Goal: Task Accomplishment & Management: Use online tool/utility

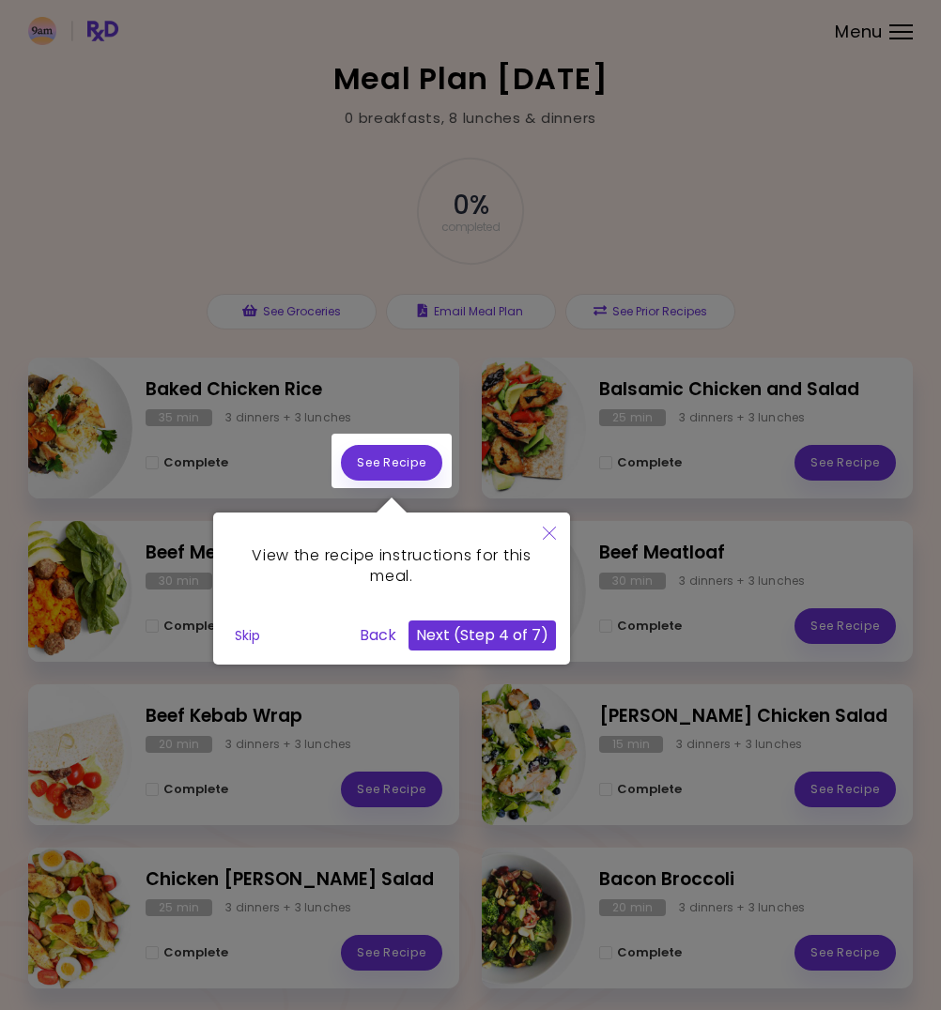
click at [478, 636] on button "Next (Step 4 of 7)" at bounding box center [481, 636] width 147 height 30
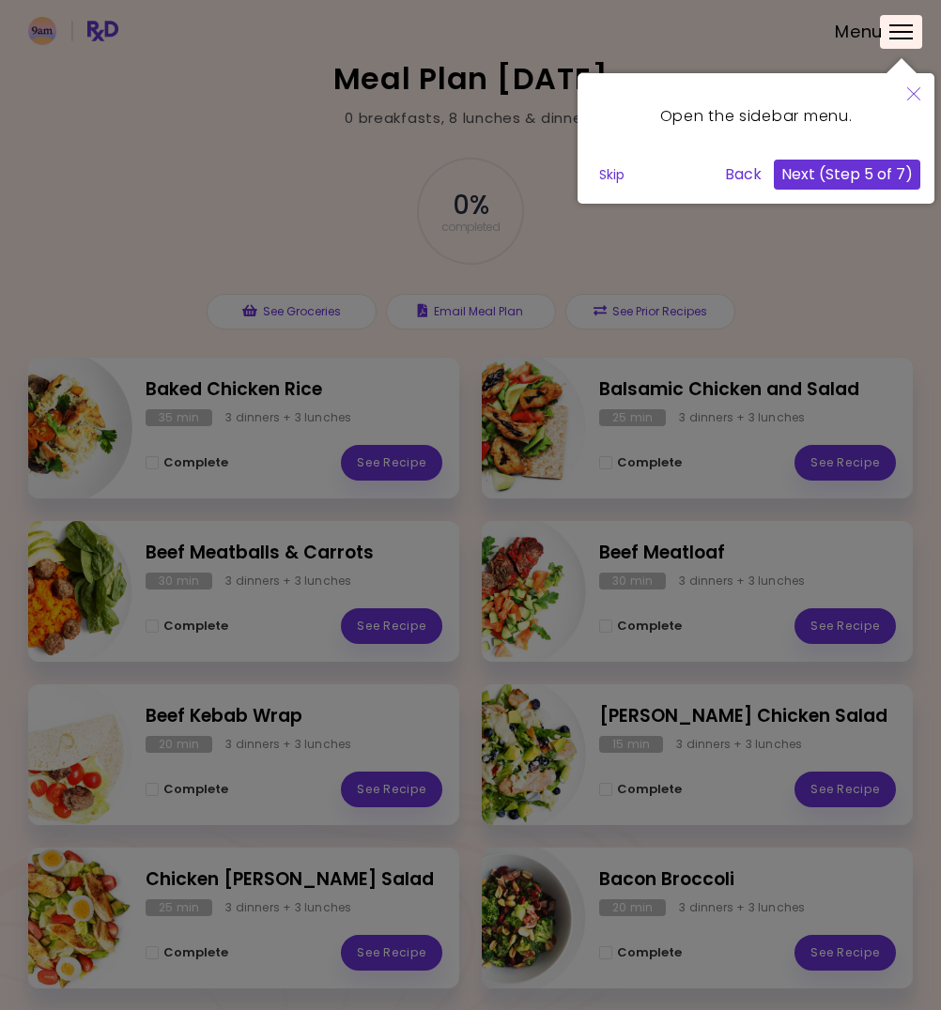
click at [848, 177] on button "Next (Step 5 of 7)" at bounding box center [847, 175] width 146 height 30
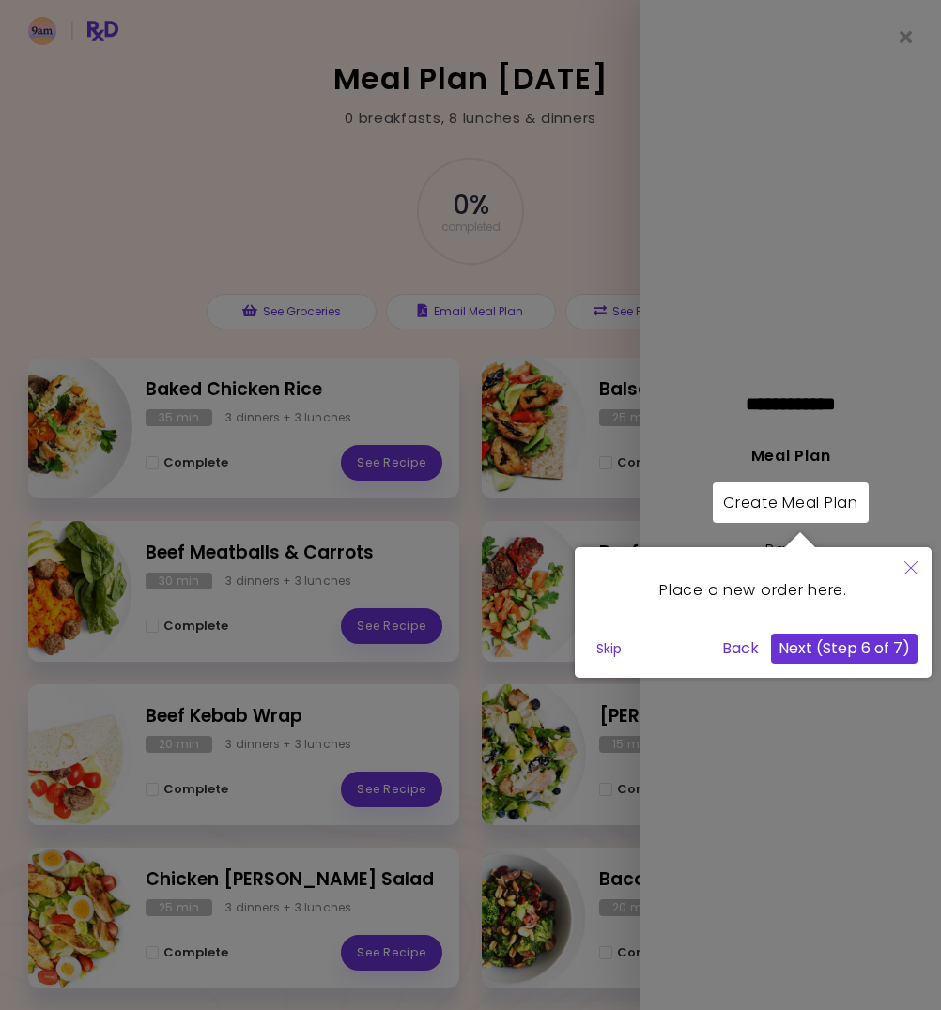
click at [852, 651] on button "Next (Step 6 of 7)" at bounding box center [844, 649] width 146 height 30
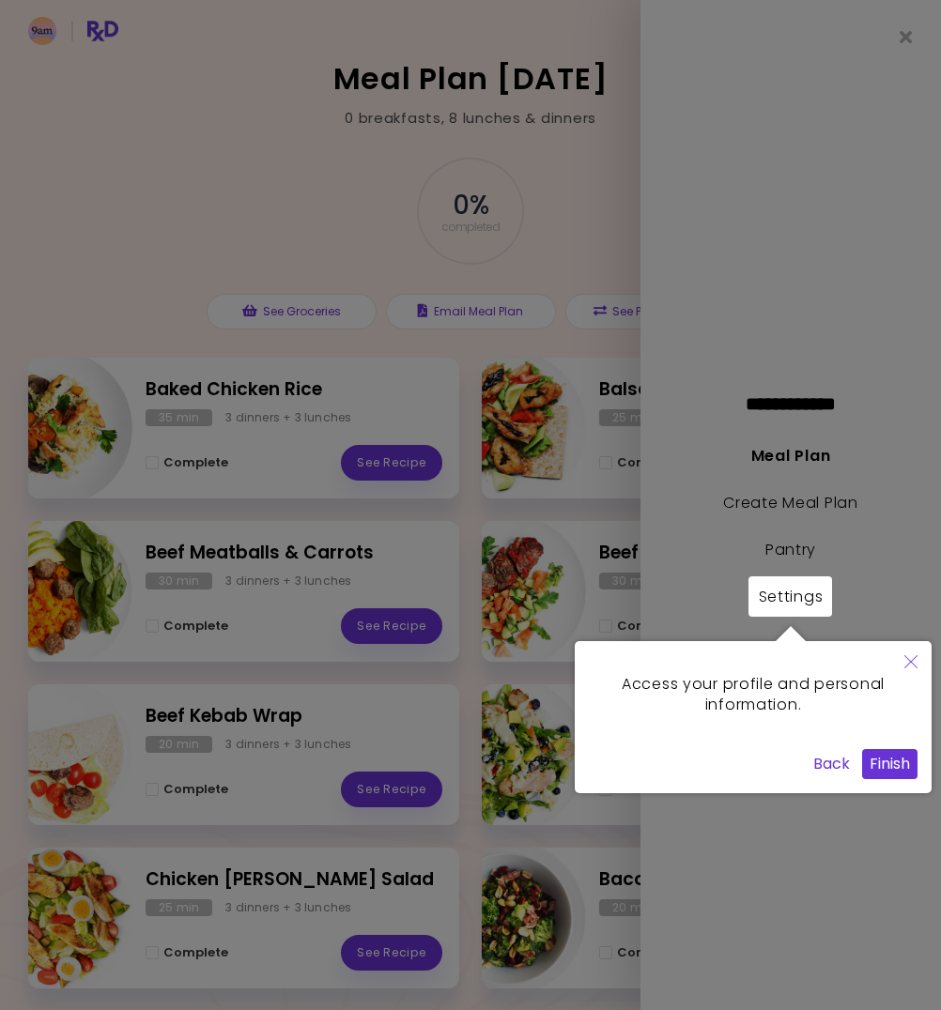
click at [900, 755] on button "Finish" at bounding box center [889, 764] width 55 height 30
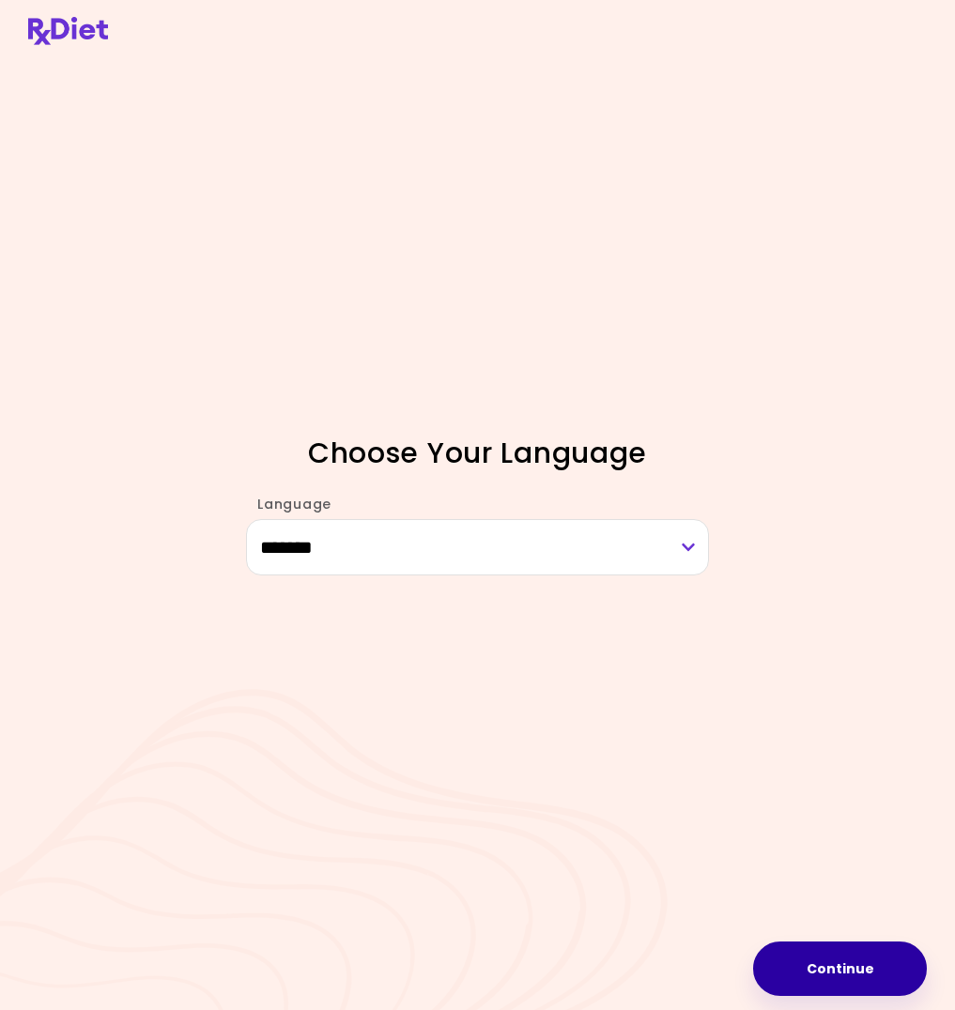
click at [865, 978] on button "Continue" at bounding box center [840, 969] width 174 height 54
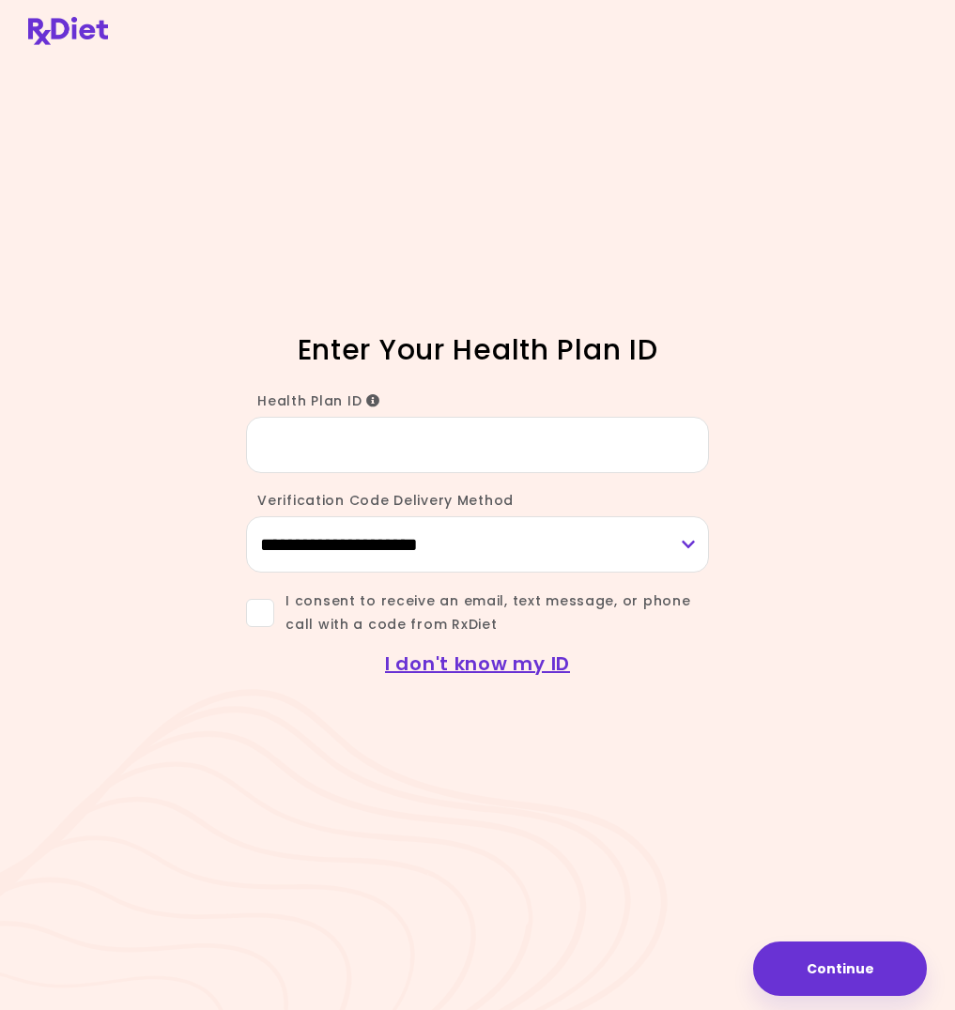
click at [500, 454] on input "Health Plan ID" at bounding box center [477, 445] width 463 height 56
click at [465, 662] on link "I don't know my ID" at bounding box center [477, 664] width 185 height 26
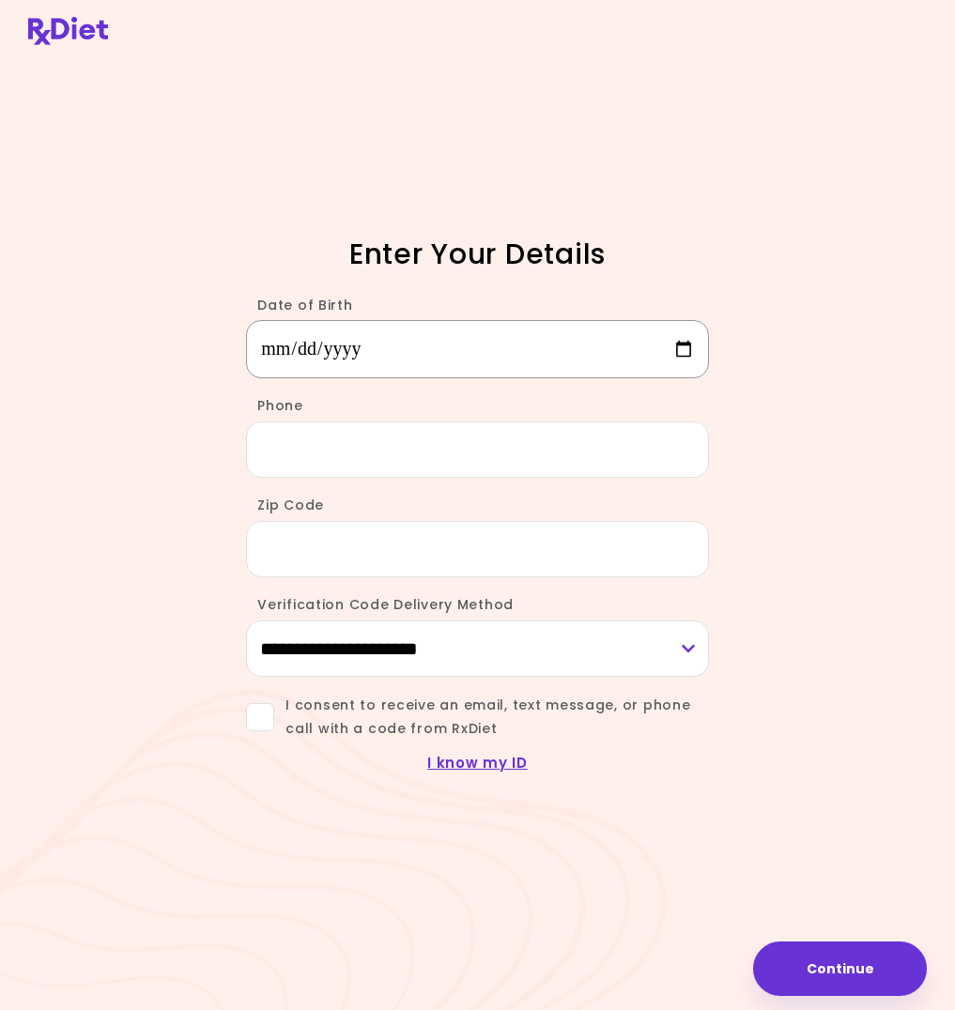
click at [366, 334] on input "Date of Birth" at bounding box center [477, 349] width 463 height 58
click at [265, 346] on input "Date of Birth" at bounding box center [477, 349] width 463 height 58
type input "**********"
type input "*****"
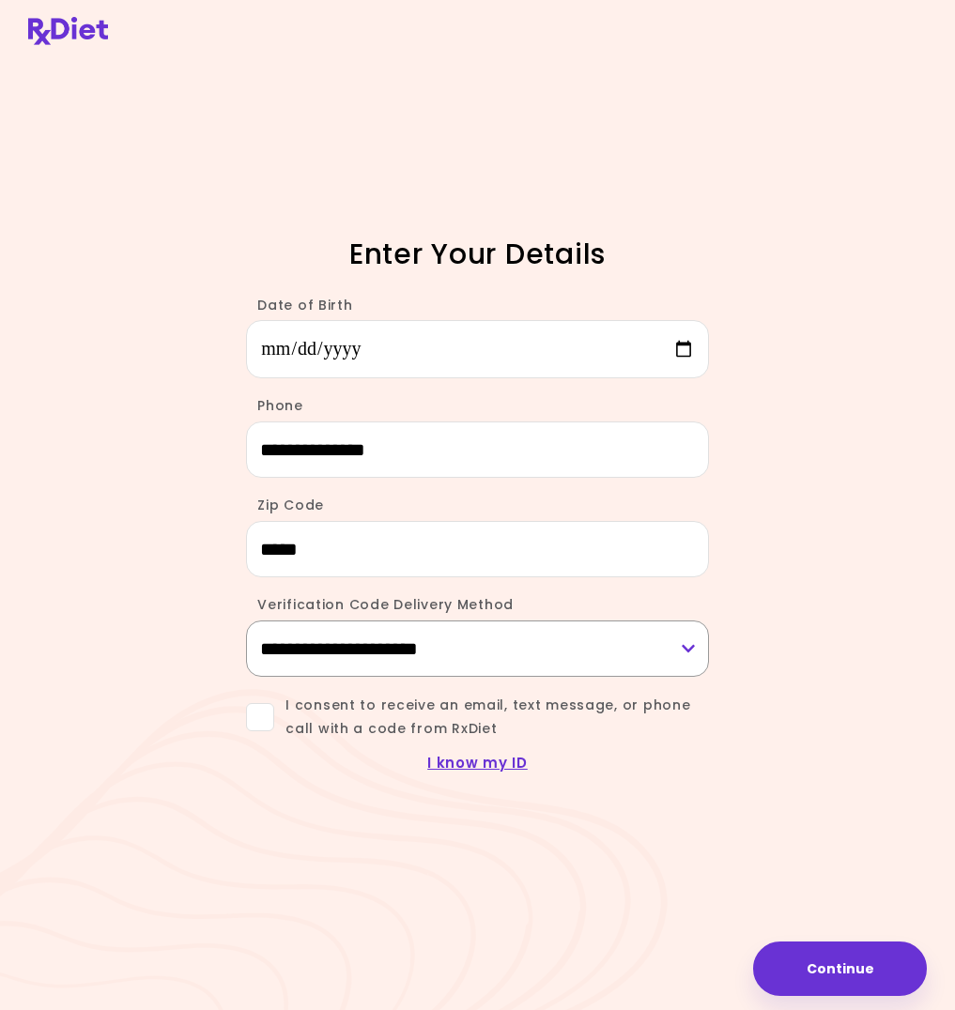
select select "***"
click at [827, 987] on button "Continue" at bounding box center [840, 969] width 174 height 54
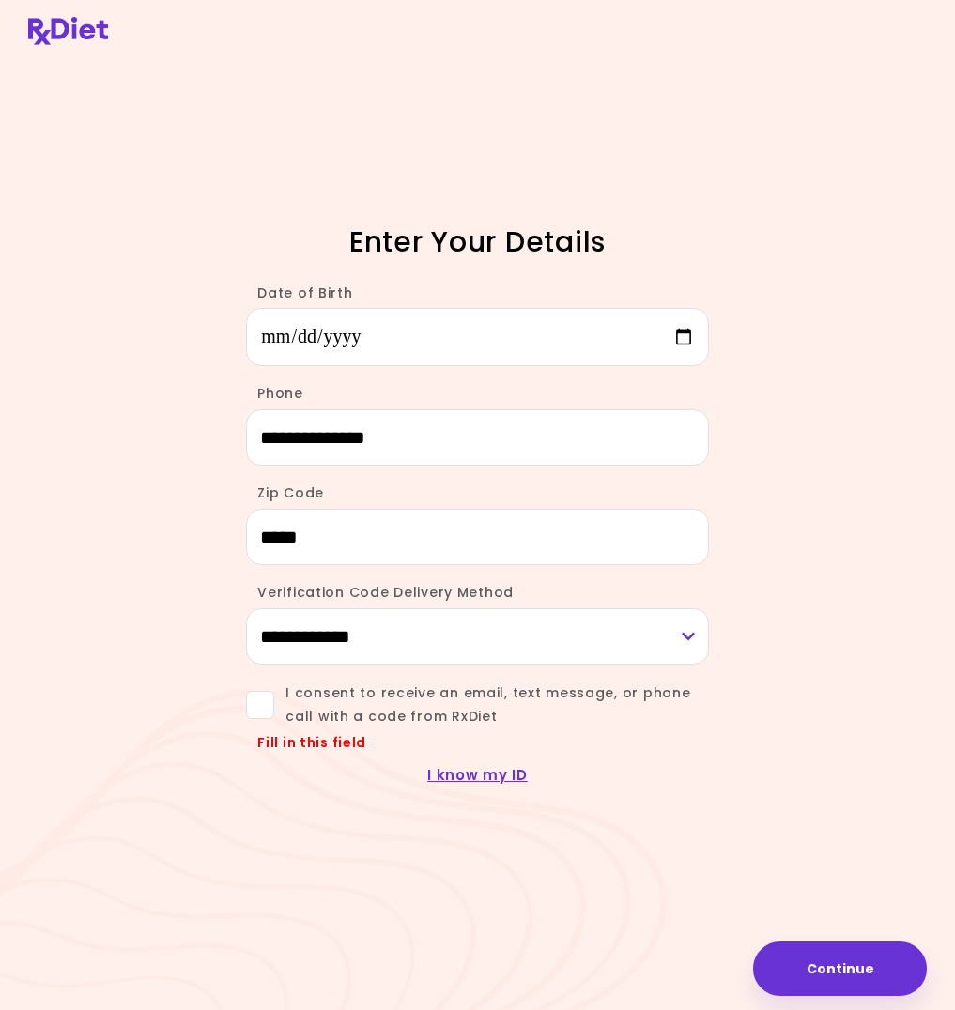
click at [270, 713] on span at bounding box center [260, 705] width 28 height 28
click at [864, 972] on button "Continue" at bounding box center [840, 969] width 174 height 54
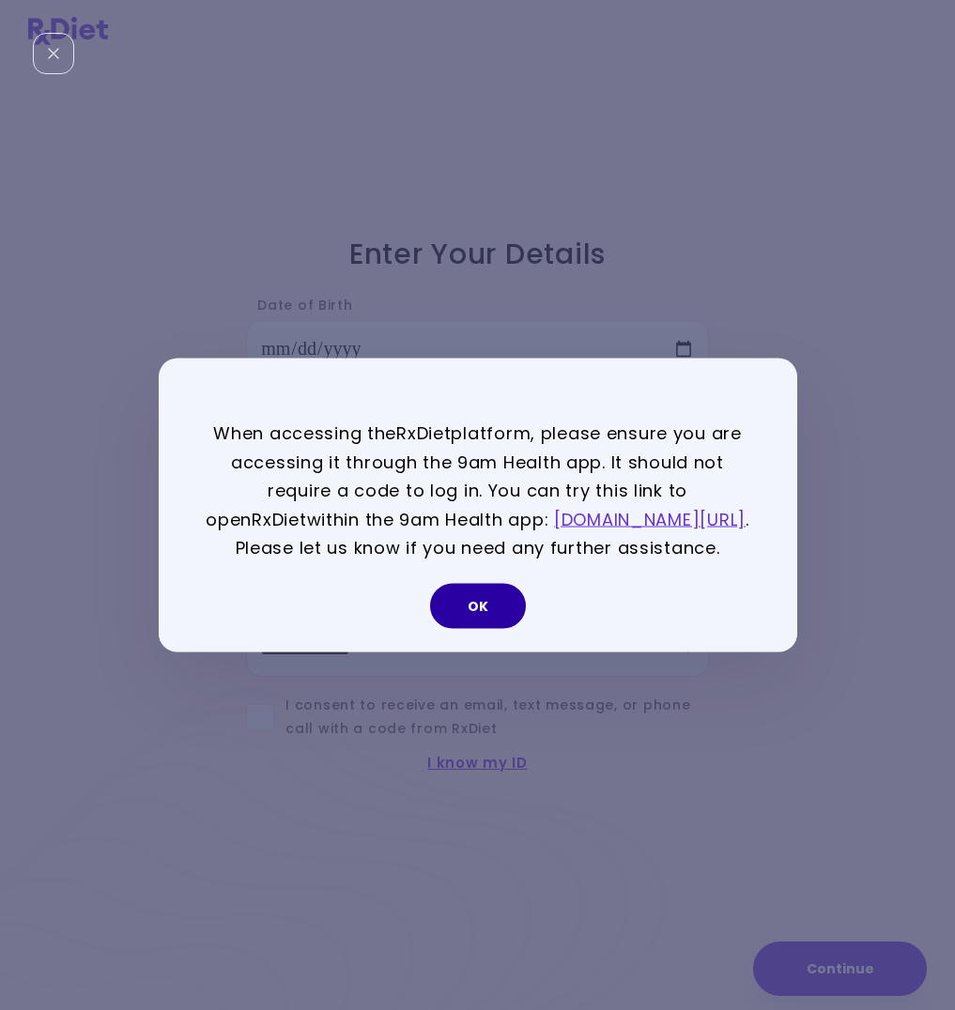
click at [477, 621] on button "OK" at bounding box center [478, 605] width 96 height 45
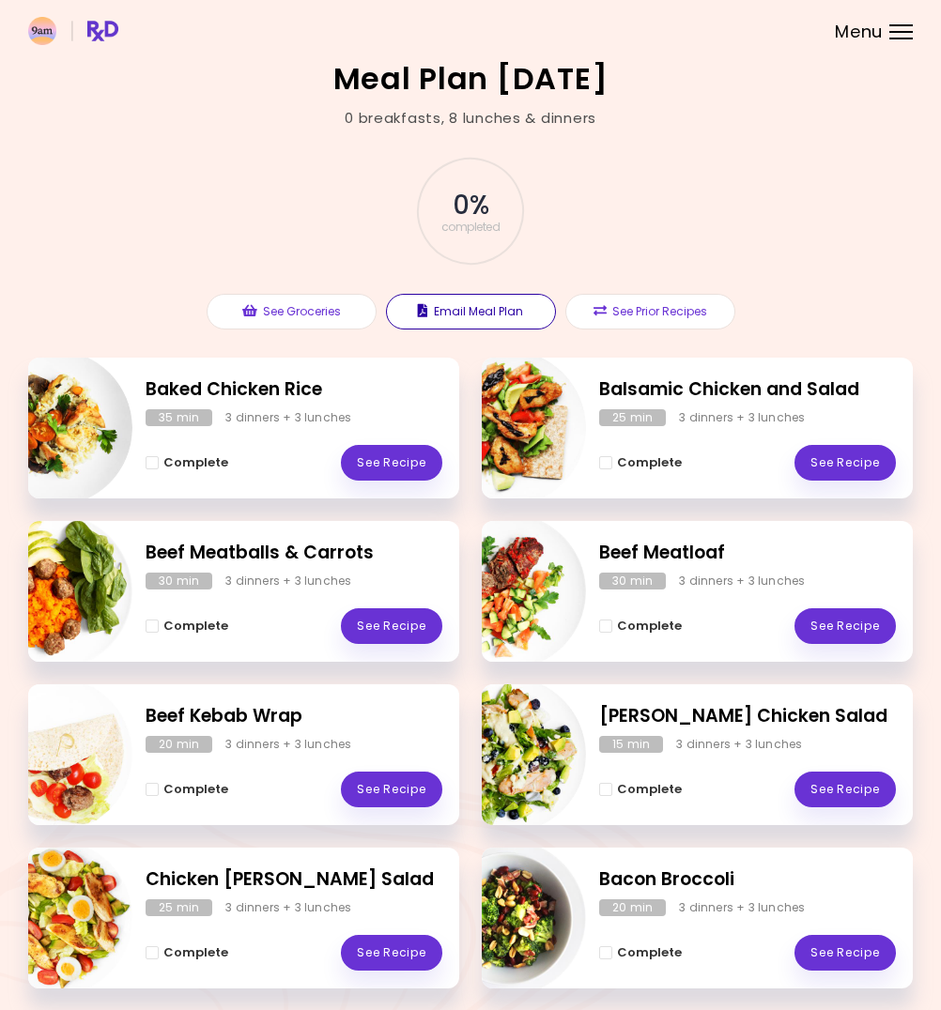
click at [477, 309] on button "Email Meal Plan" at bounding box center [471, 312] width 170 height 36
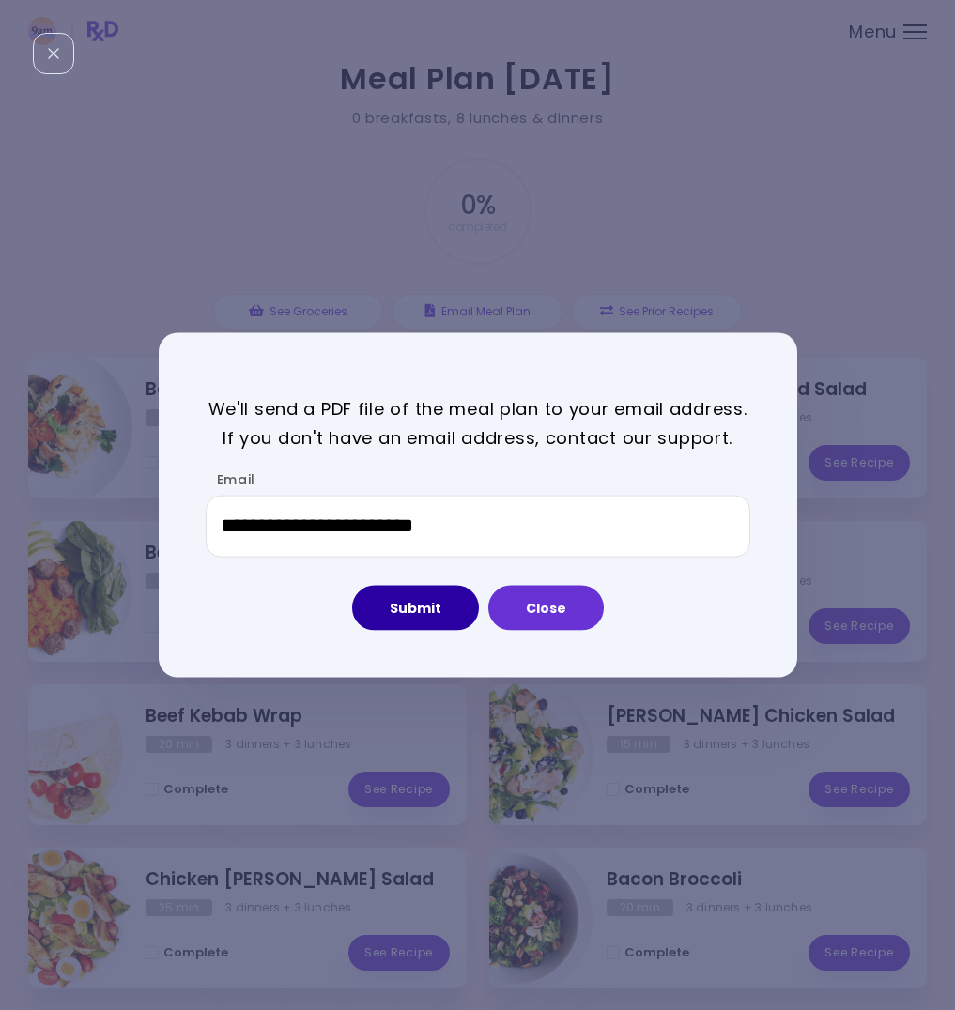
click at [437, 607] on button "Submit" at bounding box center [415, 607] width 127 height 45
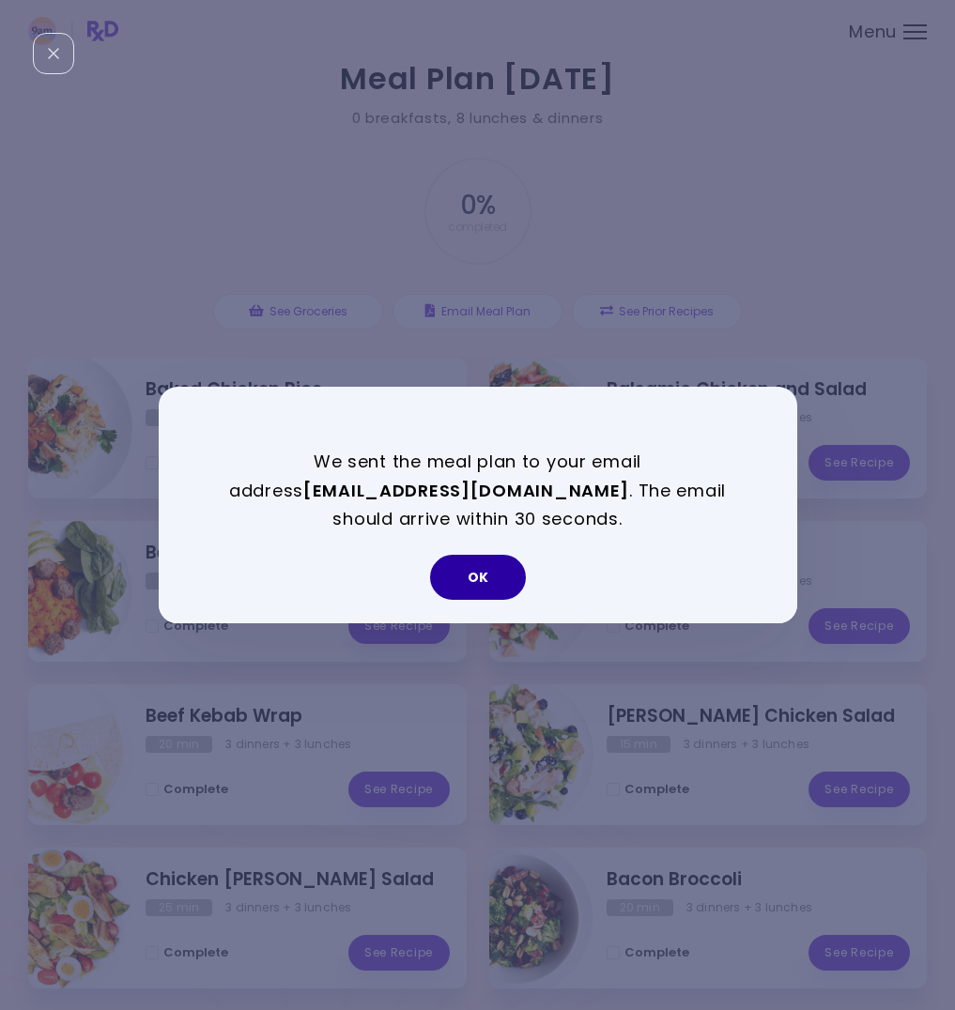
click at [480, 580] on button "OK" at bounding box center [478, 577] width 96 height 45
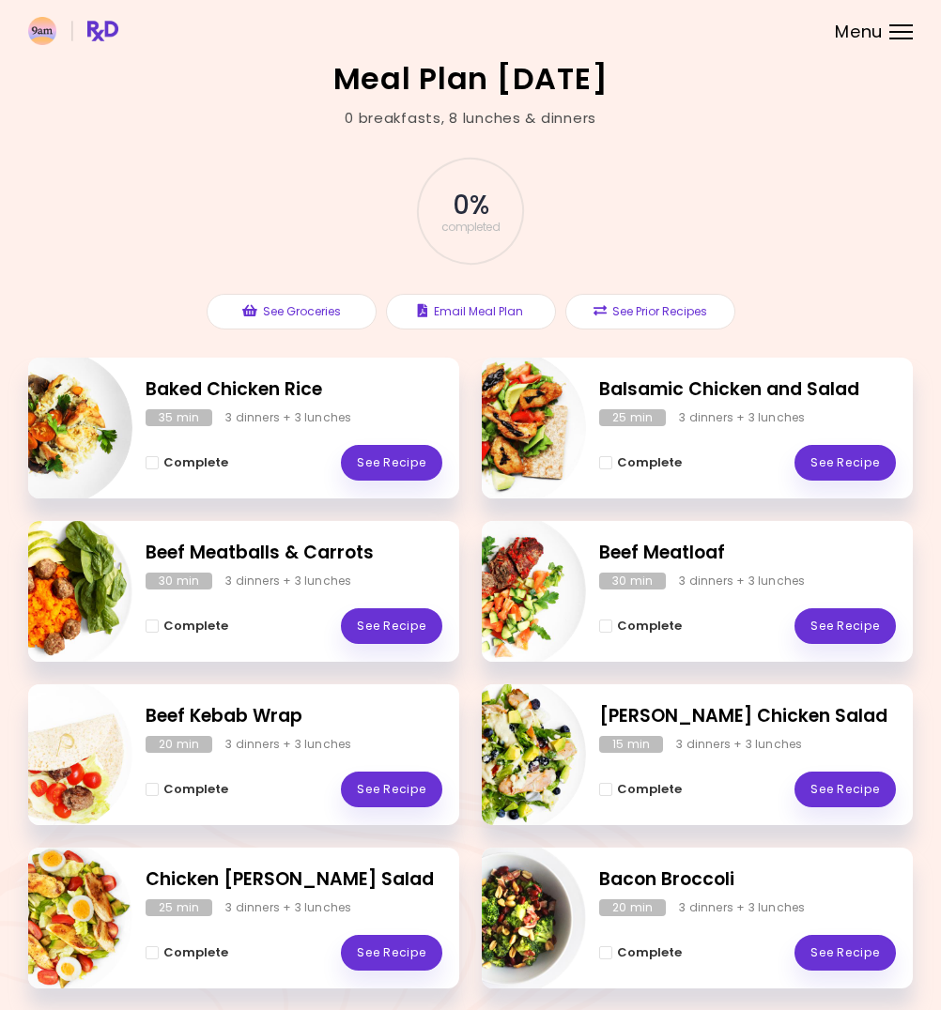
drag, startPoint x: 157, startPoint y: 465, endPoint x: 165, endPoint y: 525, distance: 60.7
click at [157, 465] on span "Complete - Baked Chicken Rice" at bounding box center [152, 462] width 13 height 13
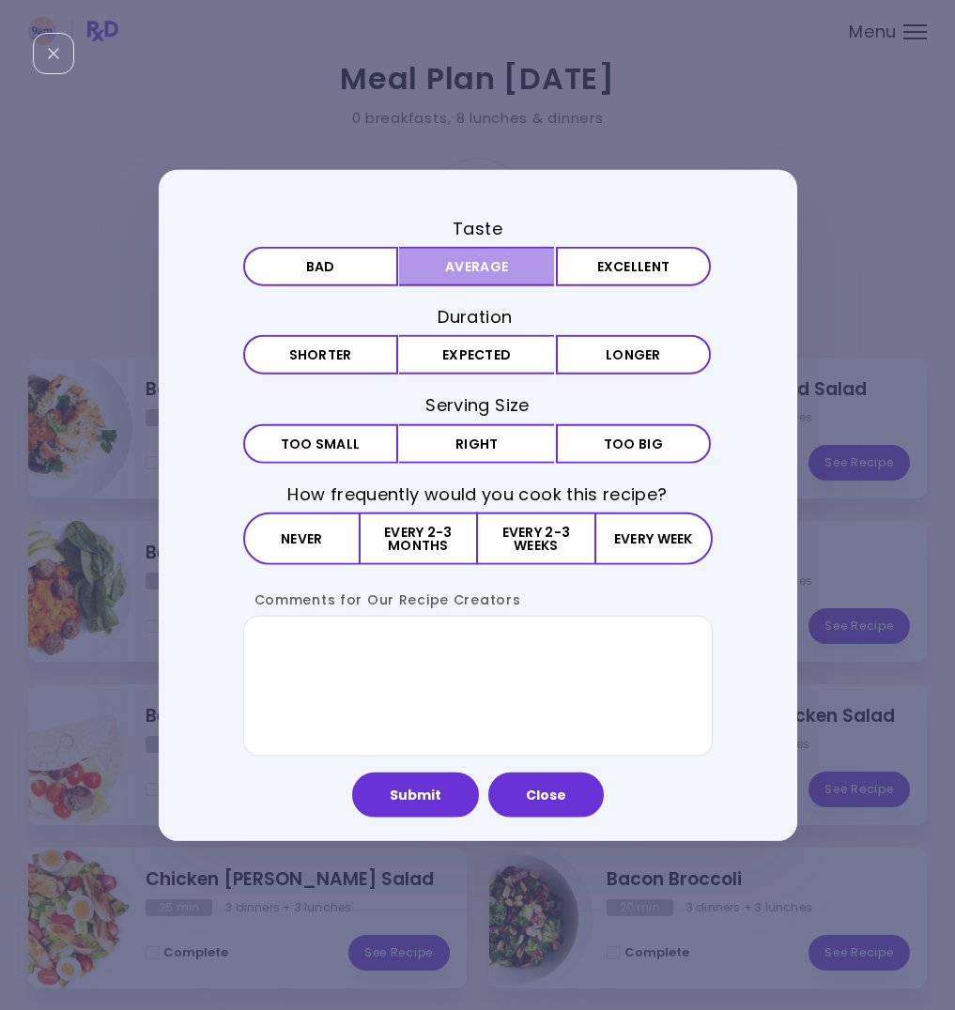
click at [490, 270] on button "Average" at bounding box center [476, 266] width 155 height 39
drag, startPoint x: 495, startPoint y: 357, endPoint x: 494, endPoint y: 390, distance: 32.9
click at [494, 357] on button "Expected" at bounding box center [476, 354] width 155 height 39
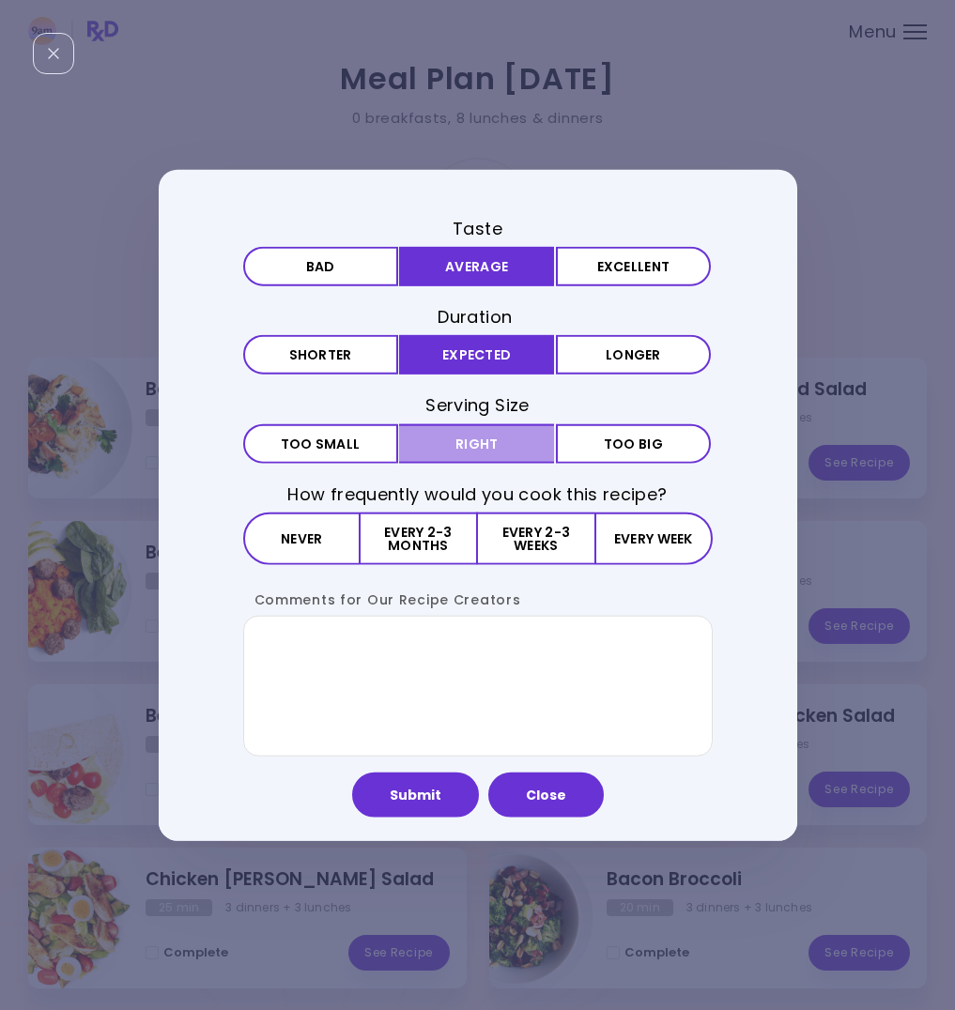
click at [481, 447] on button "Right" at bounding box center [476, 443] width 155 height 39
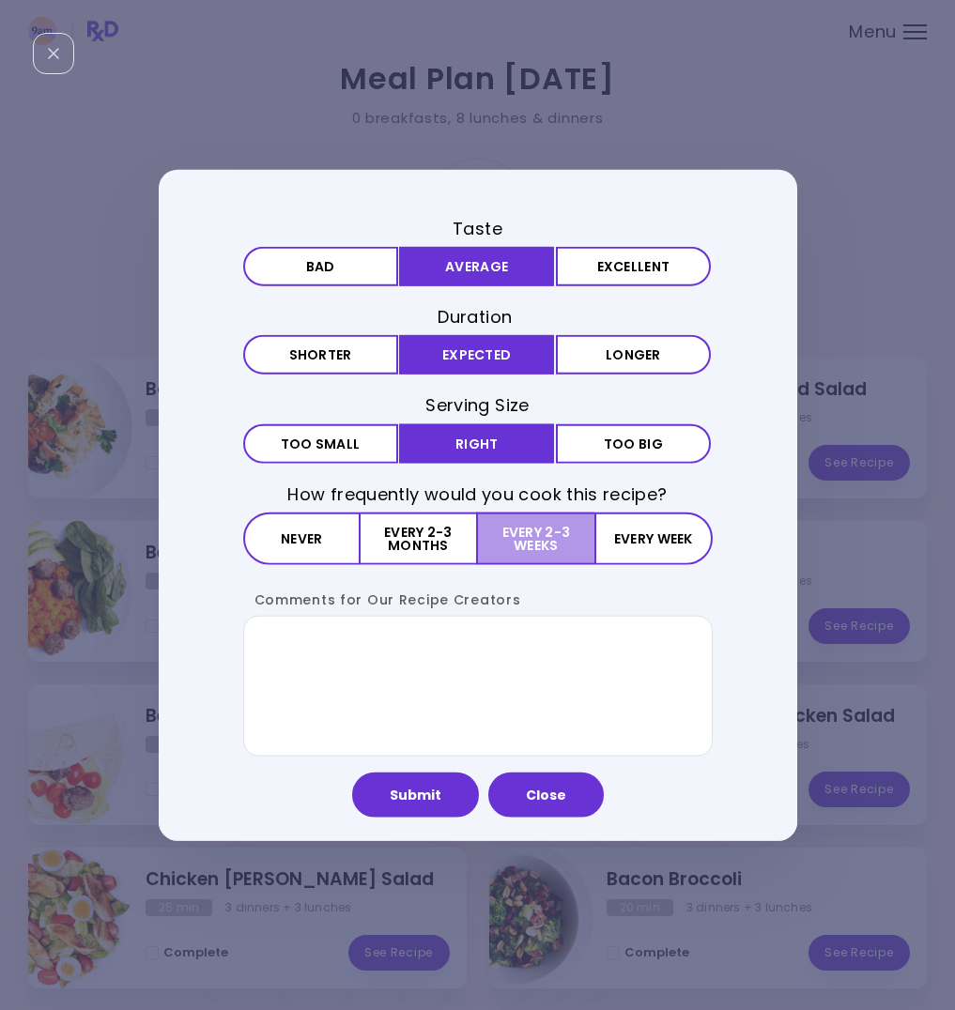
click at [512, 542] on button "Every 2-3 weeks" at bounding box center [536, 538] width 116 height 53
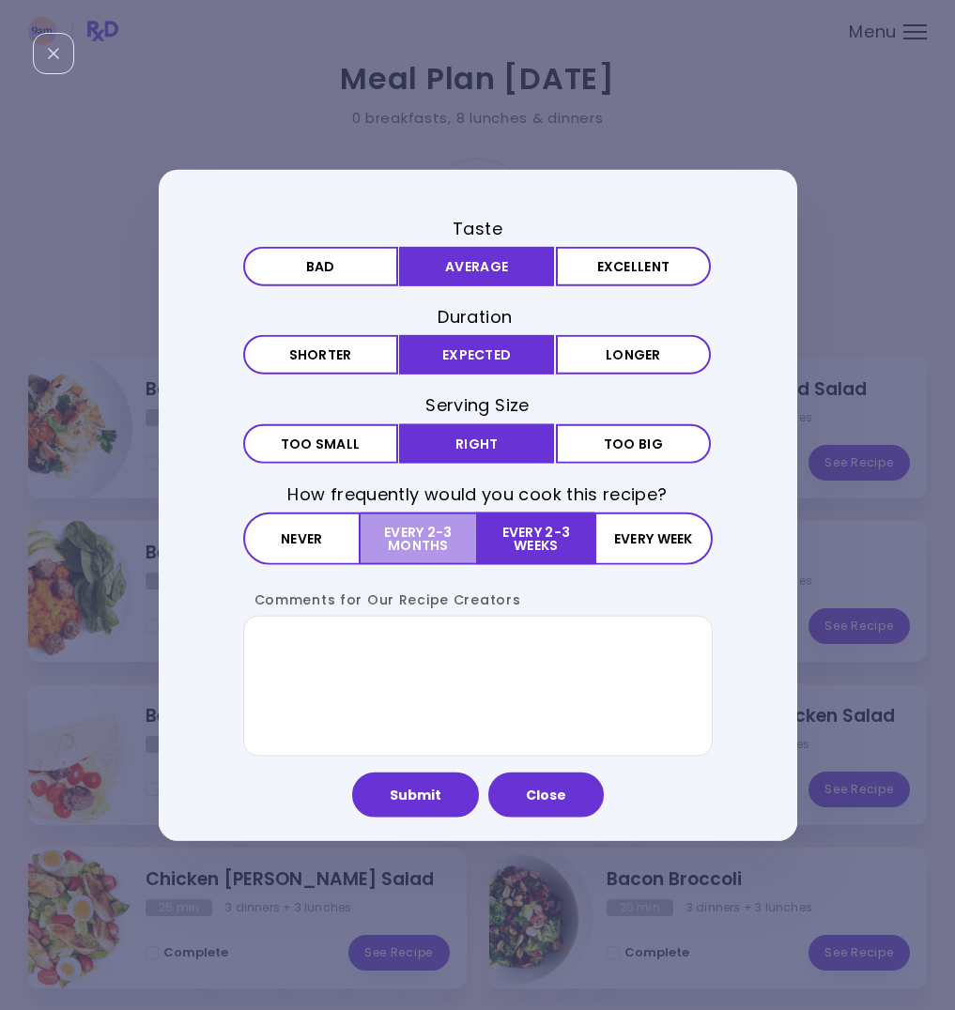
click at [433, 532] on button "Every 2-3 months" at bounding box center [419, 538] width 117 height 53
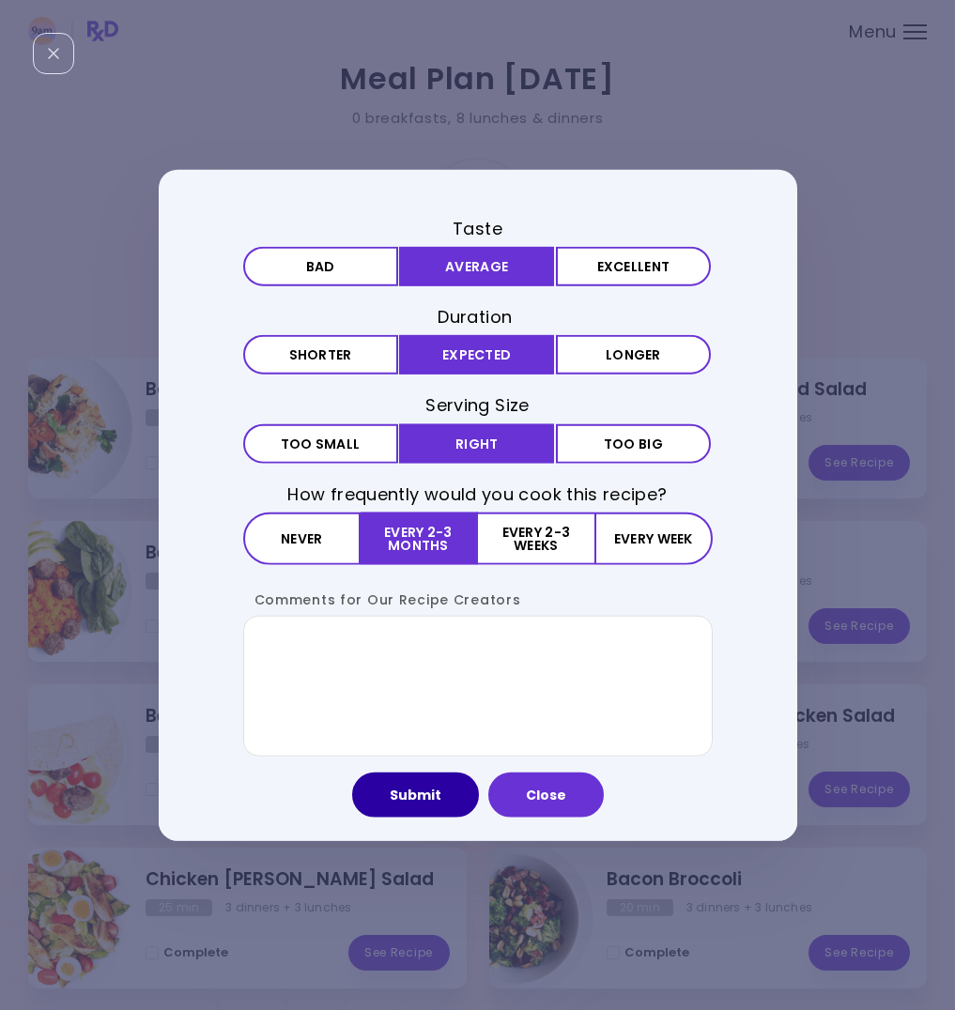
click at [423, 799] on button "Submit" at bounding box center [415, 794] width 127 height 45
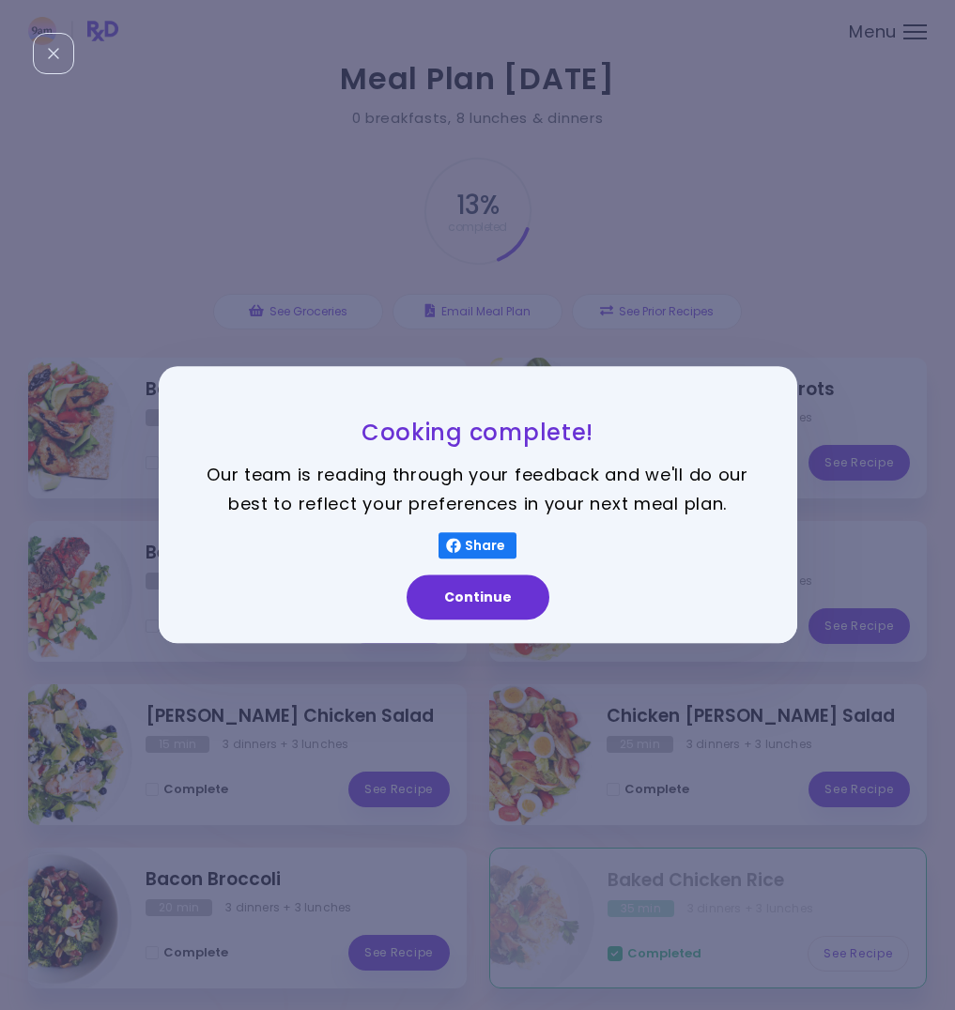
click at [509, 591] on button "Continue" at bounding box center [478, 598] width 143 height 45
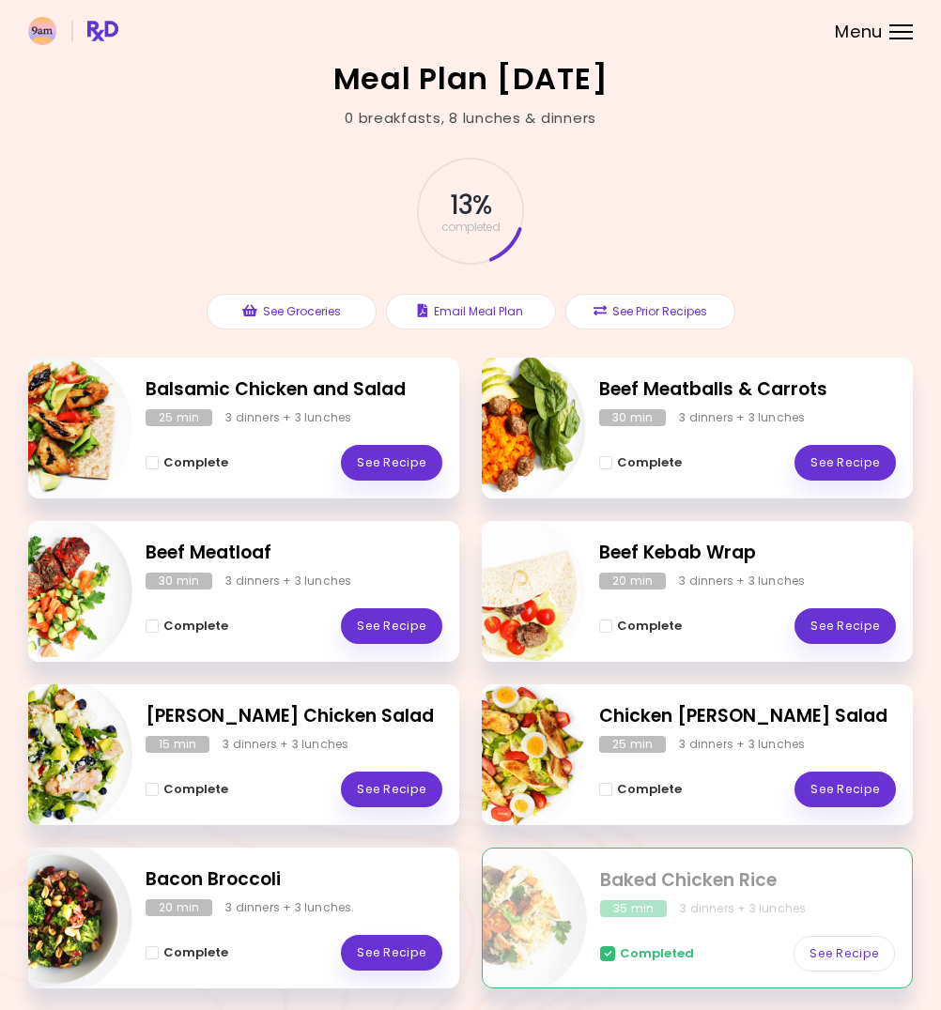
click at [158, 461] on span "Complete - Balsamic Chicken and Salad" at bounding box center [152, 462] width 13 height 13
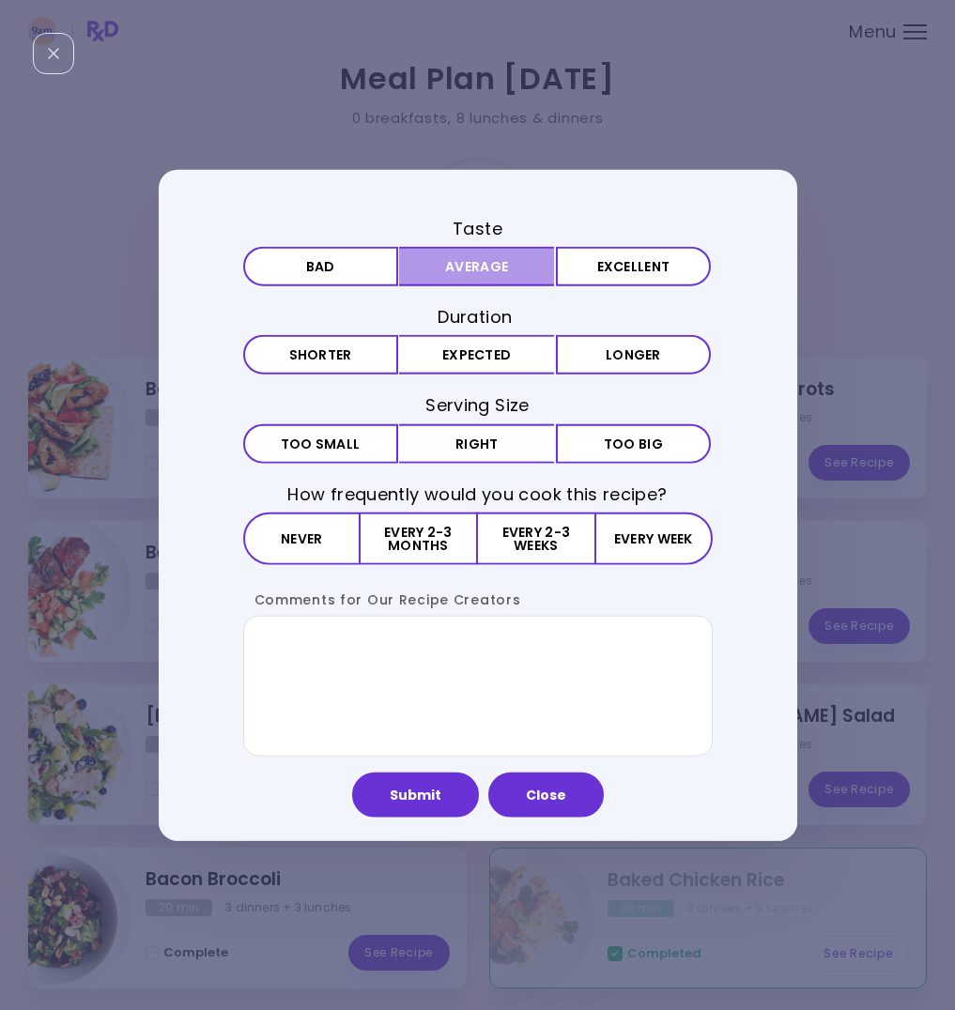
click at [486, 259] on button "Average" at bounding box center [476, 266] width 155 height 39
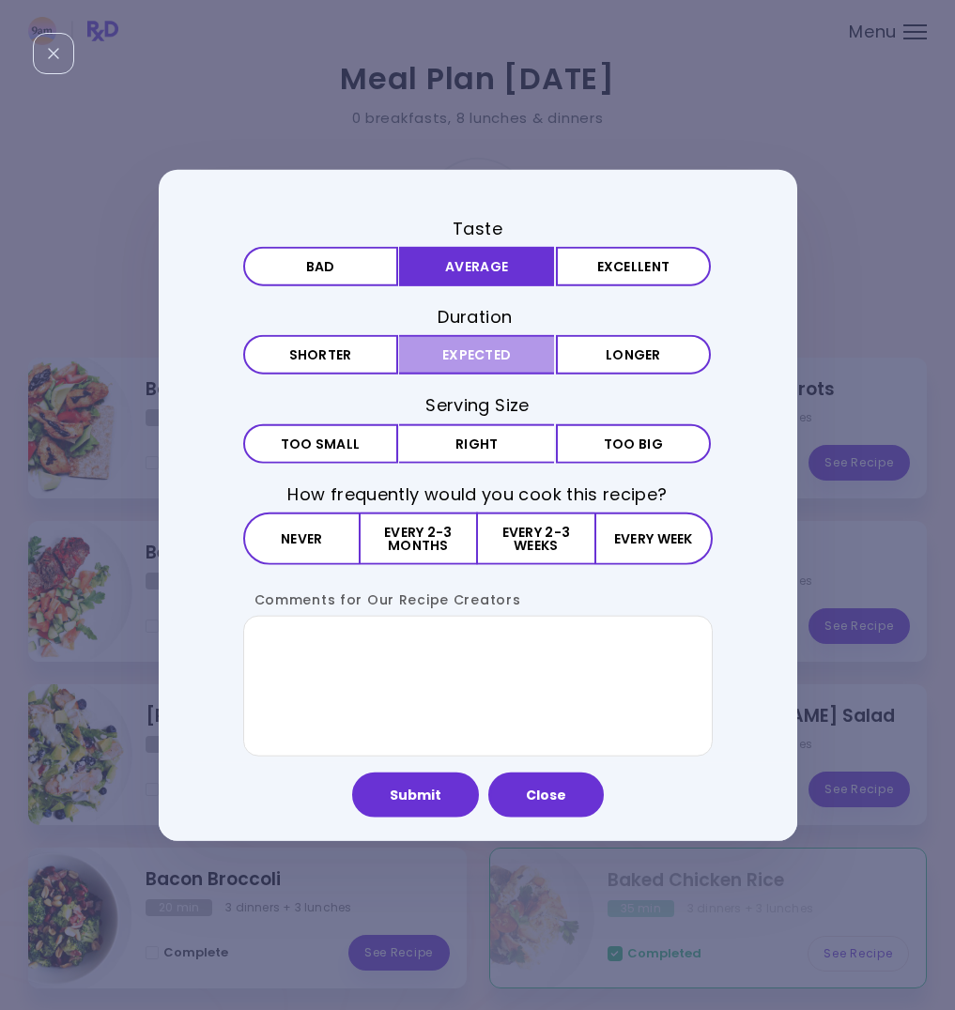
click at [470, 352] on button "Expected" at bounding box center [476, 354] width 155 height 39
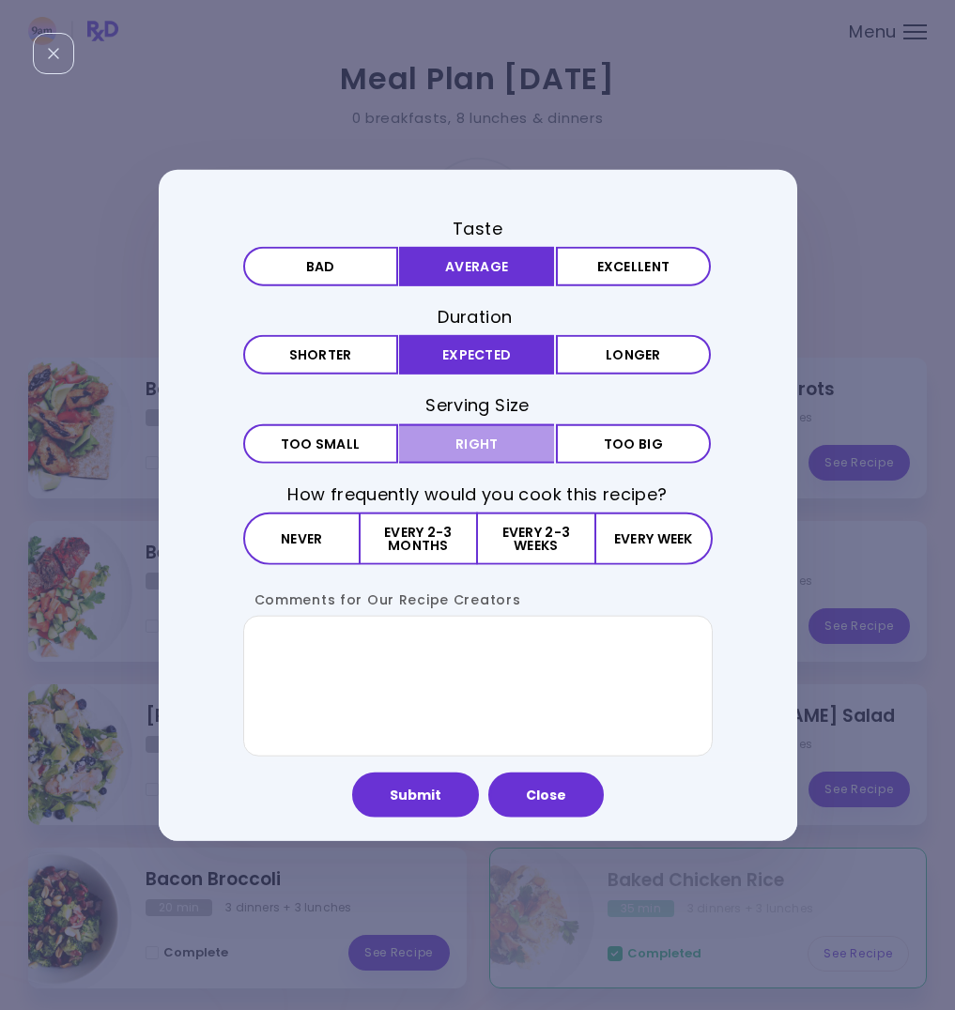
click at [462, 439] on button "Right" at bounding box center [476, 443] width 155 height 39
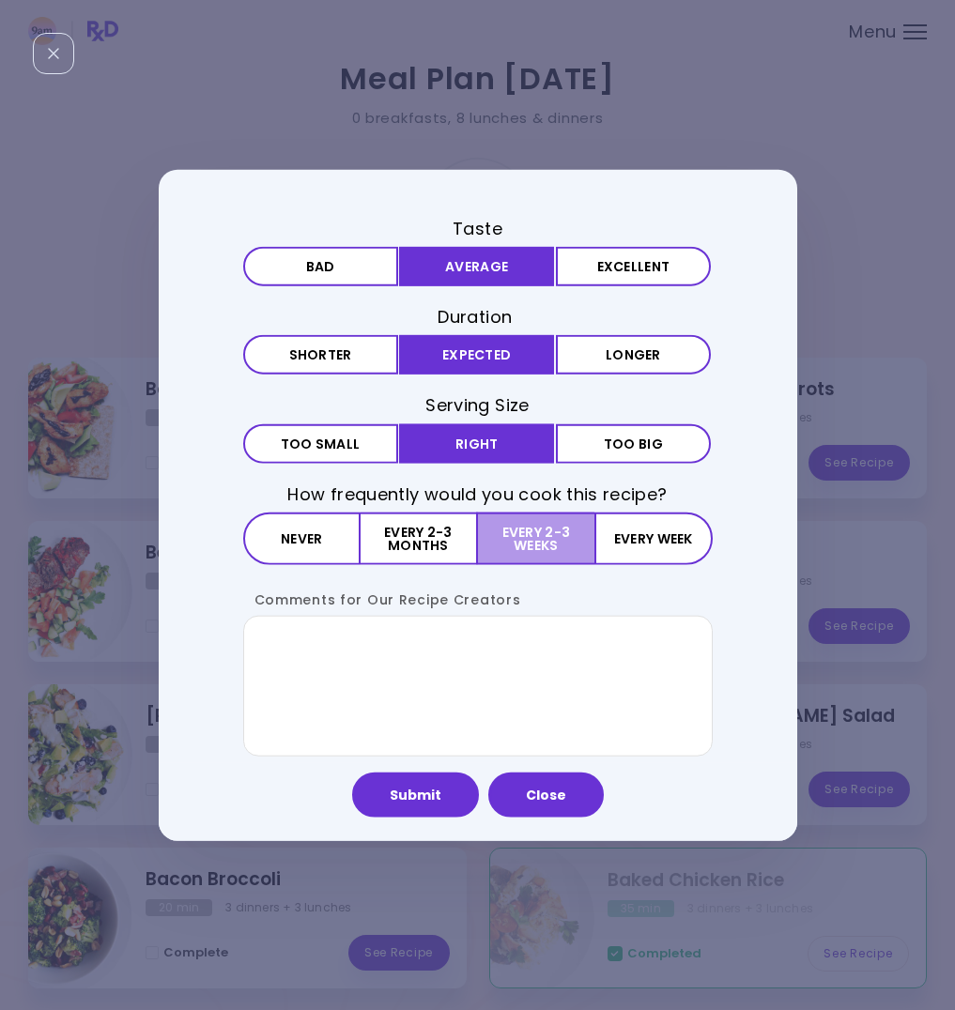
click at [530, 530] on button "Every 2-3 weeks" at bounding box center [536, 538] width 116 height 53
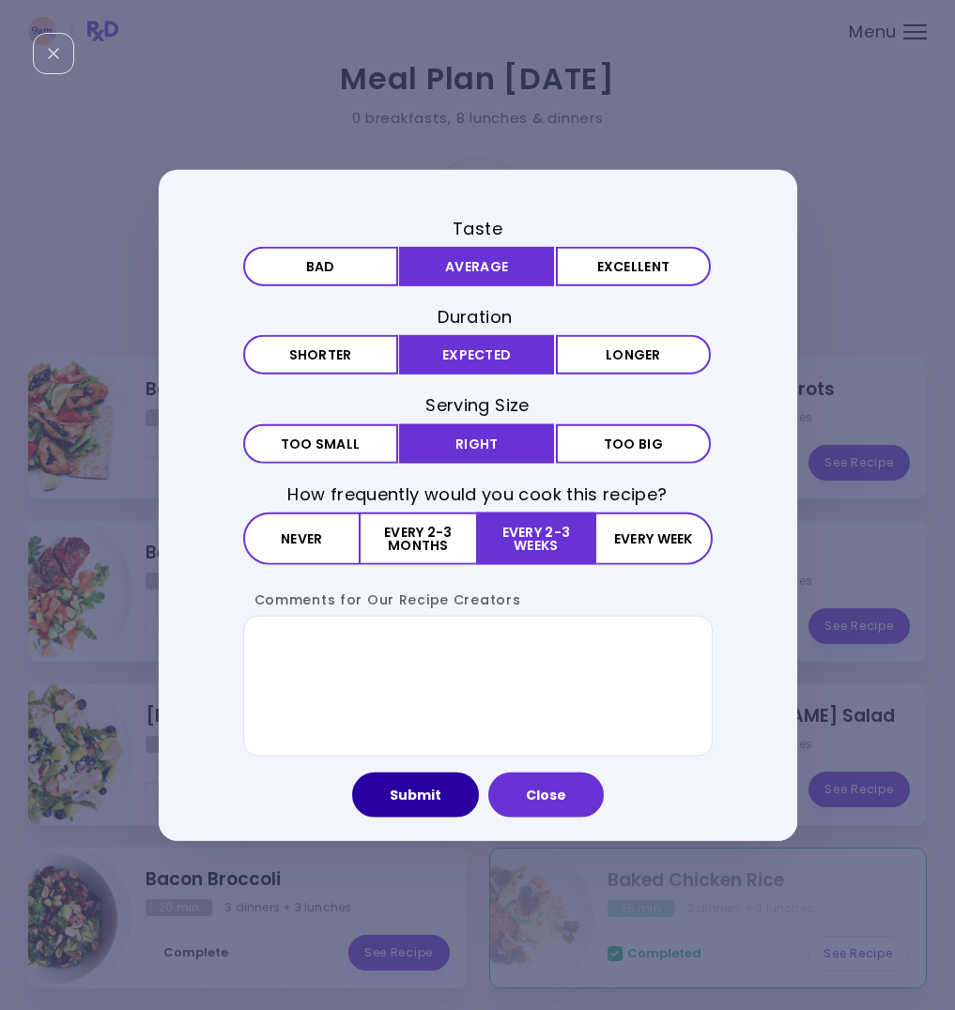
click at [435, 793] on button "Submit" at bounding box center [415, 794] width 127 height 45
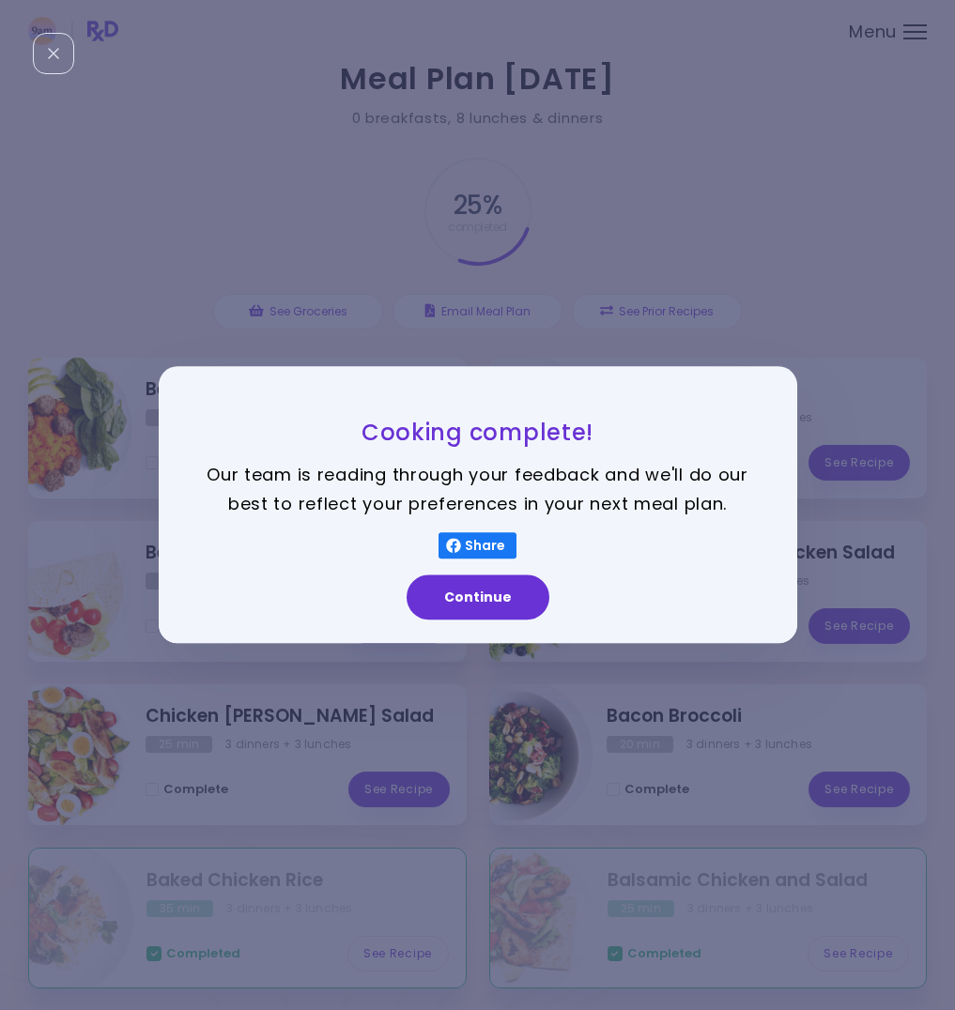
click at [496, 599] on button "Continue" at bounding box center [478, 598] width 143 height 45
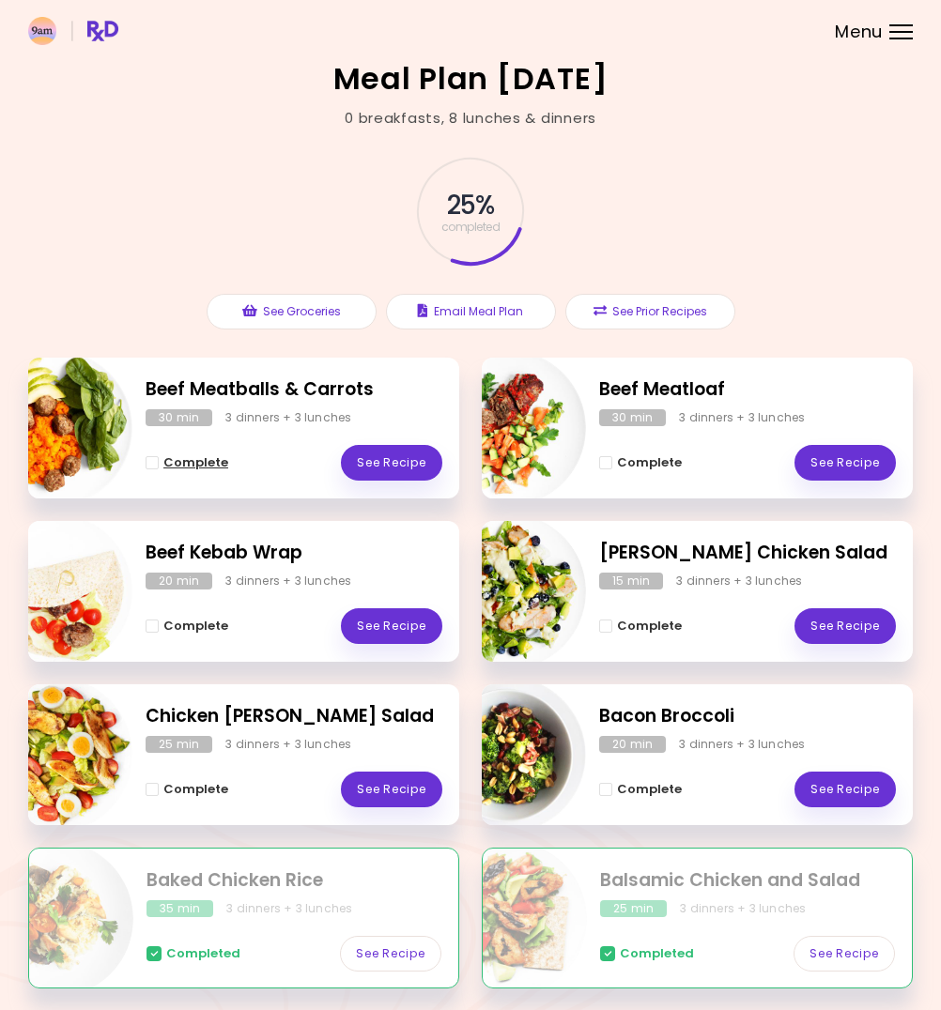
click at [148, 462] on span "Complete - Beef Meatballs & Carrots" at bounding box center [152, 462] width 13 height 13
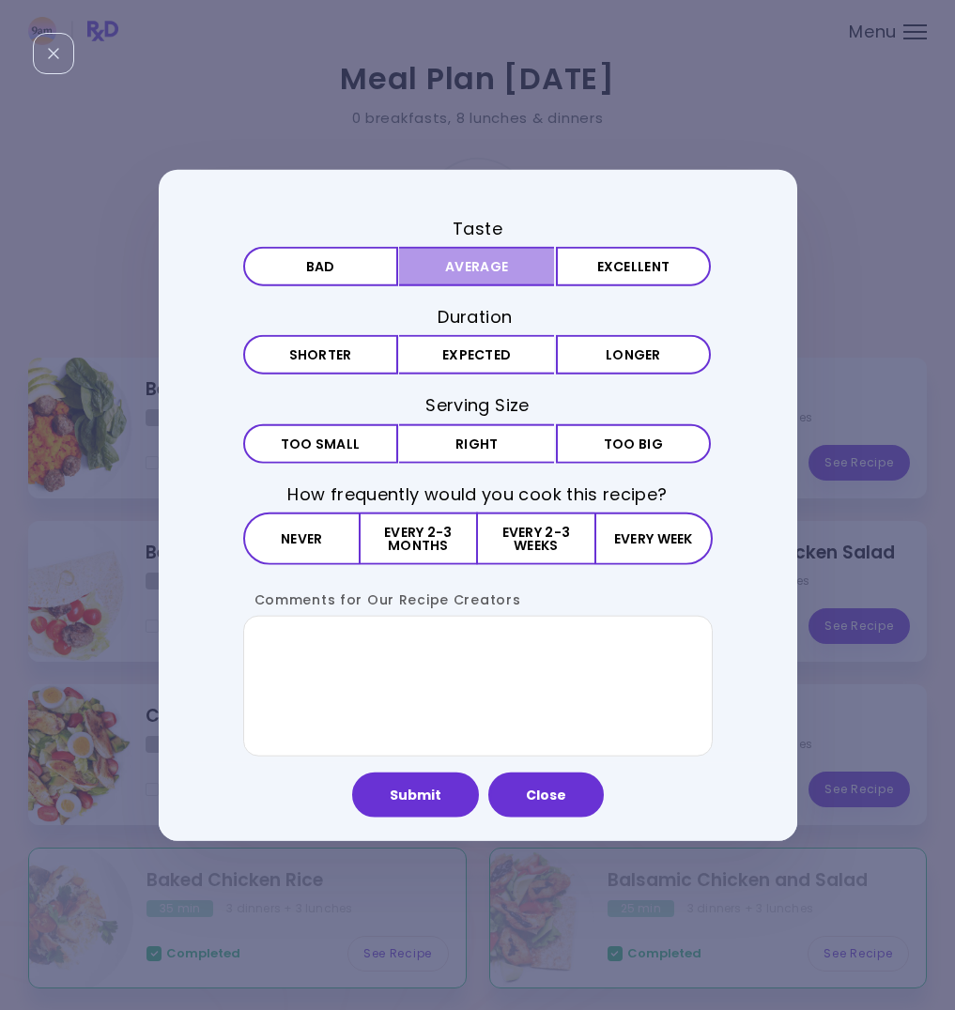
click at [481, 270] on button "Average" at bounding box center [476, 266] width 155 height 39
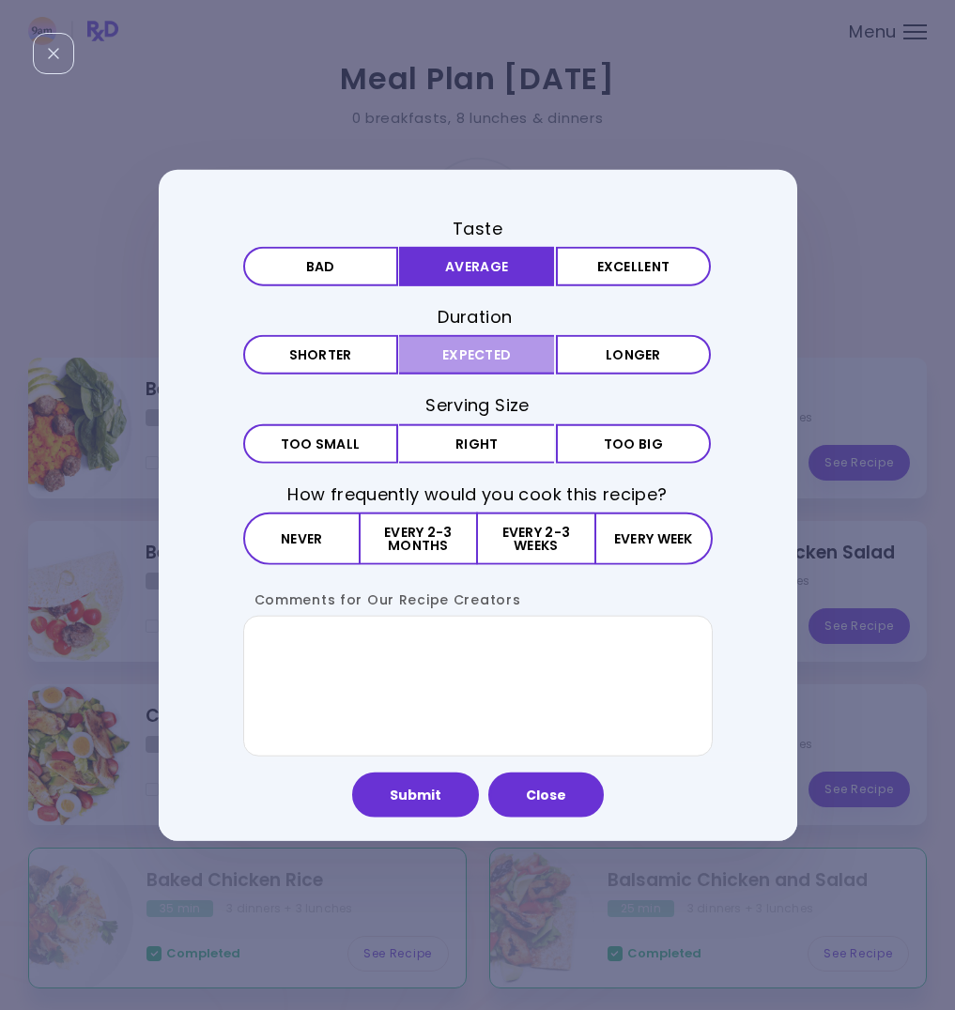
click at [481, 343] on button "Expected" at bounding box center [476, 354] width 155 height 39
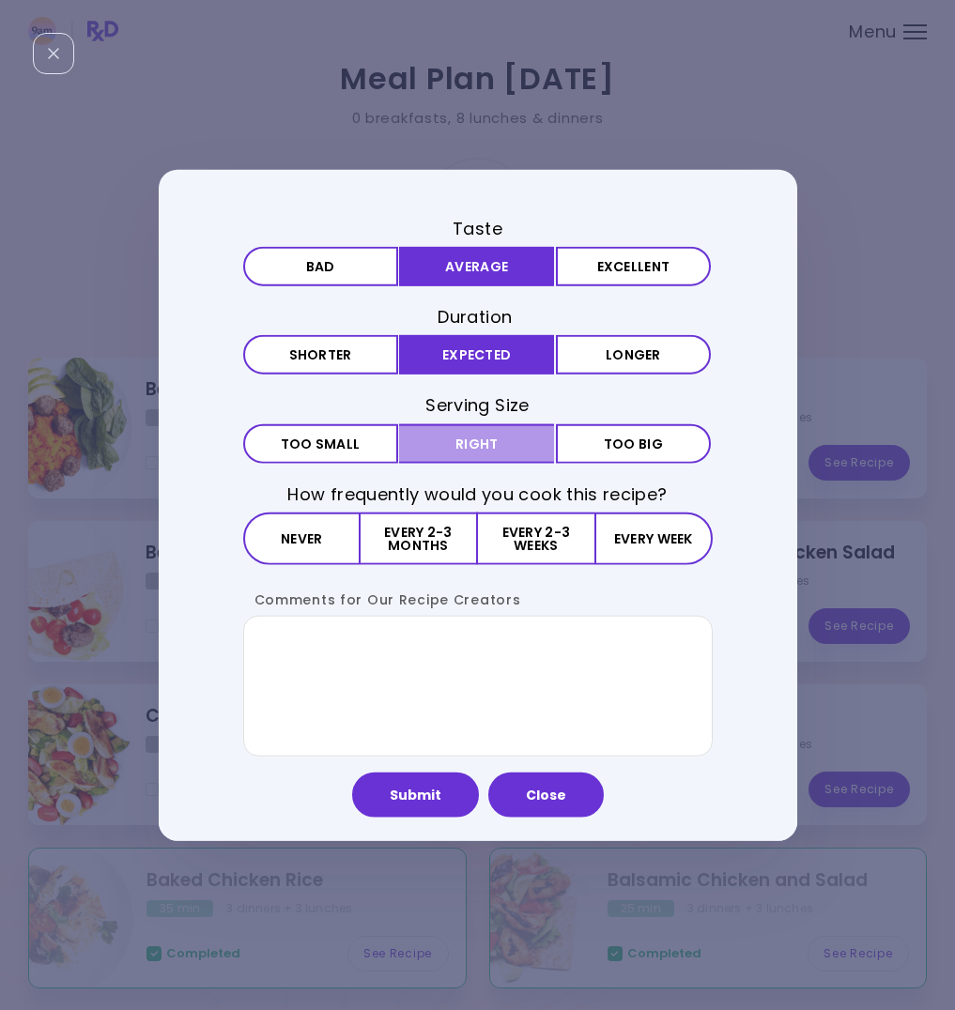
click at [478, 440] on button "Right" at bounding box center [476, 443] width 155 height 39
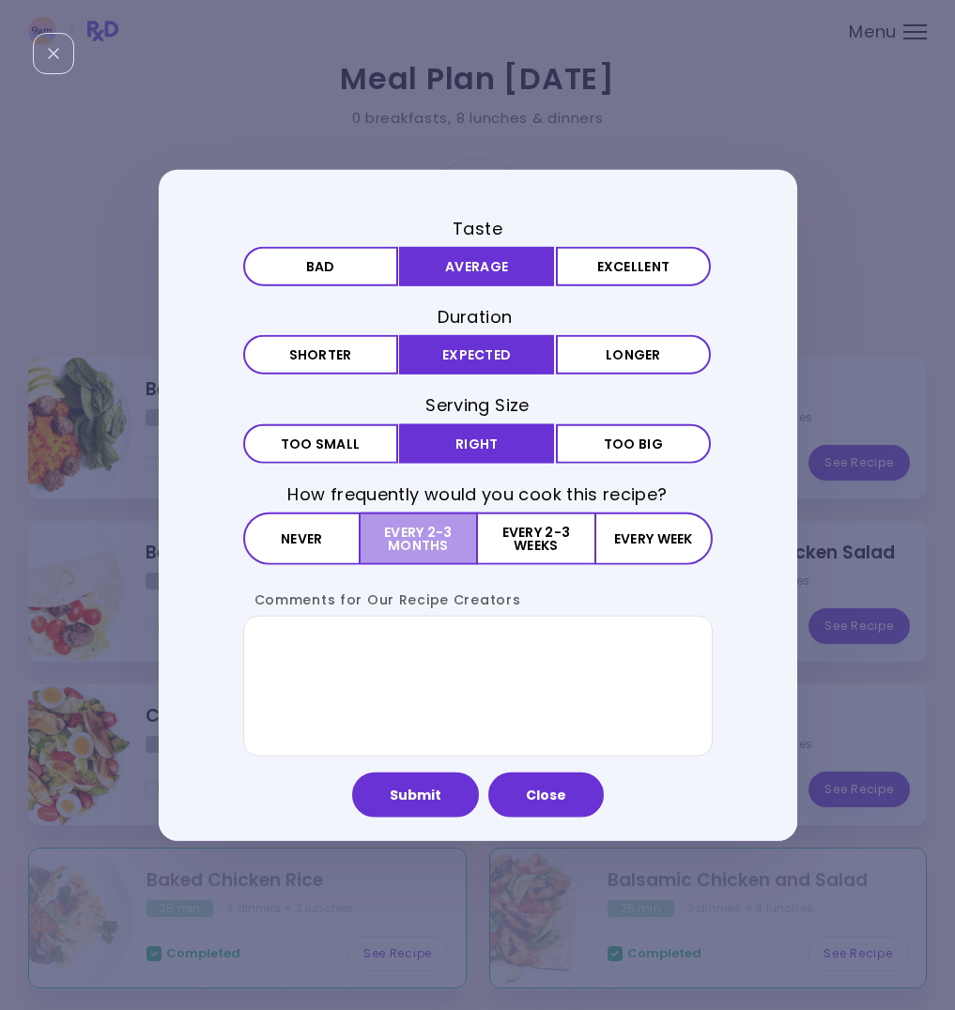
click at [439, 544] on button "Every 2-3 months" at bounding box center [419, 538] width 117 height 53
click at [547, 810] on button "Close" at bounding box center [546, 794] width 116 height 45
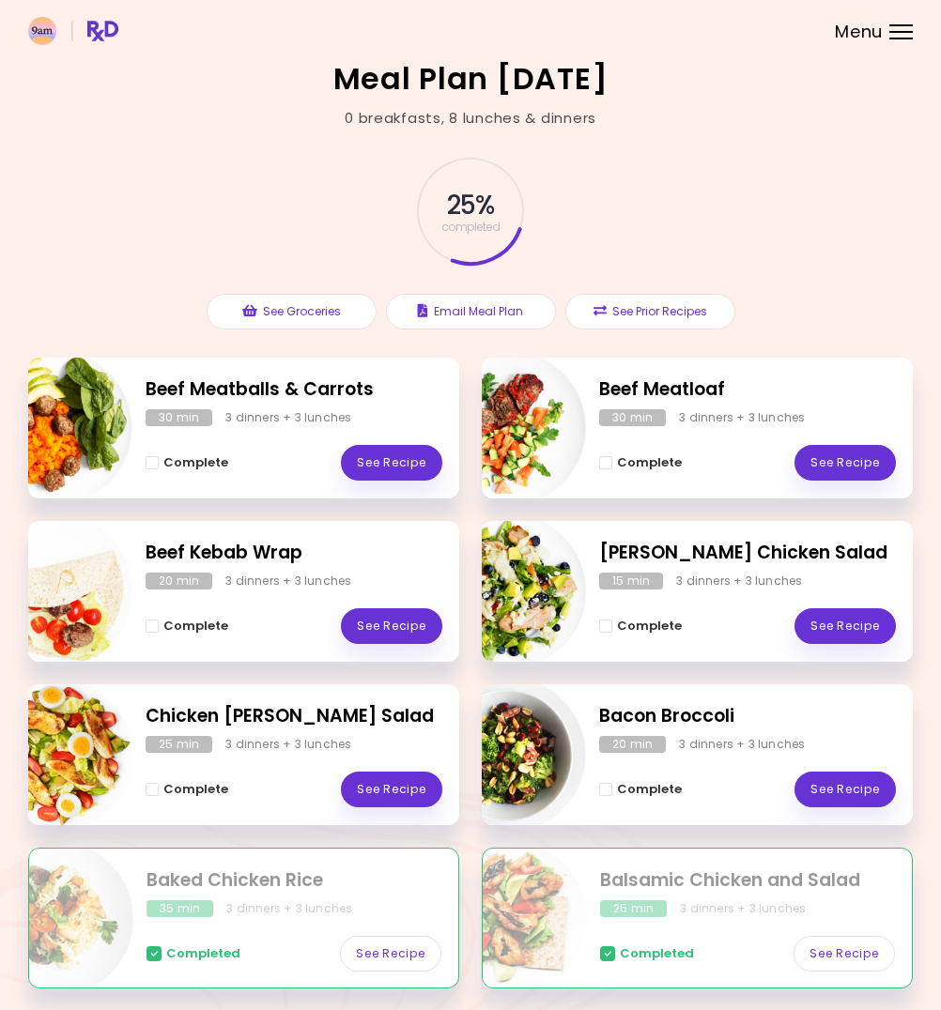
drag, startPoint x: 146, startPoint y: 625, endPoint x: 149, endPoint y: 602, distance: 23.6
click at [146, 624] on span "Complete - Beef Kebab Wrap" at bounding box center [152, 626] width 13 height 13
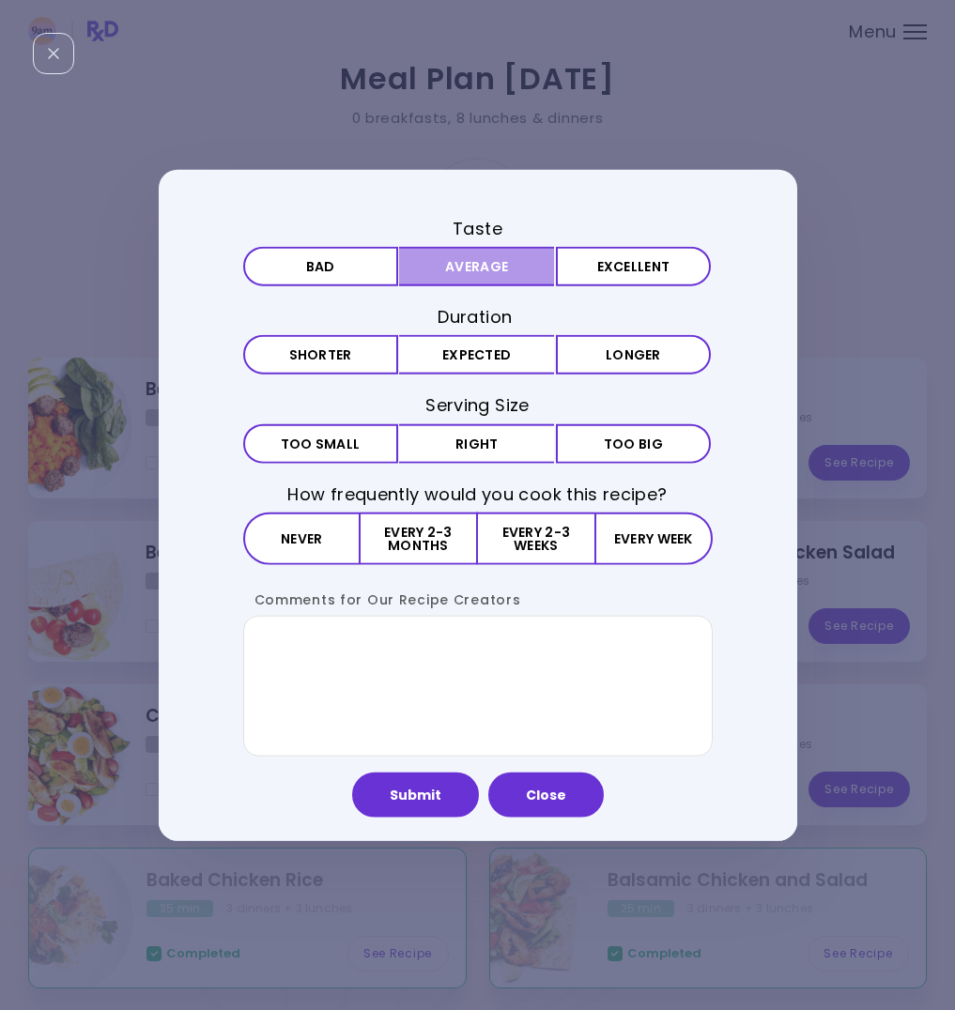
click at [493, 259] on button "Average" at bounding box center [476, 266] width 155 height 39
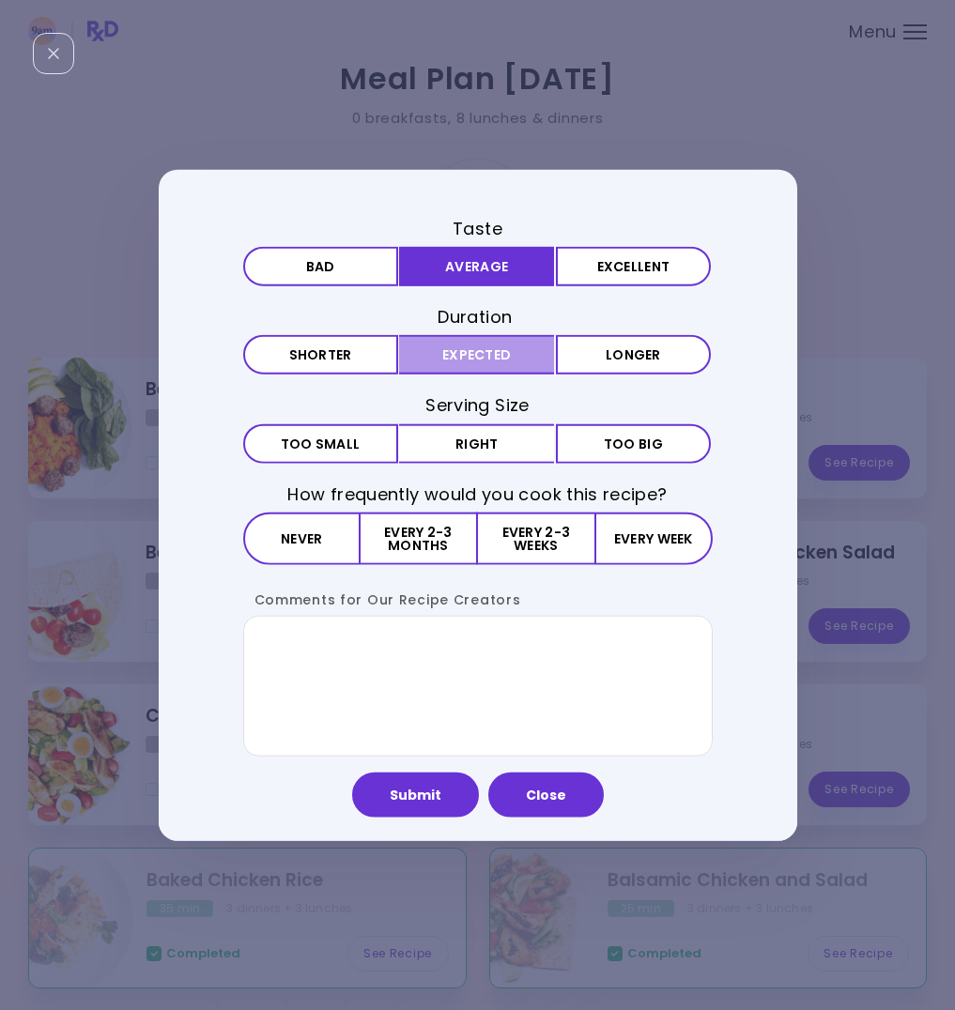
click at [475, 350] on button "Expected" at bounding box center [476, 354] width 155 height 39
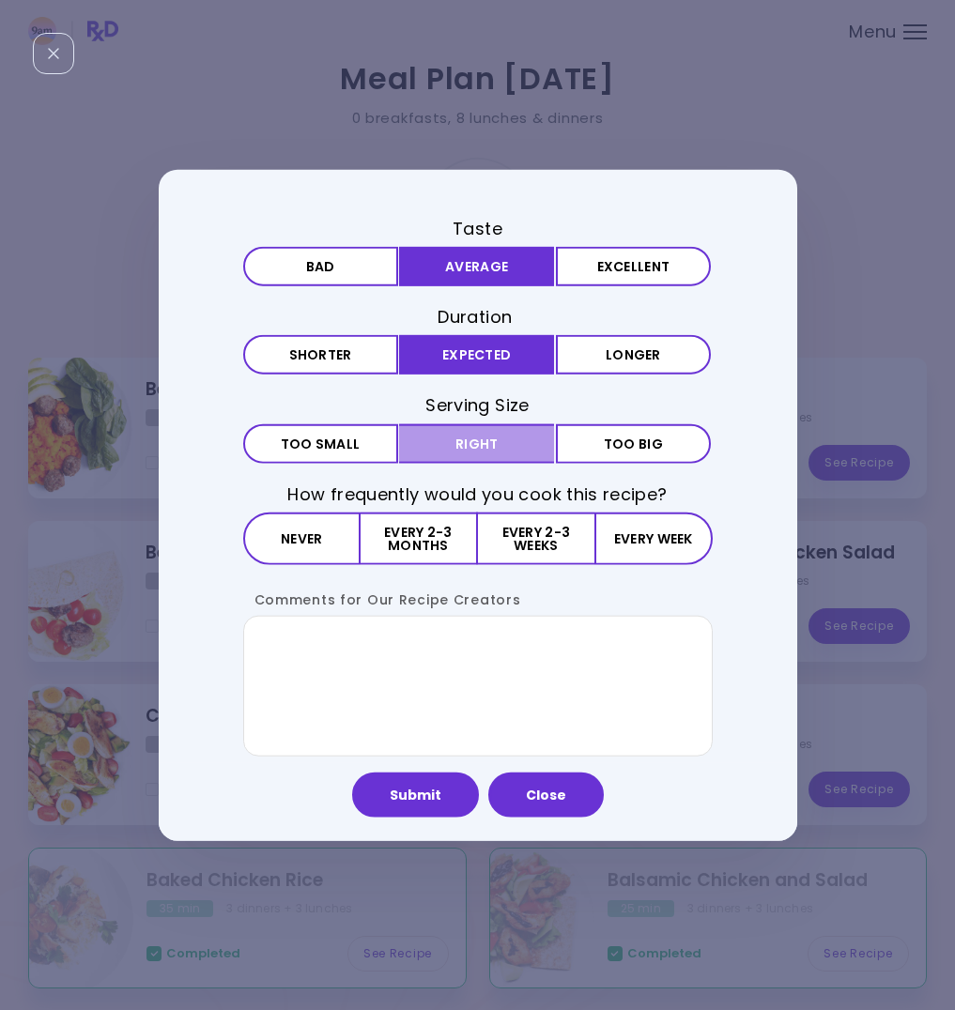
click at [474, 438] on button "Right" at bounding box center [476, 443] width 155 height 39
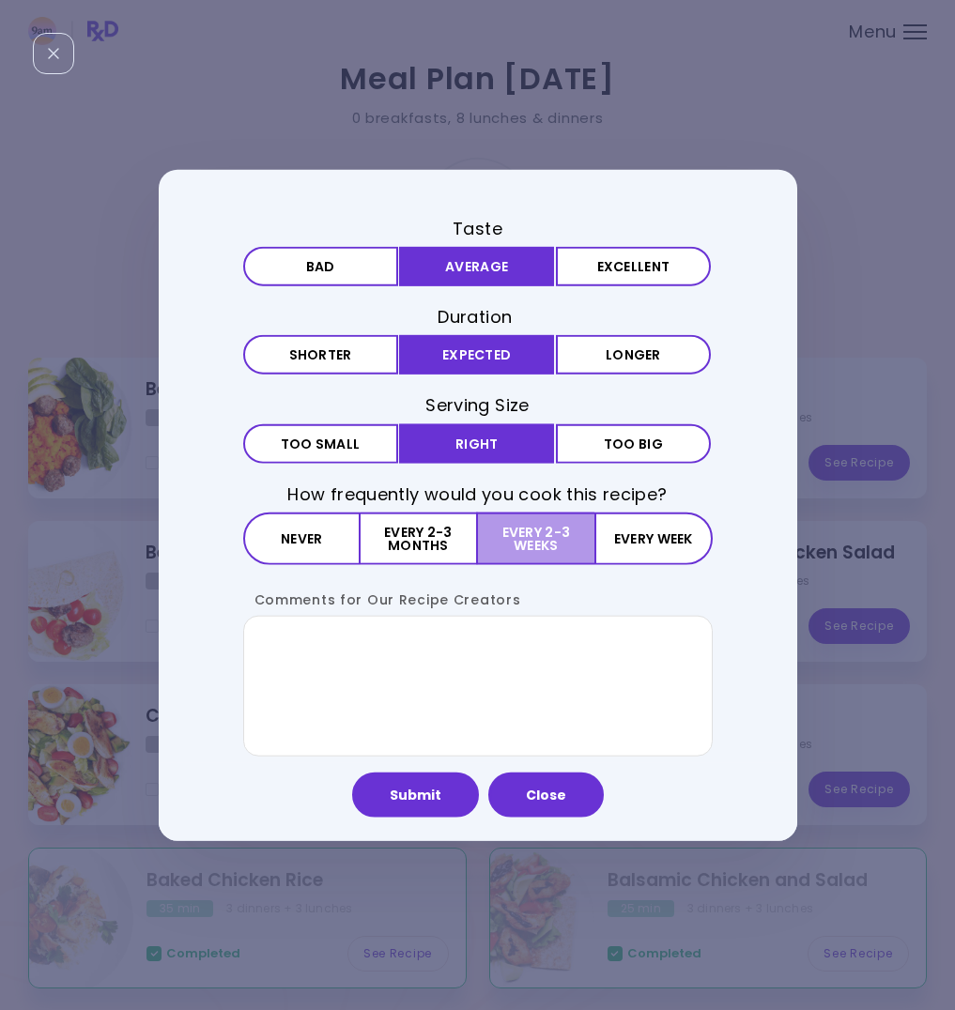
click at [529, 539] on button "Every 2-3 weeks" at bounding box center [536, 538] width 116 height 53
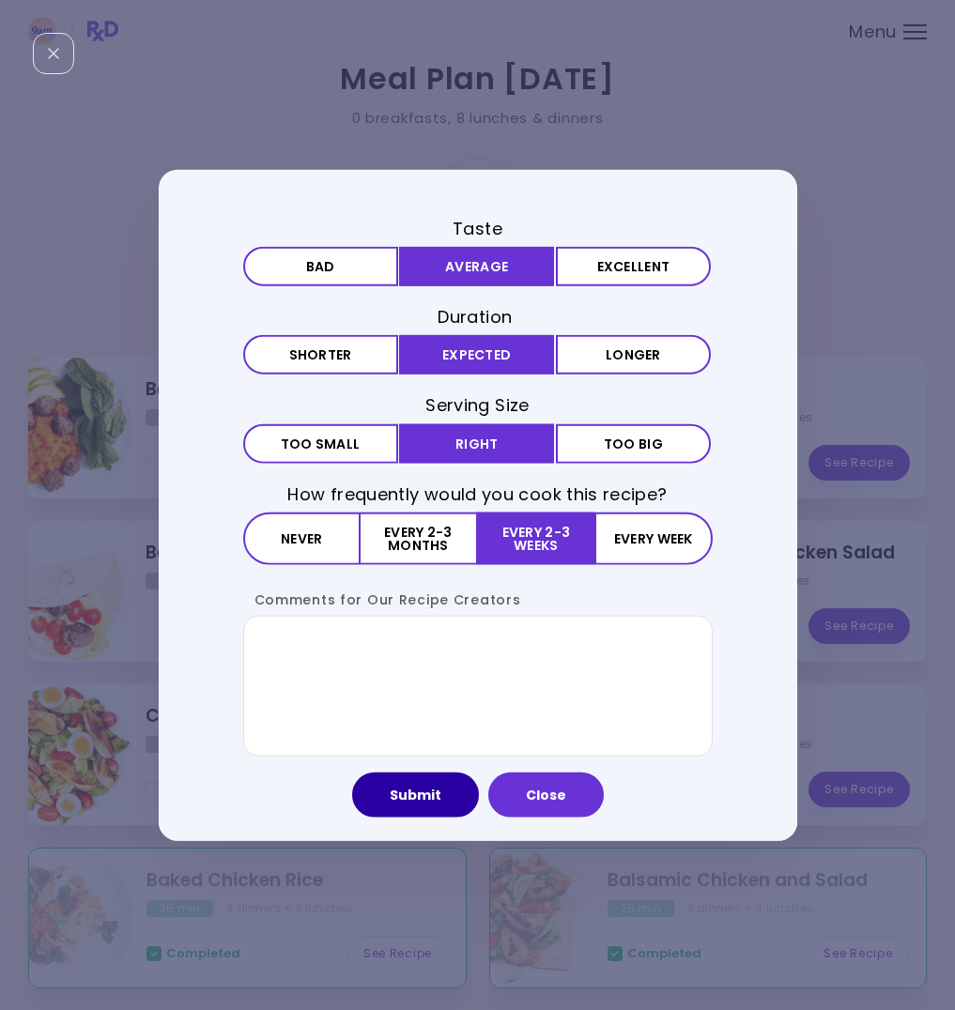
click at [425, 807] on button "Submit" at bounding box center [415, 794] width 127 height 45
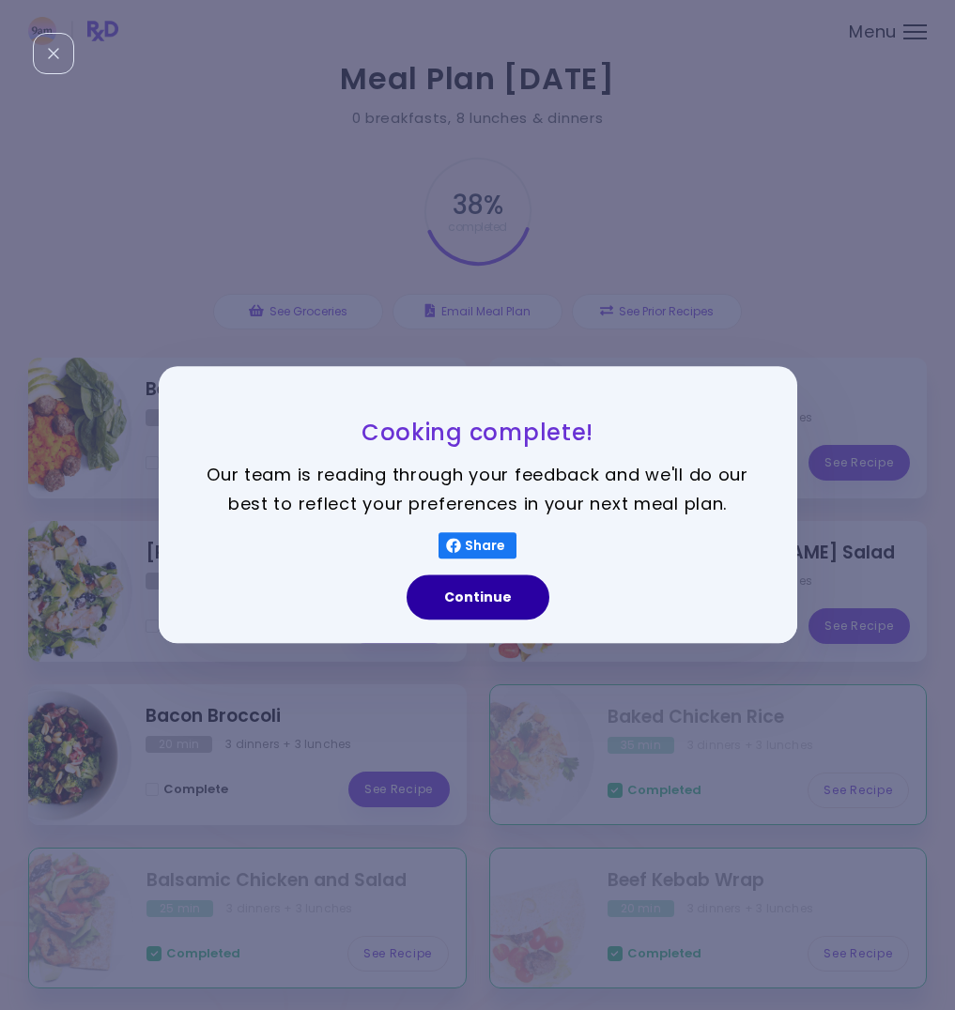
click at [488, 607] on button "Continue" at bounding box center [478, 598] width 143 height 45
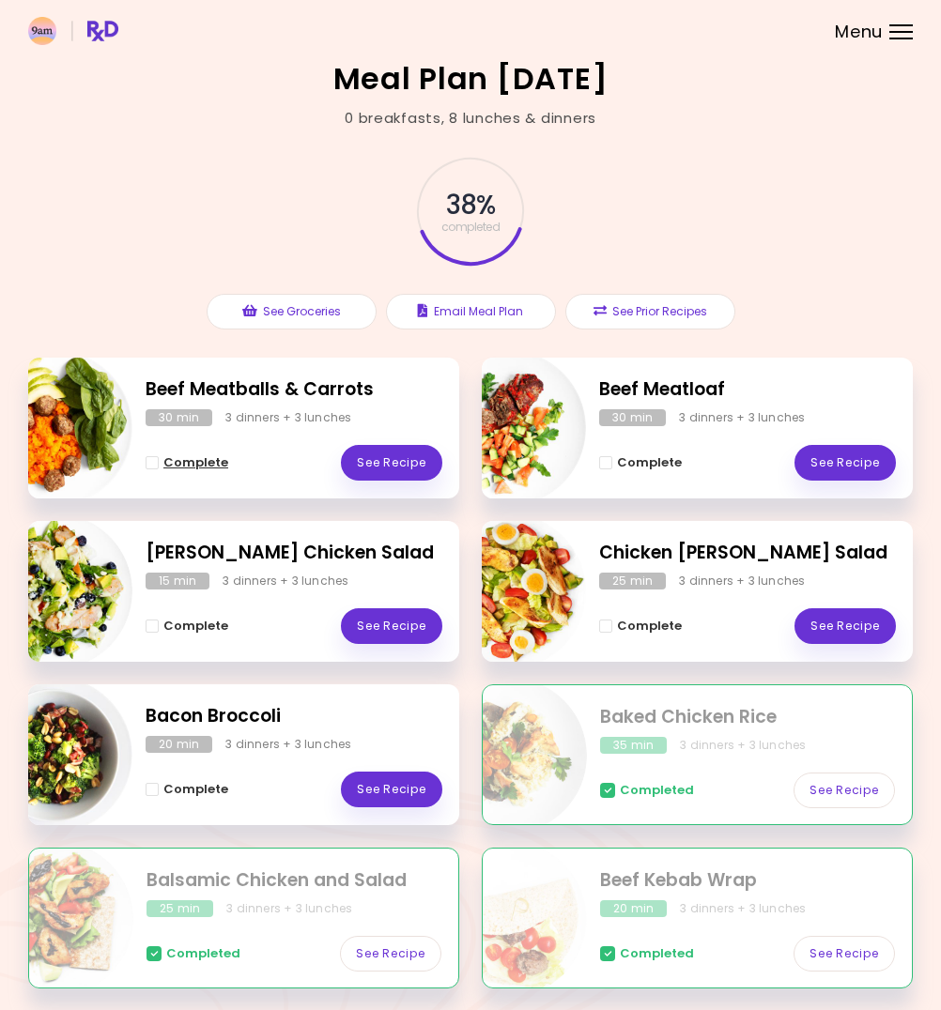
click at [156, 469] on button "Complete" at bounding box center [187, 463] width 83 height 23
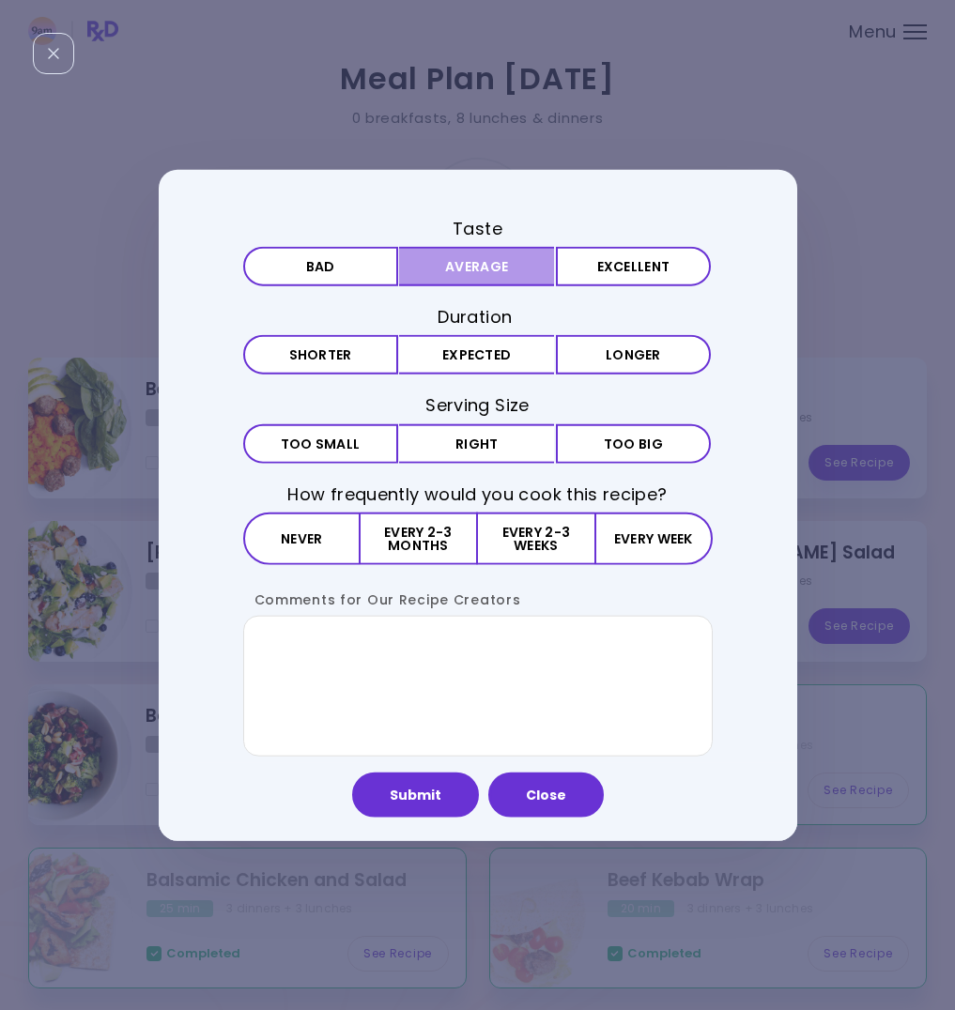
click at [501, 267] on button "Average" at bounding box center [476, 266] width 155 height 39
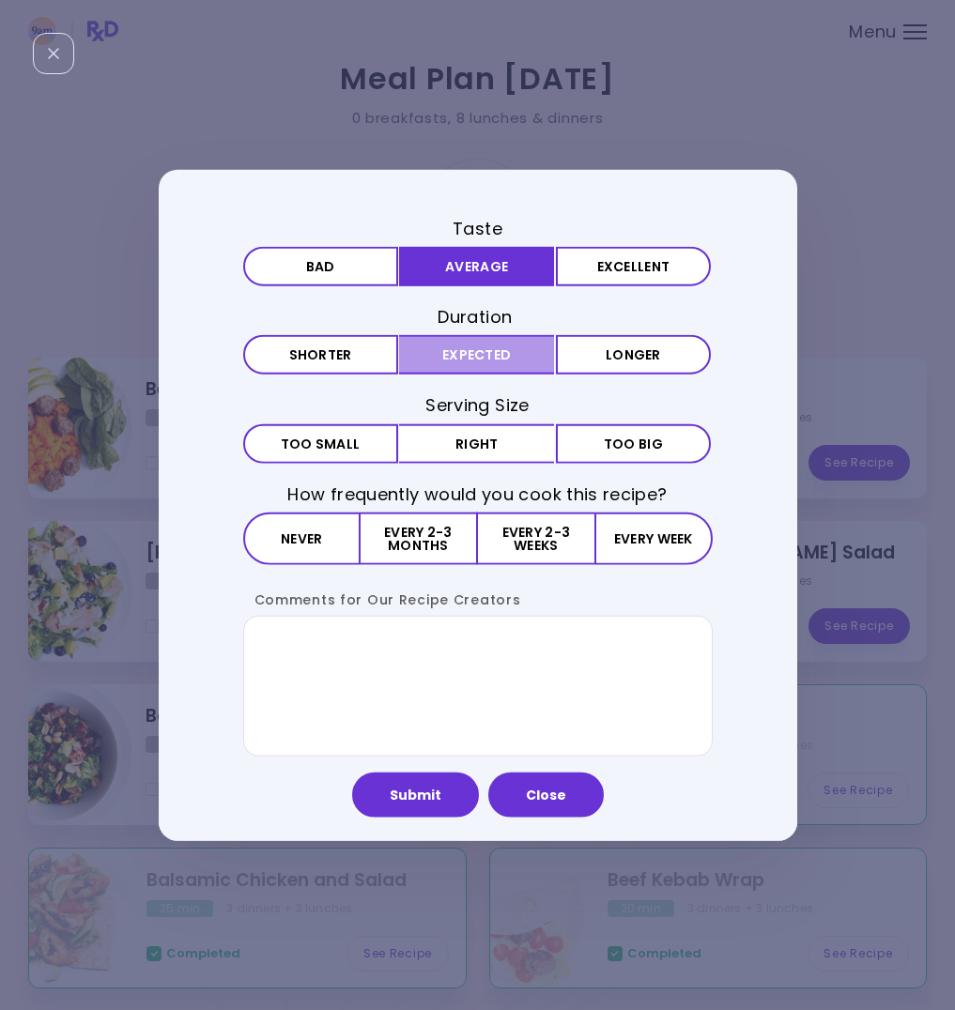
click at [486, 339] on button "Expected" at bounding box center [476, 354] width 155 height 39
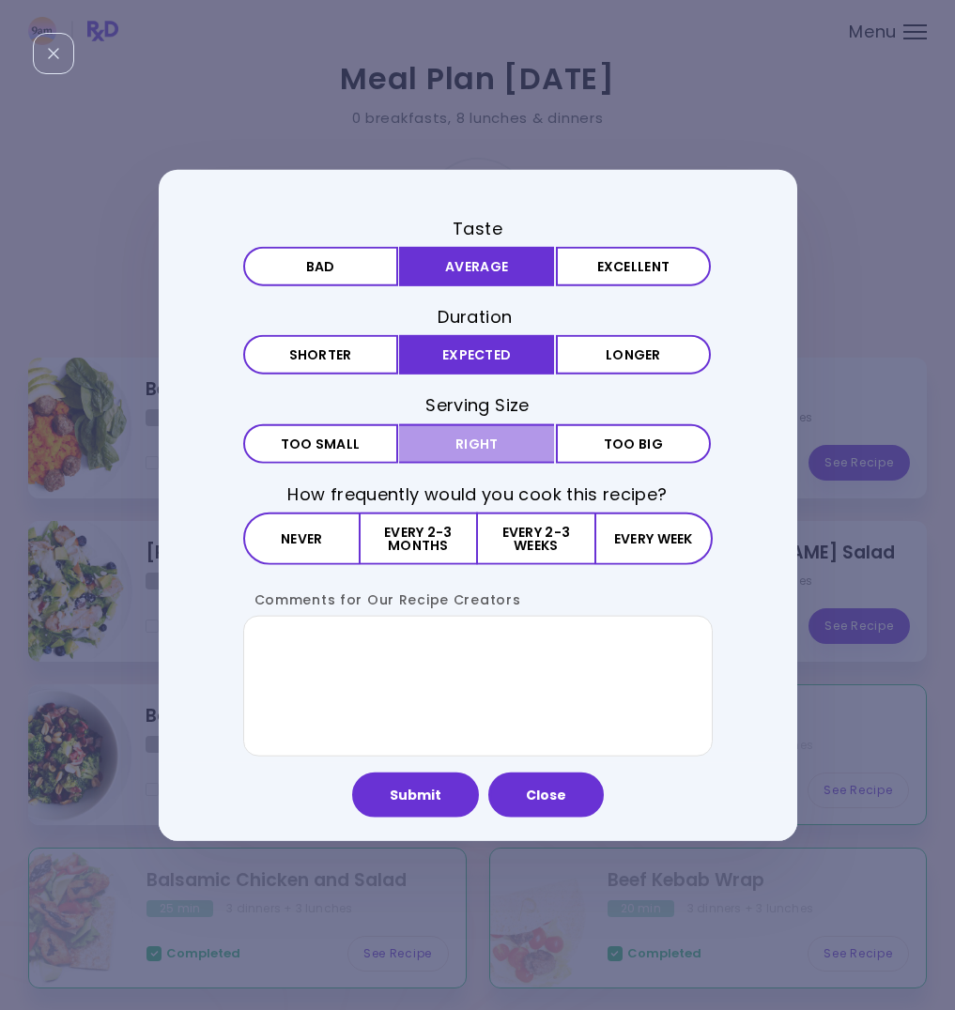
click at [502, 440] on button "Right" at bounding box center [476, 443] width 155 height 39
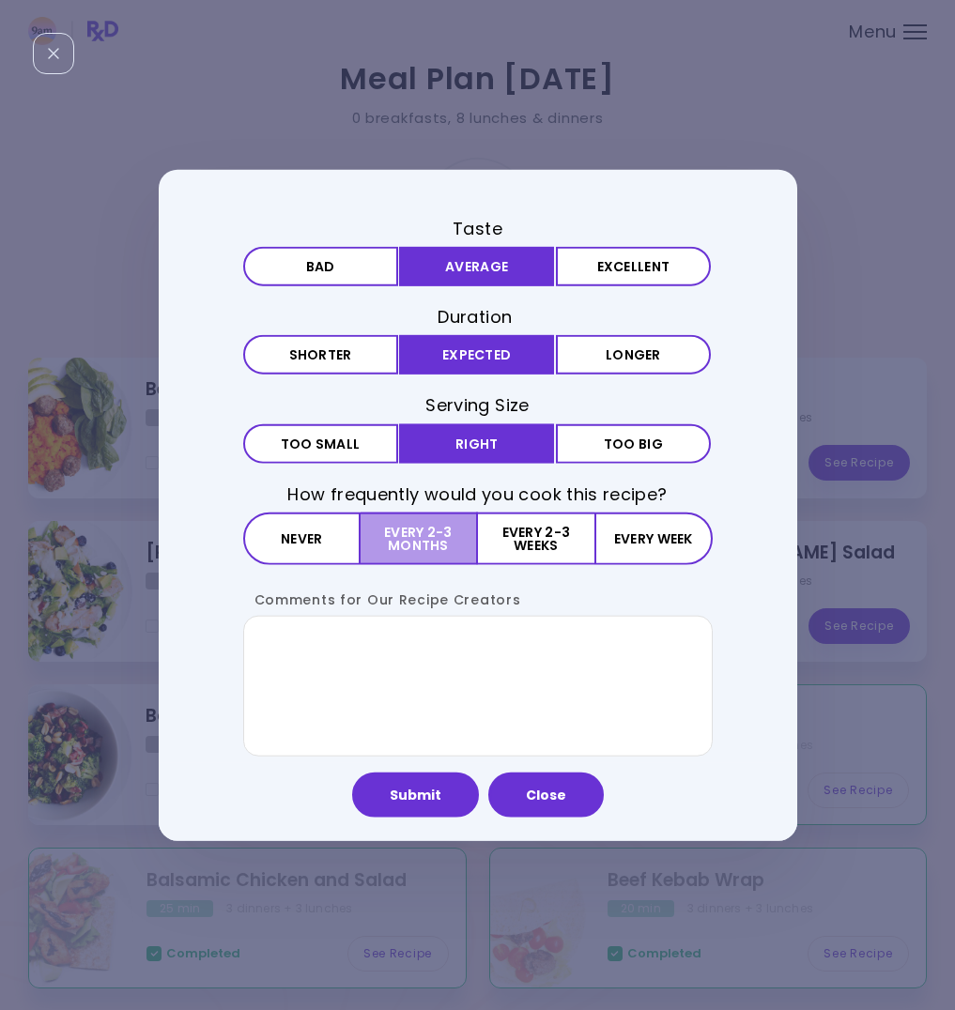
click at [418, 544] on button "Every 2-3 months" at bounding box center [419, 538] width 117 height 53
click at [547, 796] on button "Close" at bounding box center [546, 794] width 116 height 45
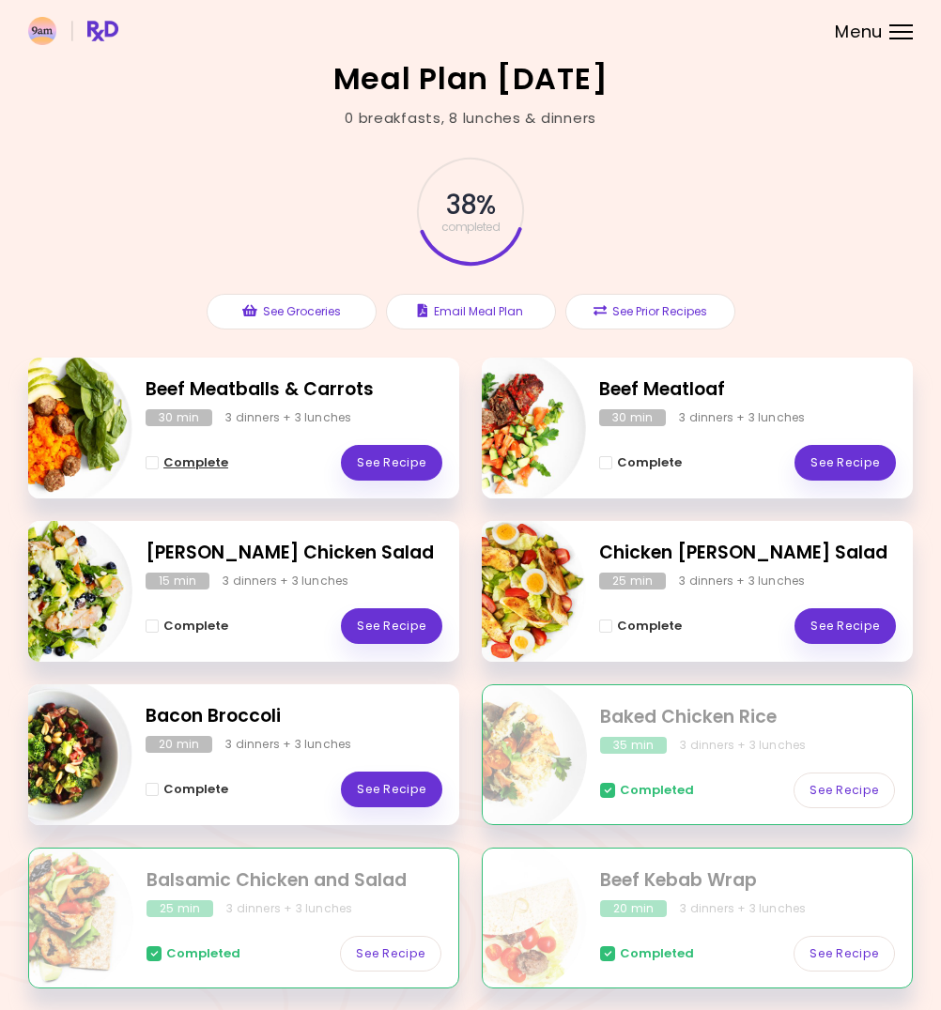
click at [155, 463] on span "Complete - Beef Meatballs & Carrots" at bounding box center [152, 462] width 13 height 13
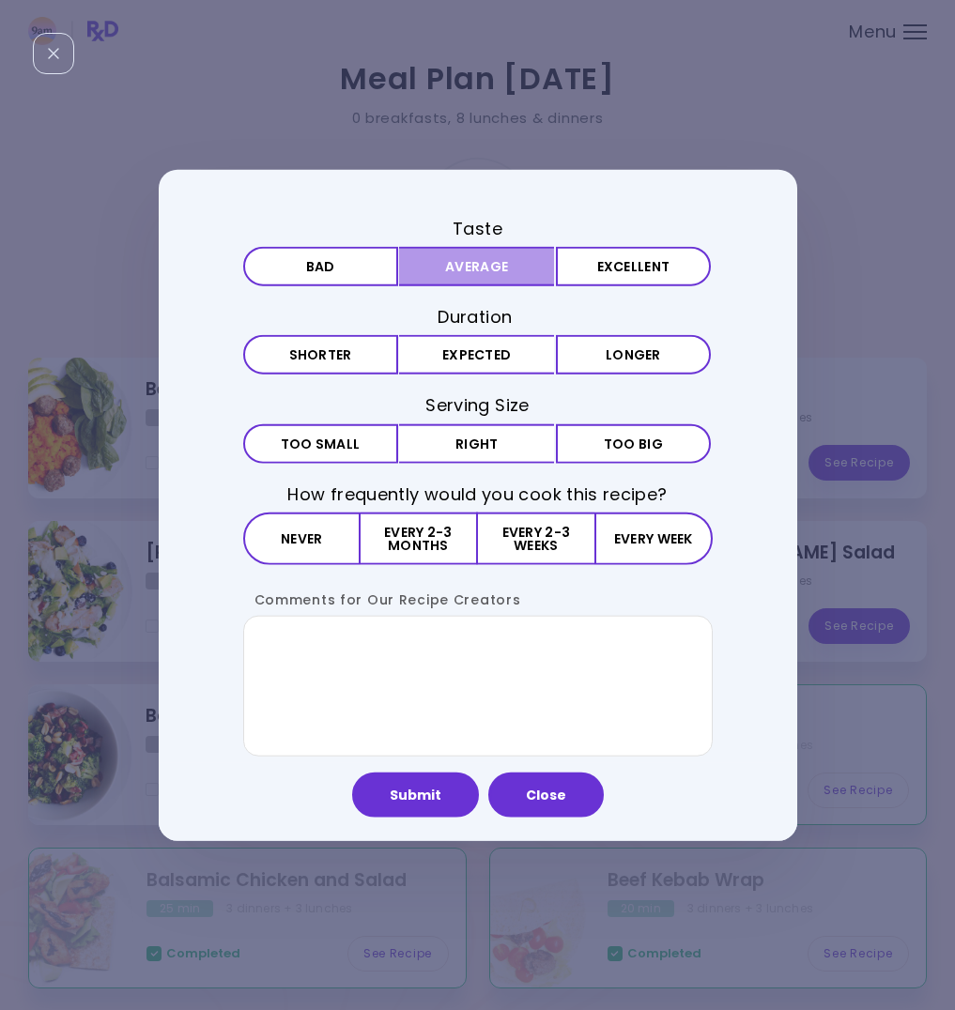
click at [504, 270] on button "Average" at bounding box center [476, 266] width 155 height 39
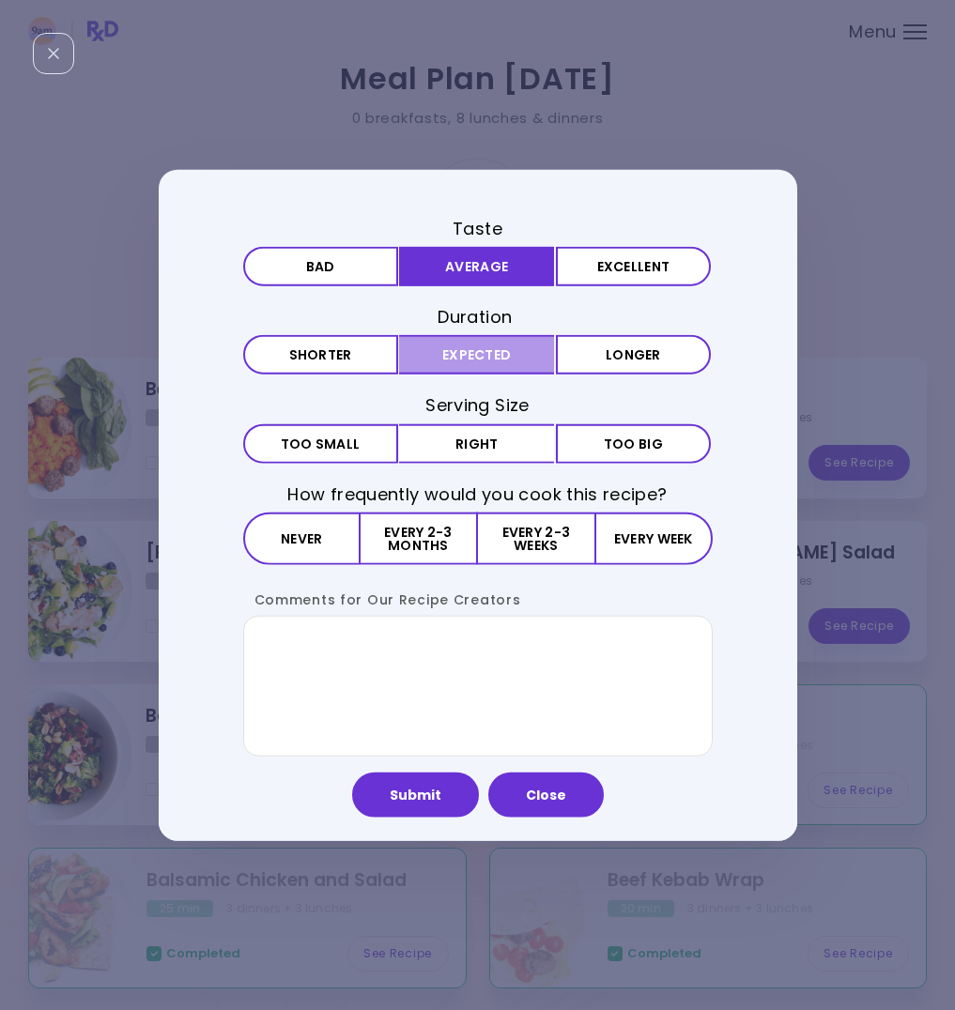
click at [486, 358] on button "Expected" at bounding box center [476, 354] width 155 height 39
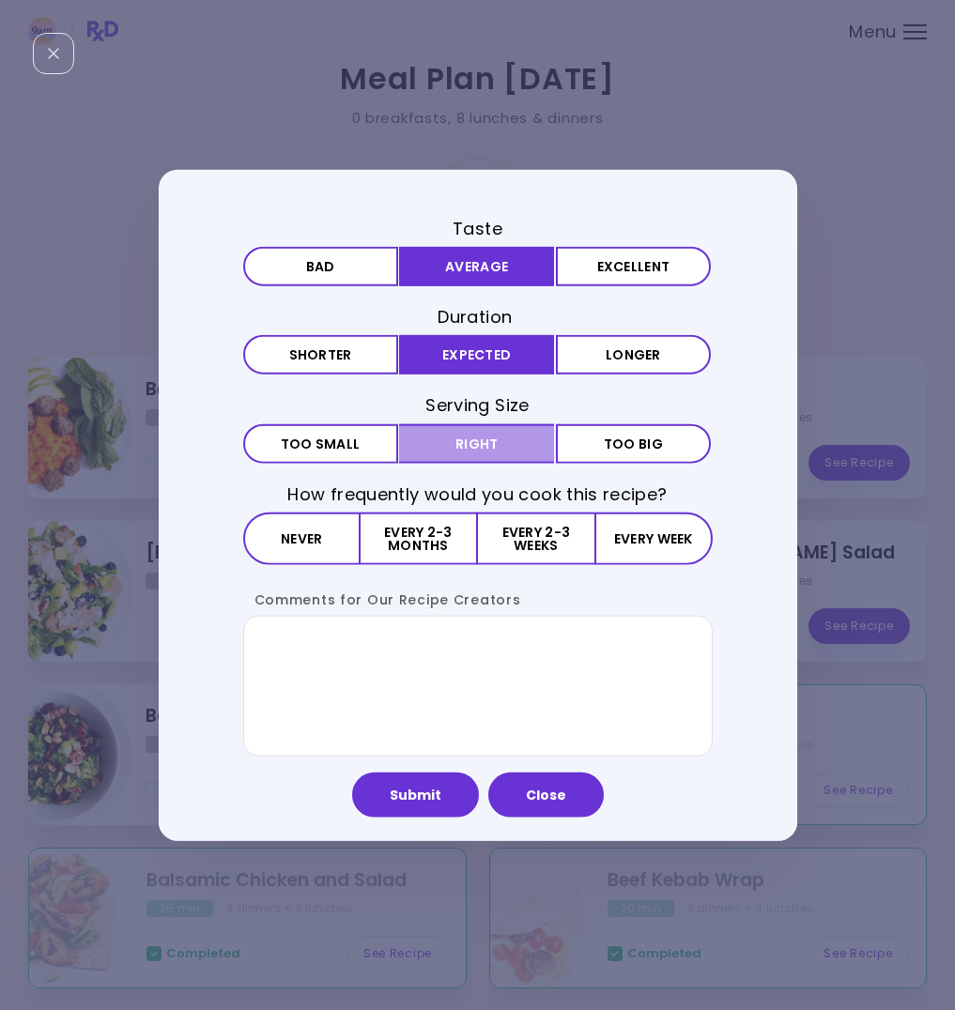
click at [473, 439] on button "Right" at bounding box center [476, 443] width 155 height 39
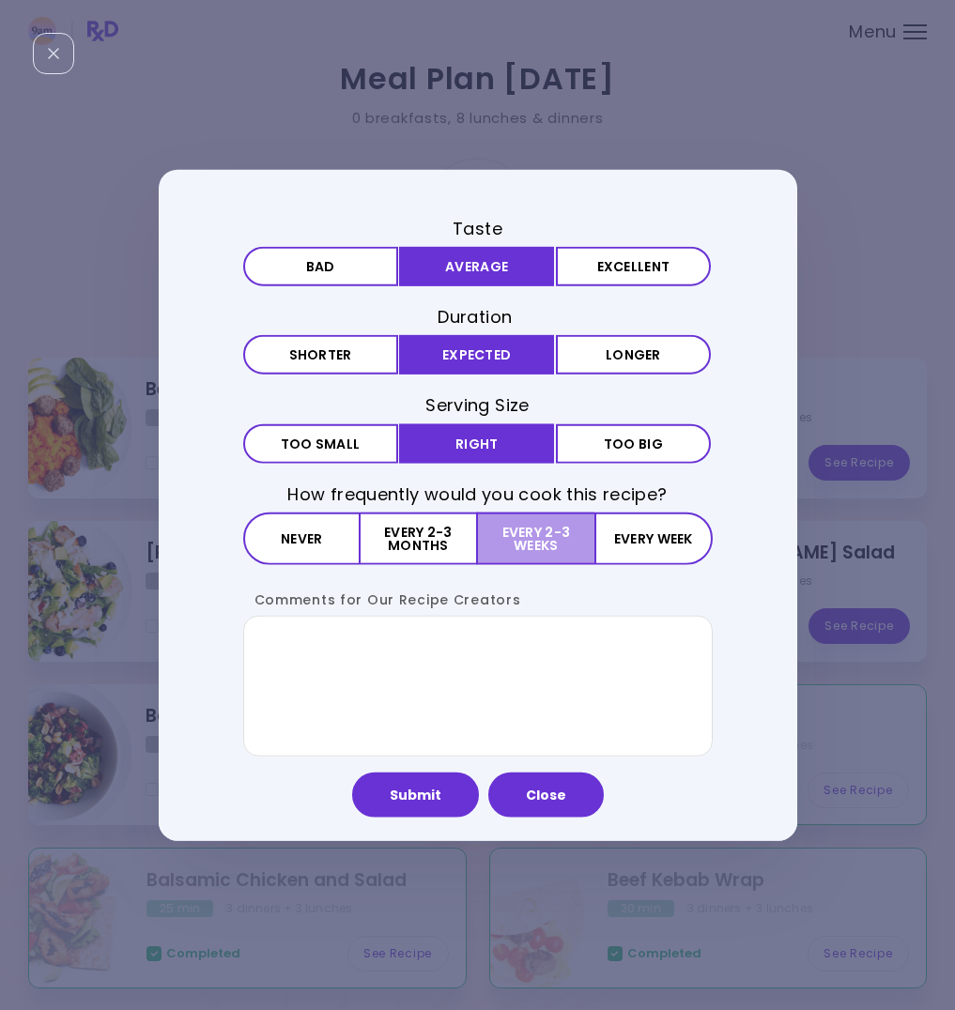
click at [520, 536] on button "Every 2-3 weeks" at bounding box center [536, 538] width 116 height 53
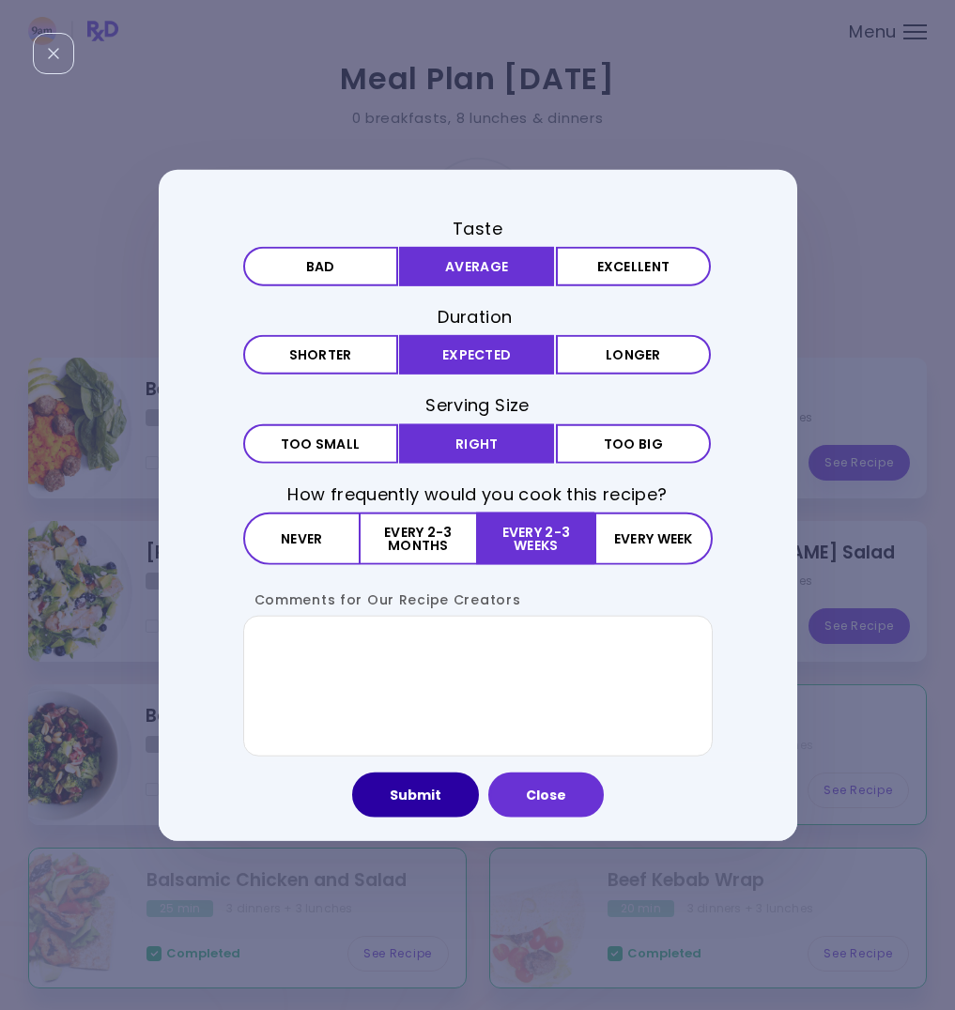
click at [430, 805] on button "Submit" at bounding box center [415, 794] width 127 height 45
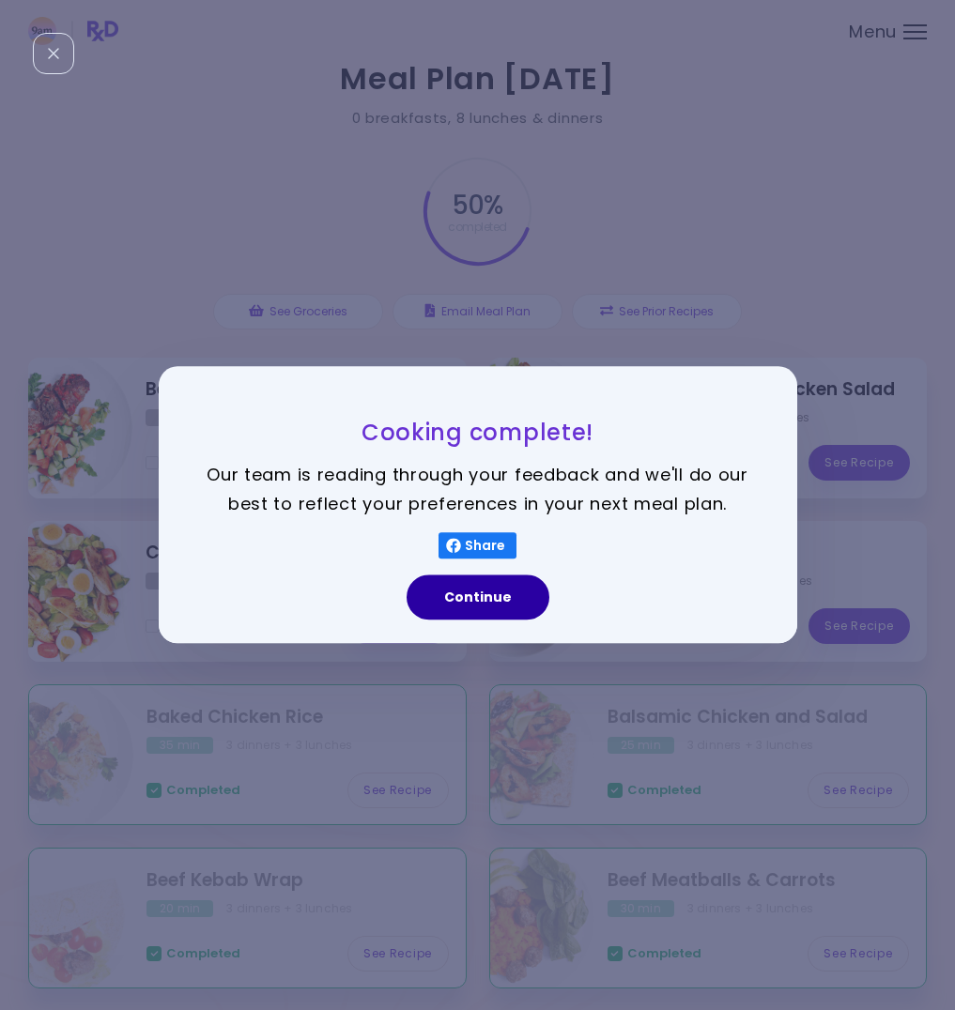
click at [487, 593] on button "Continue" at bounding box center [478, 598] width 143 height 45
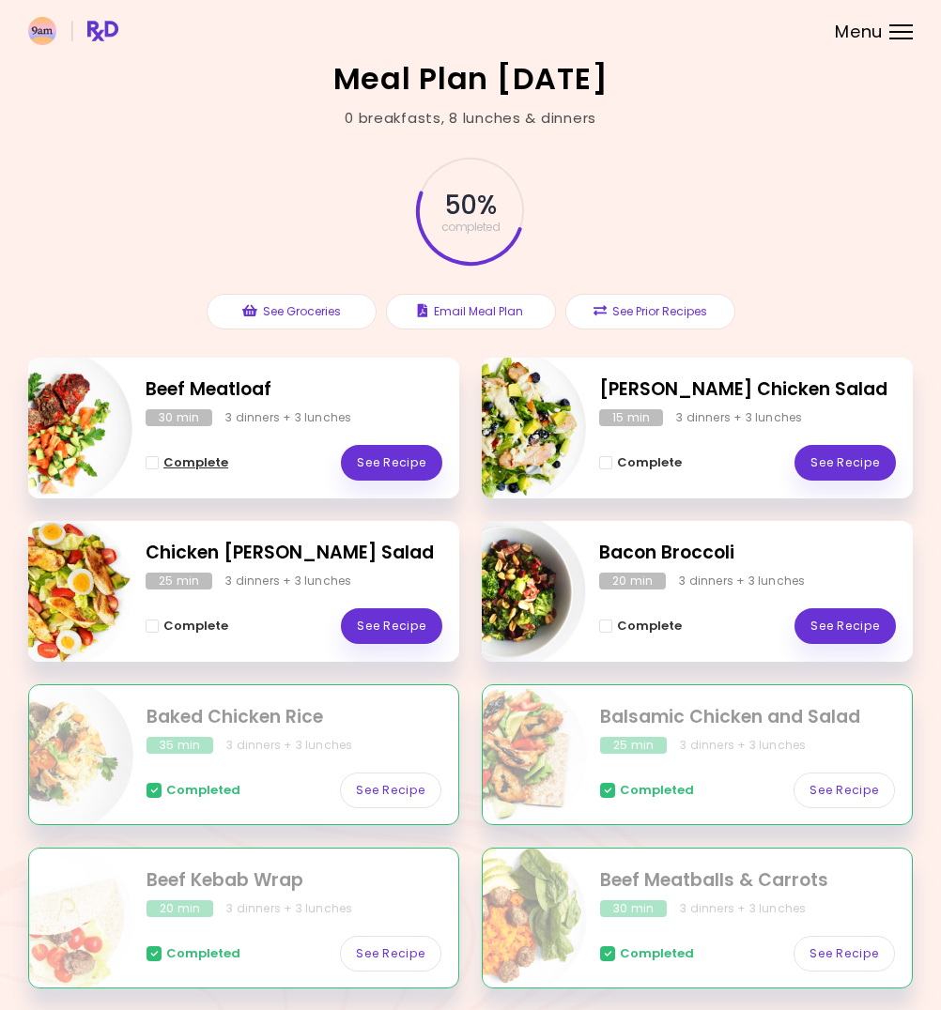
click at [146, 459] on span "Complete - Beef Meatloaf" at bounding box center [152, 462] width 13 height 13
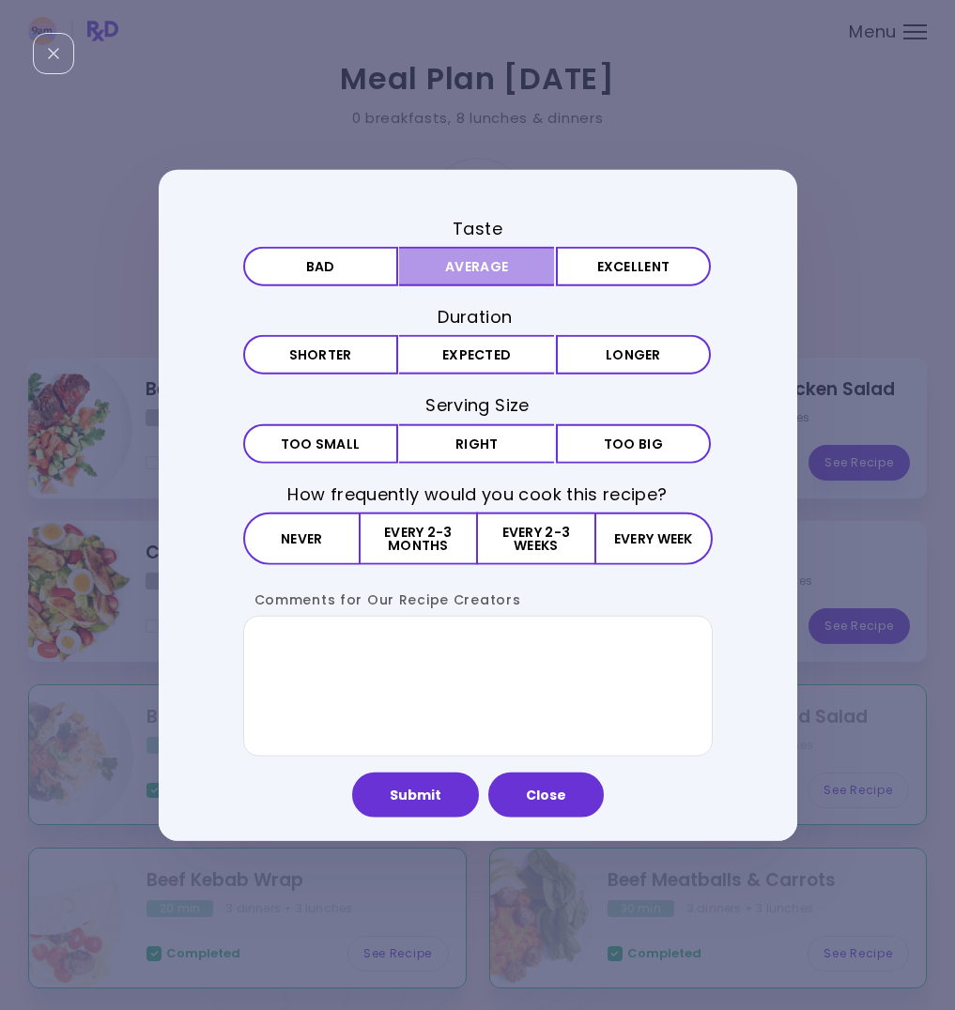
click at [450, 265] on button "Average" at bounding box center [476, 266] width 155 height 39
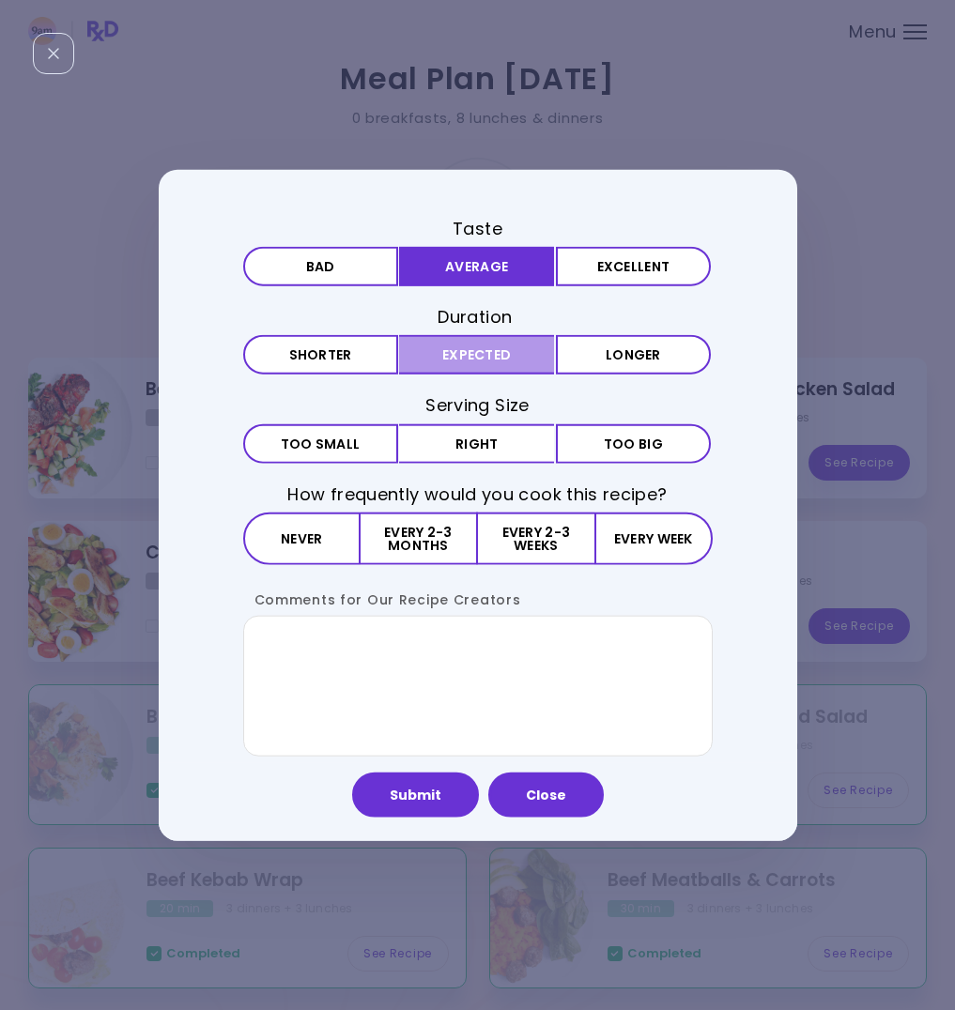
click at [461, 357] on button "Expected" at bounding box center [476, 354] width 155 height 39
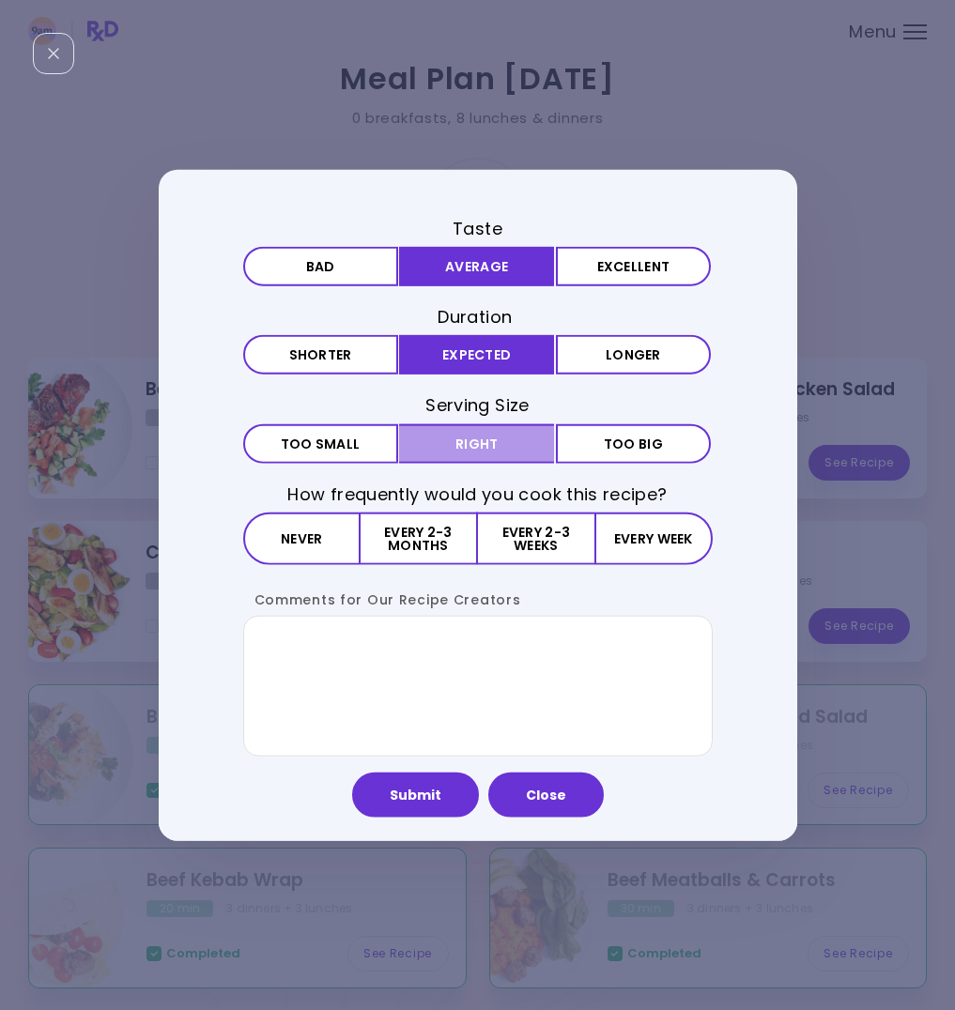
click at [486, 433] on button "Right" at bounding box center [476, 443] width 155 height 39
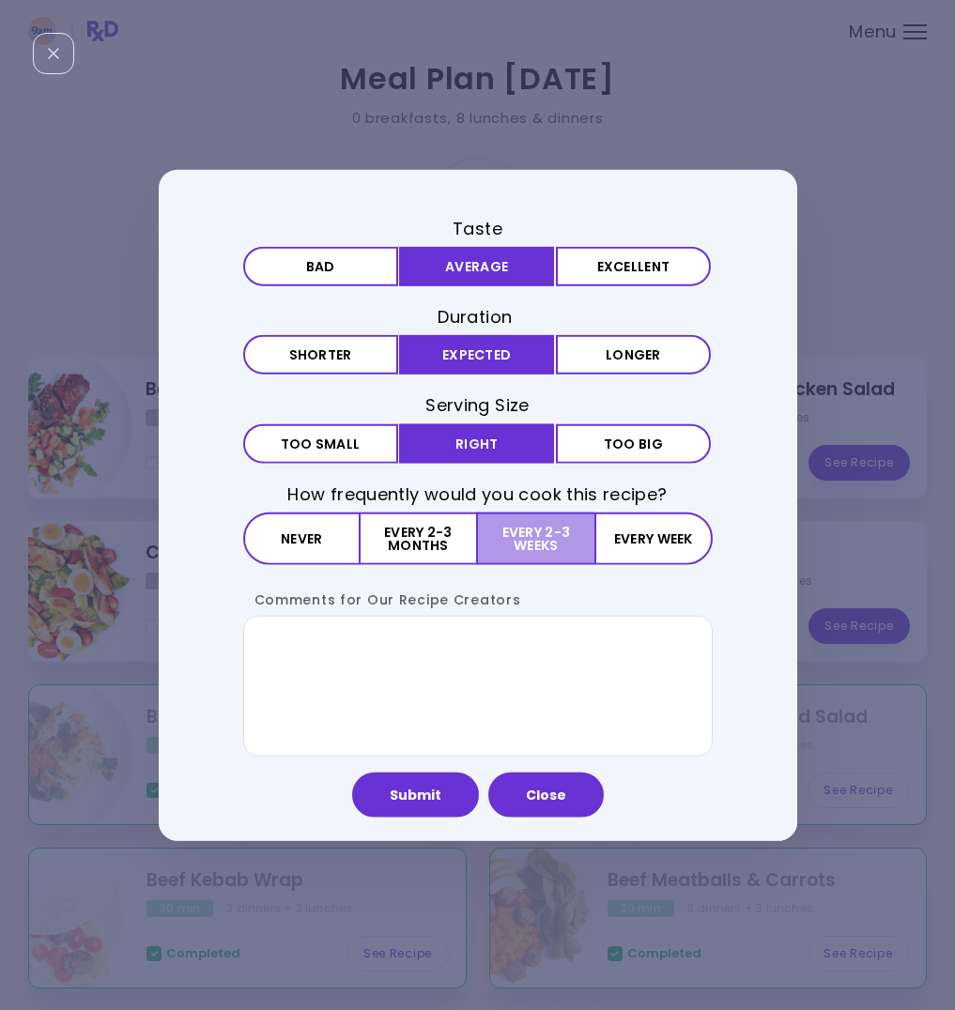
click at [531, 524] on button "Every 2-3 weeks" at bounding box center [536, 538] width 116 height 53
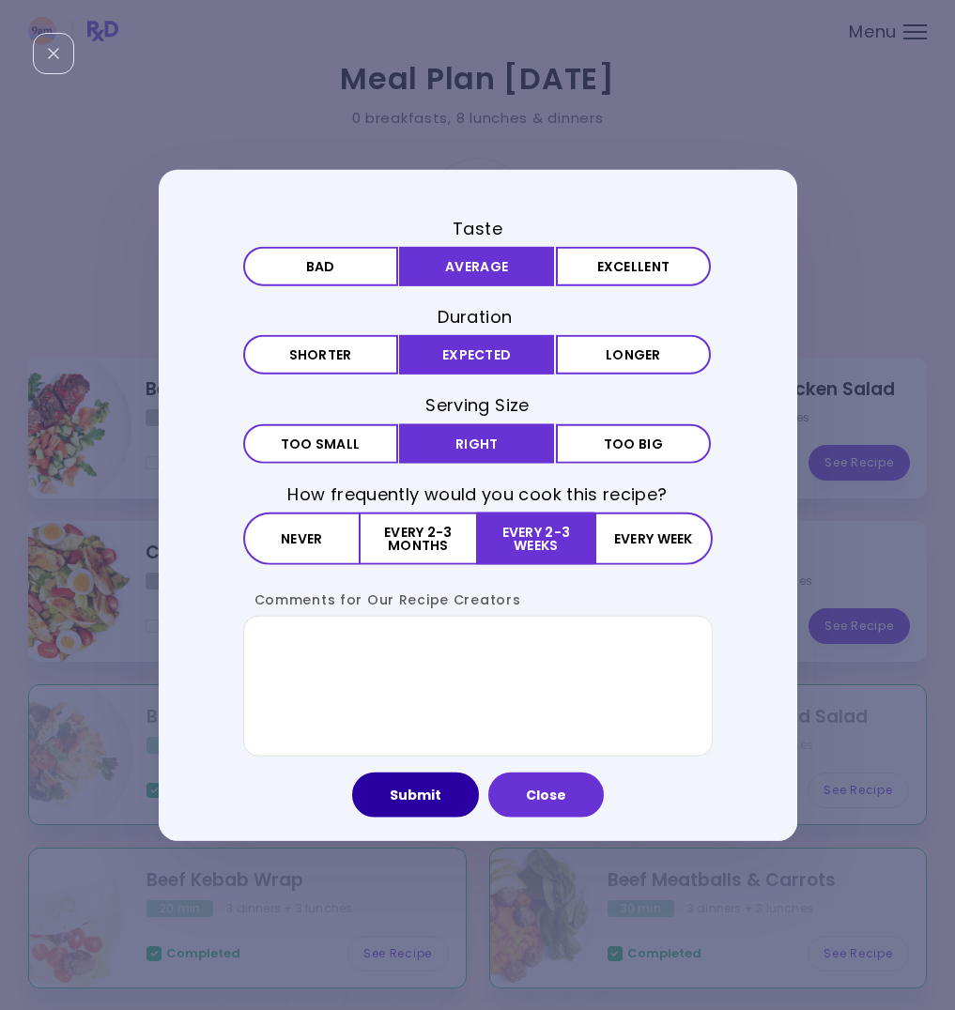
click at [427, 803] on button "Submit" at bounding box center [415, 794] width 127 height 45
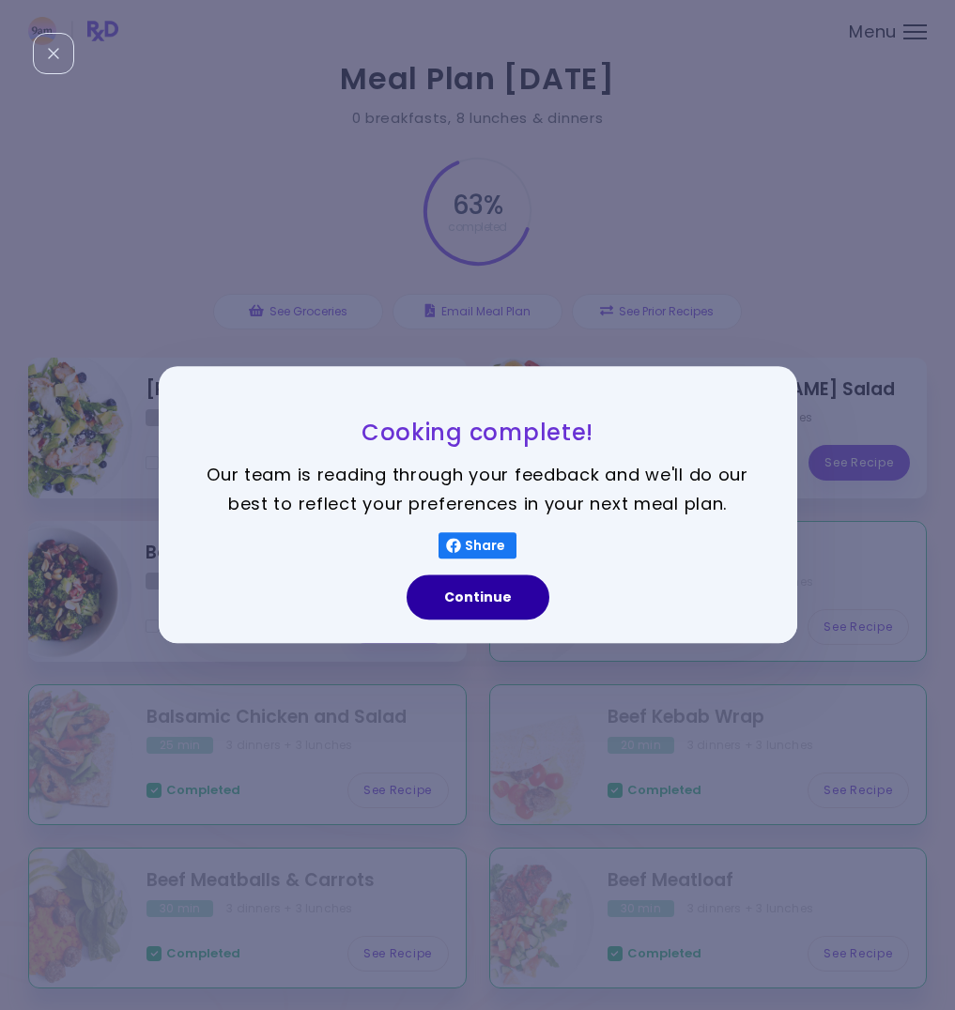
click at [462, 593] on button "Continue" at bounding box center [478, 598] width 143 height 45
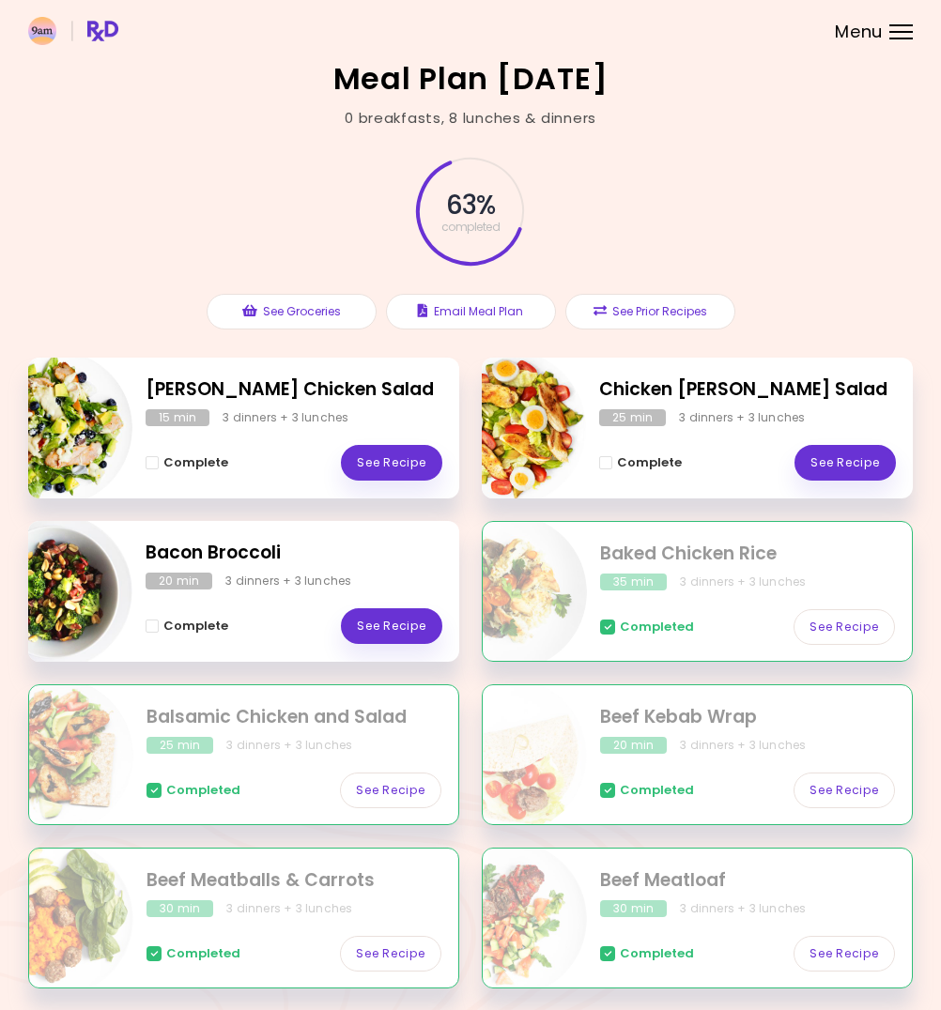
click at [154, 460] on span "Complete - Berry Chicken Salad" at bounding box center [152, 462] width 13 height 13
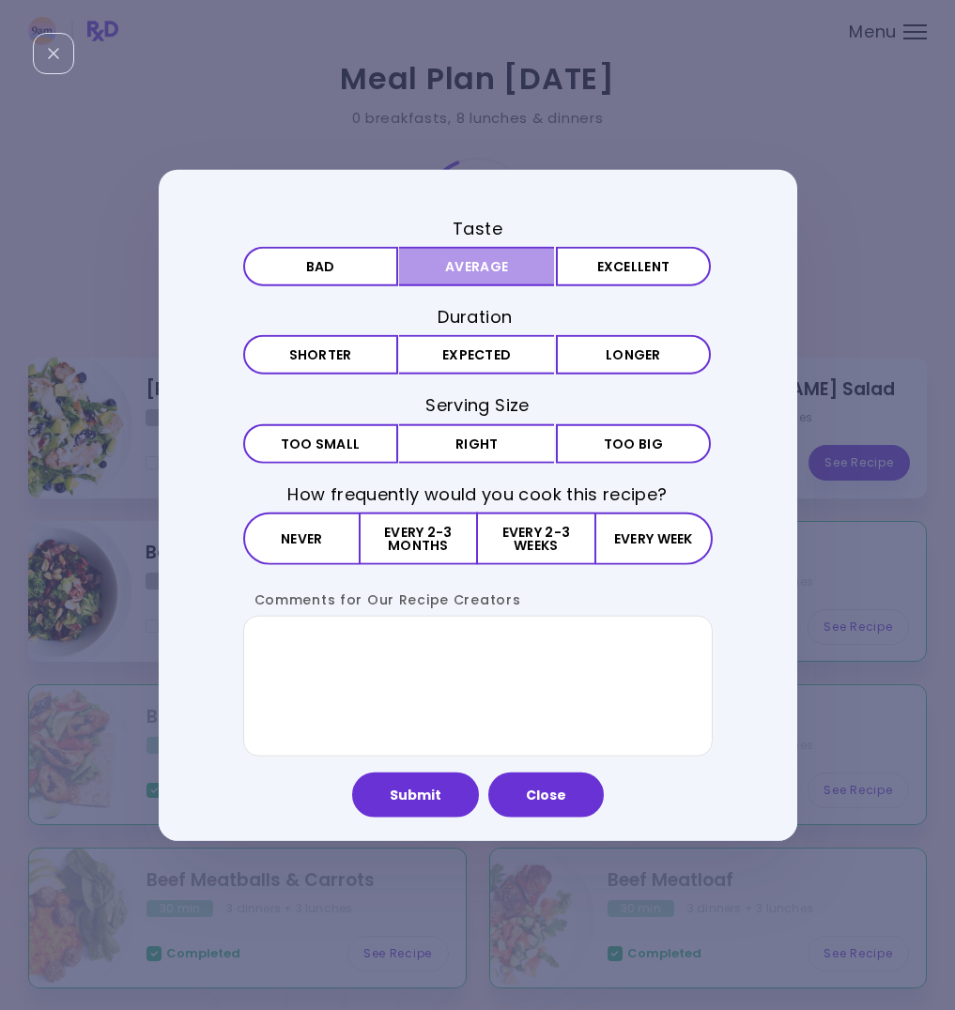
click at [498, 270] on button "Average" at bounding box center [476, 266] width 155 height 39
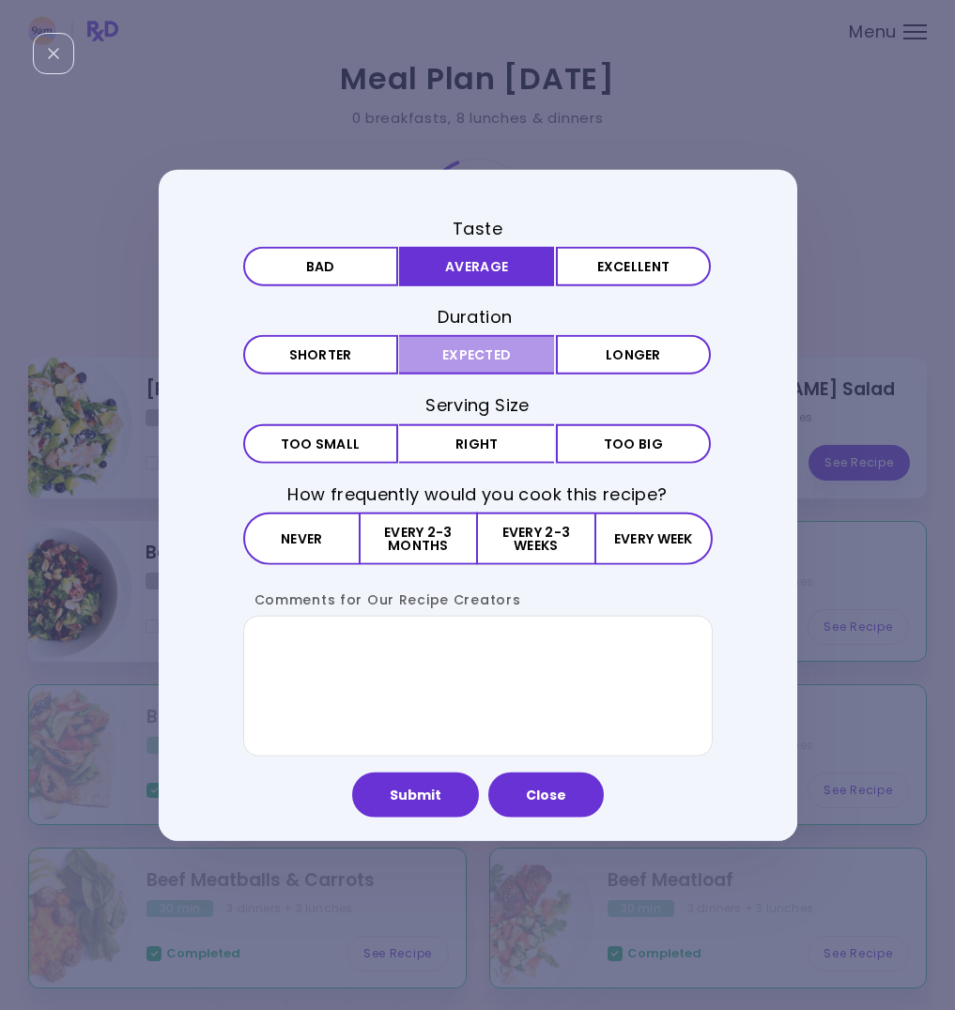
click at [502, 357] on button "Expected" at bounding box center [476, 354] width 155 height 39
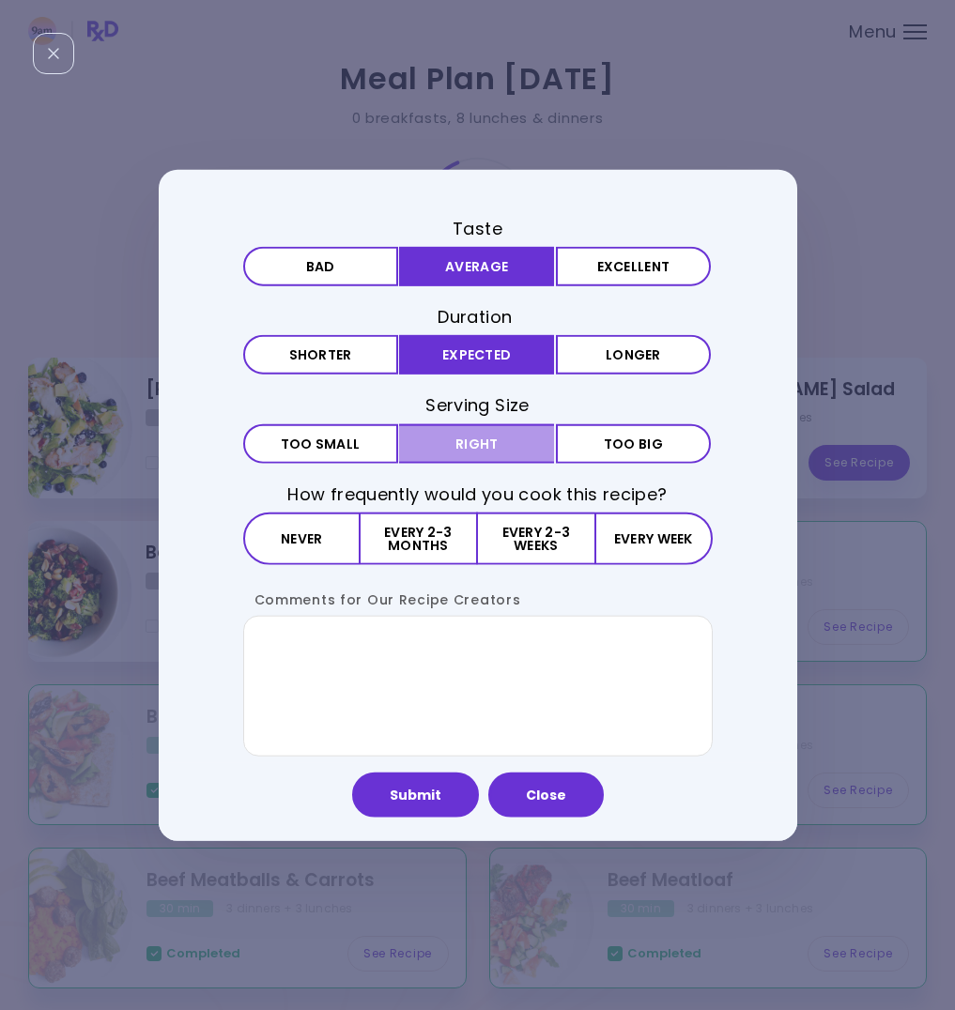
click at [495, 431] on button "Right" at bounding box center [476, 443] width 155 height 39
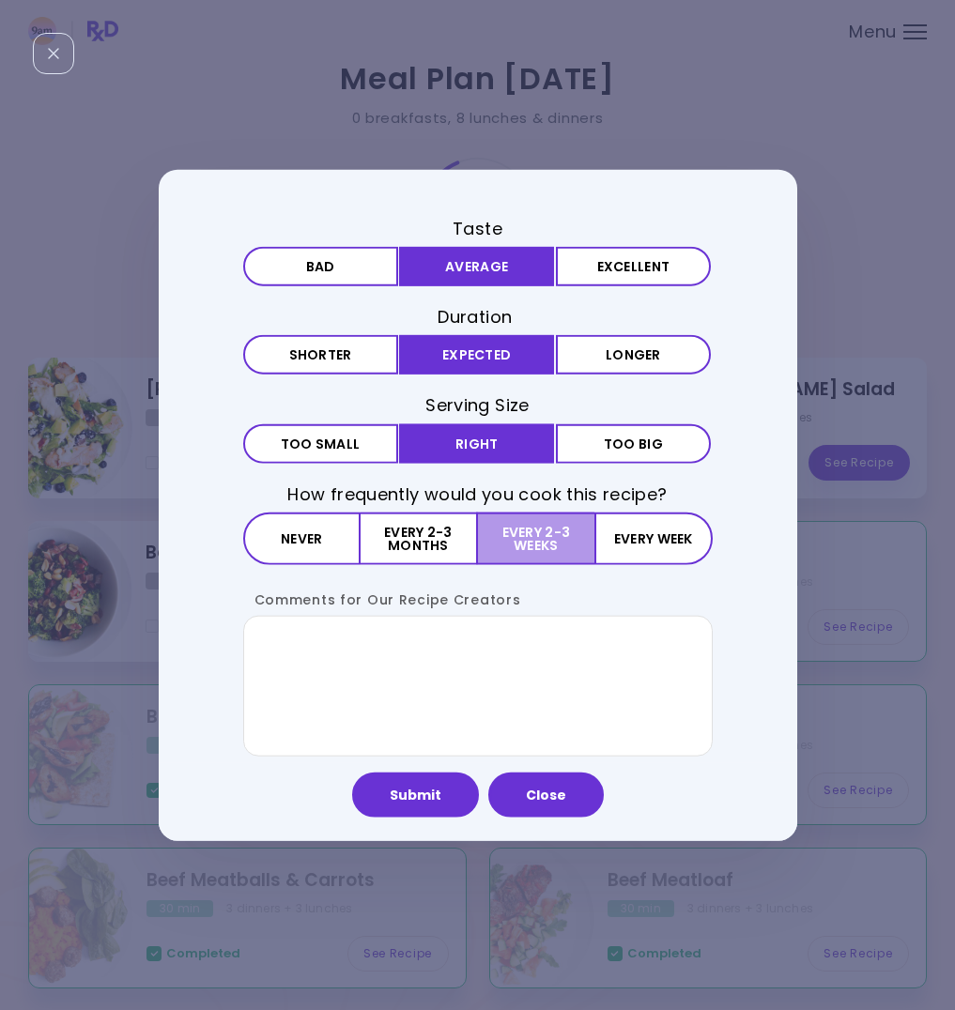
click at [551, 549] on button "Every 2-3 weeks" at bounding box center [536, 538] width 116 height 53
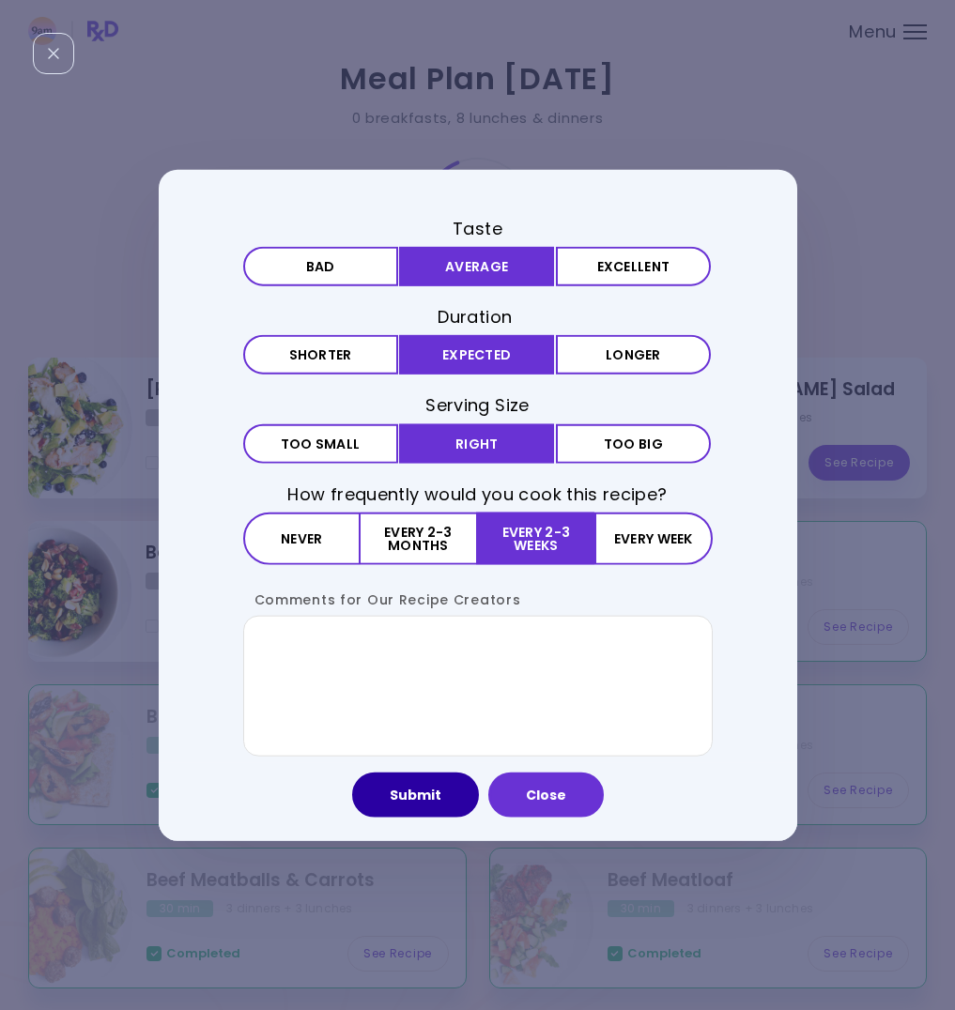
click at [423, 798] on button "Submit" at bounding box center [415, 794] width 127 height 45
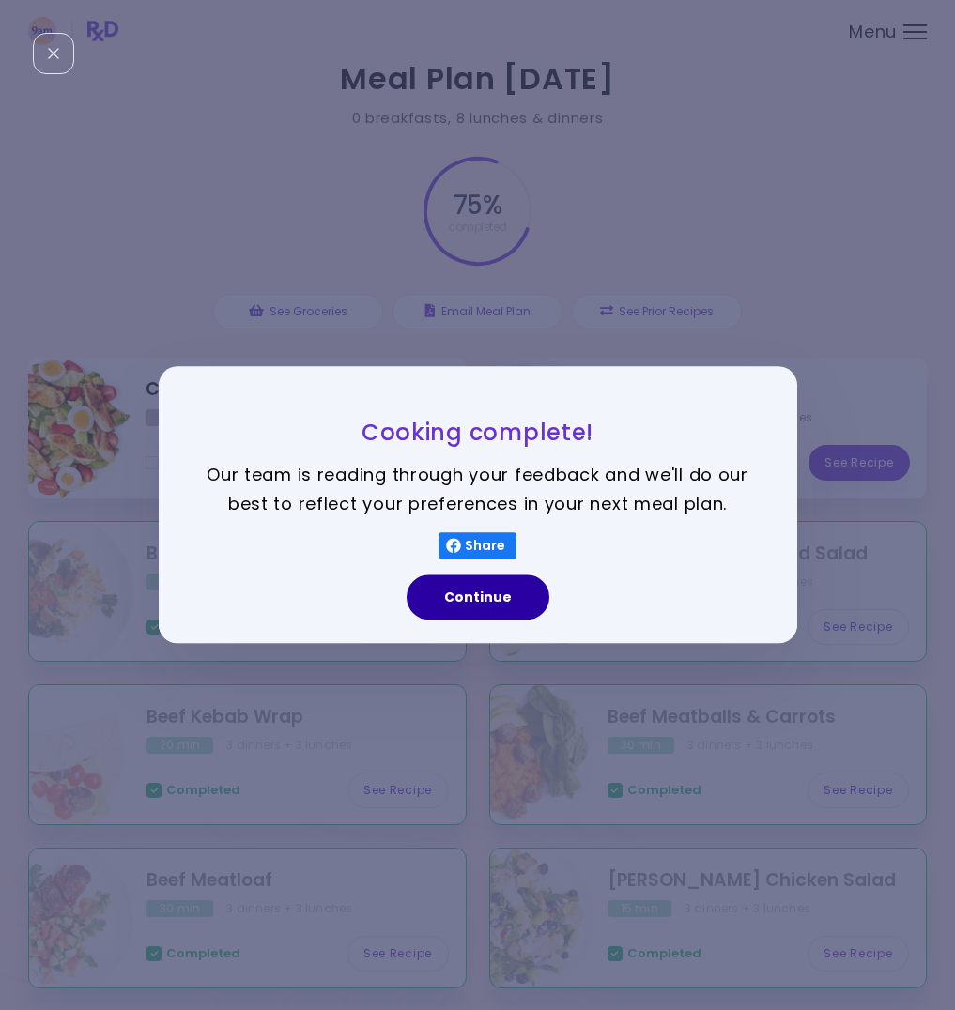
click at [480, 598] on button "Continue" at bounding box center [478, 598] width 143 height 45
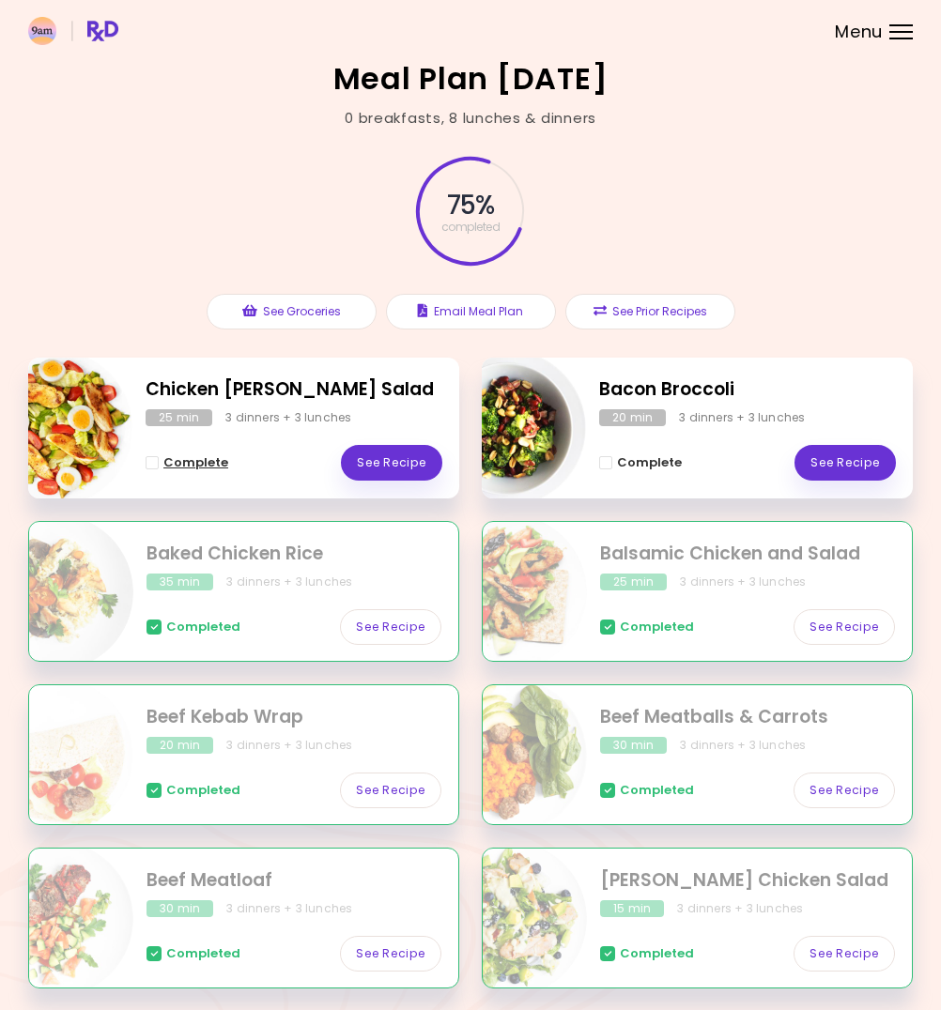
click at [153, 457] on span "Complete - Chicken Cobb Salad" at bounding box center [152, 462] width 13 height 13
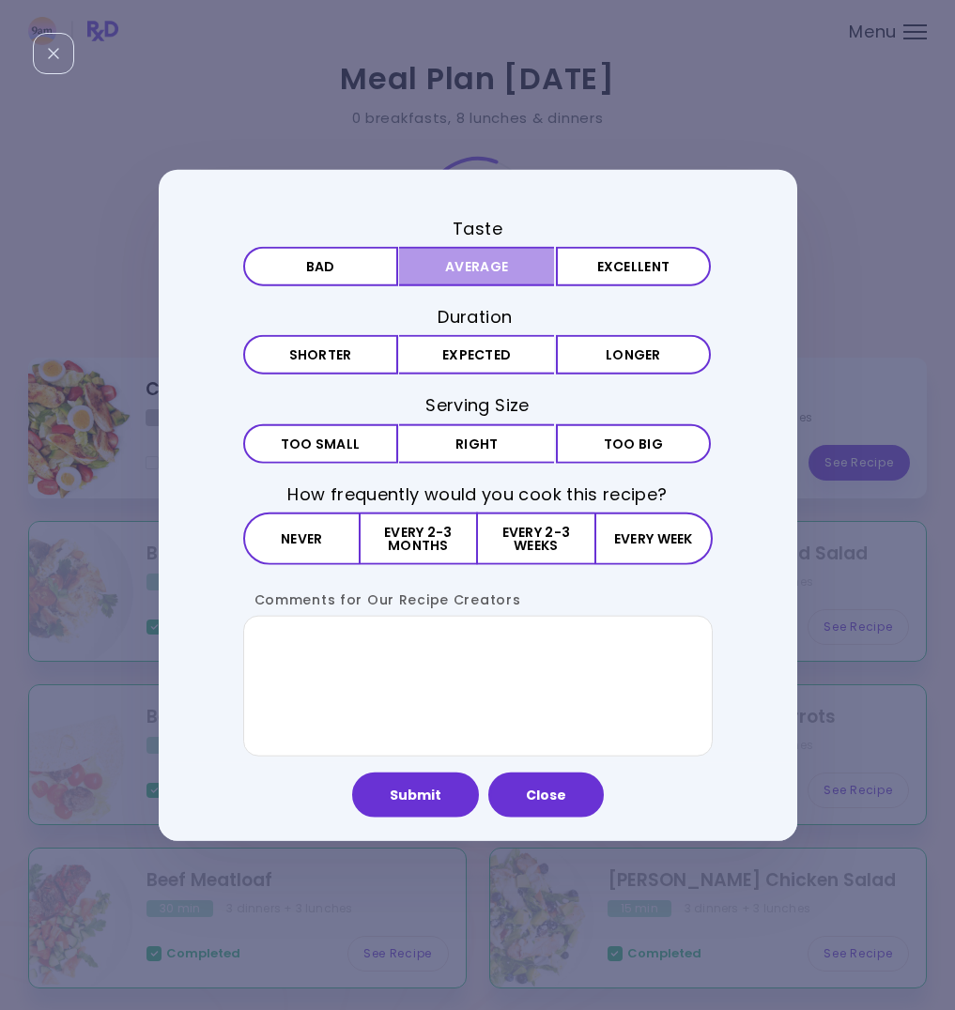
click at [507, 270] on button "Average" at bounding box center [476, 266] width 155 height 39
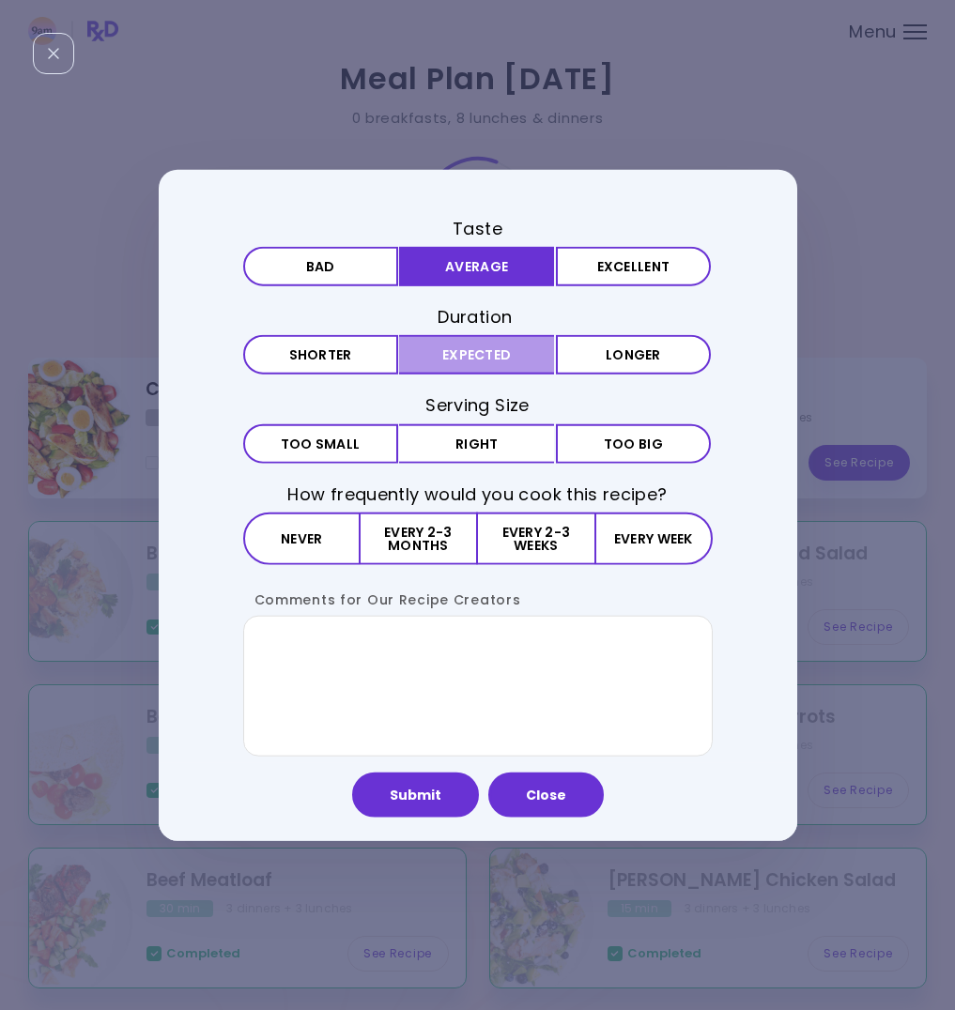
click at [486, 353] on button "Expected" at bounding box center [476, 354] width 155 height 39
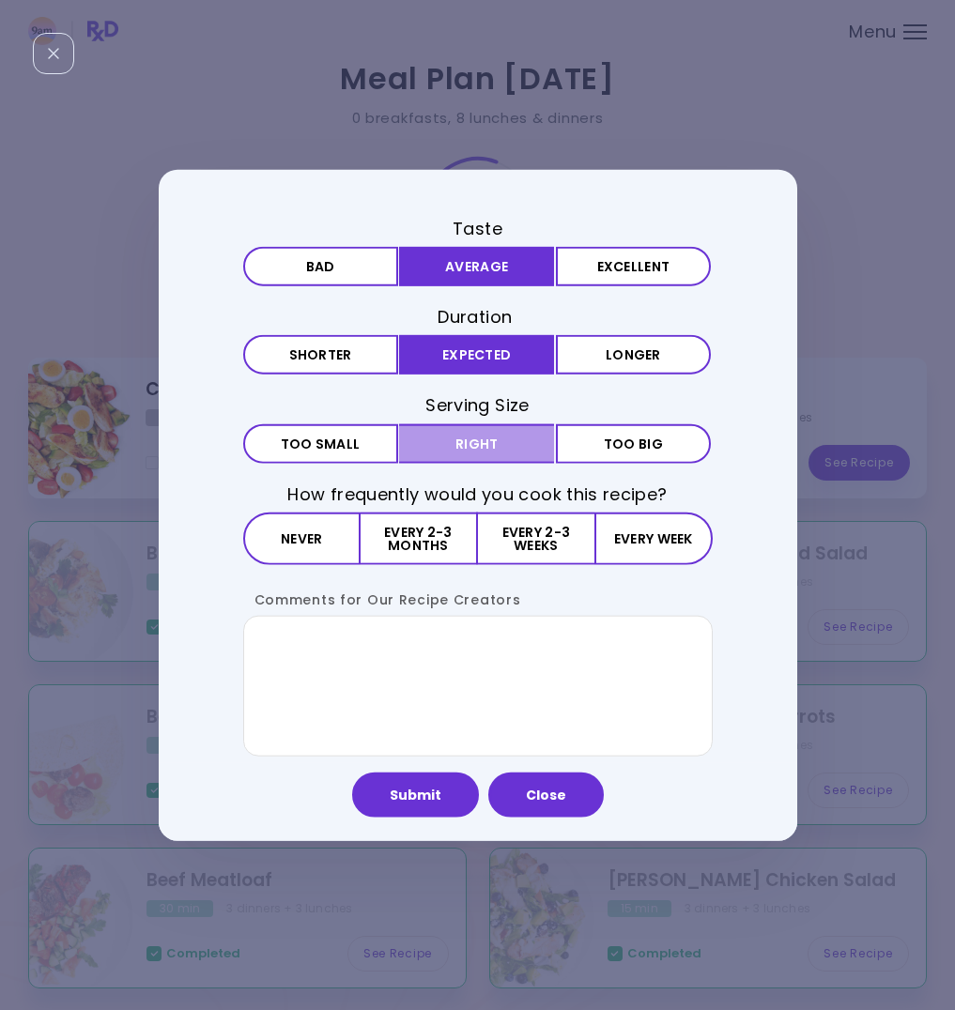
click at [472, 438] on button "Right" at bounding box center [476, 443] width 155 height 39
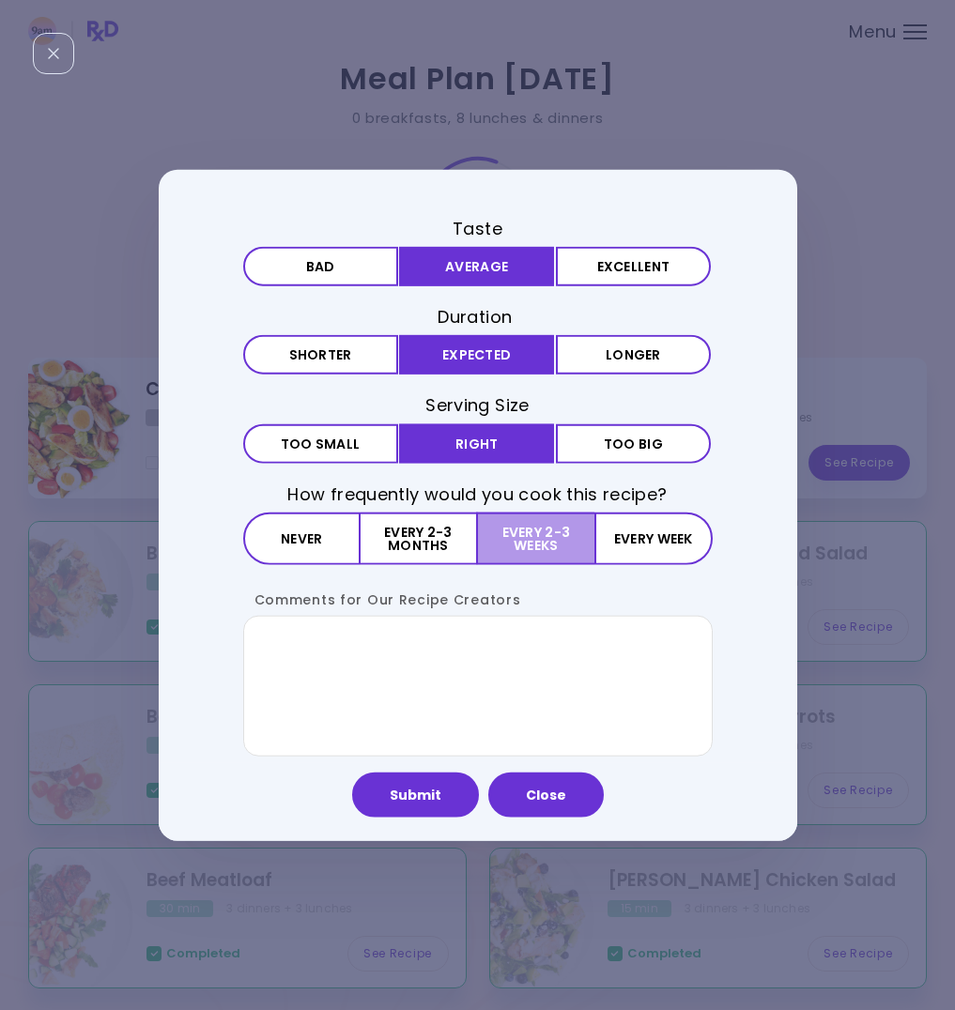
click at [520, 533] on button "Every 2-3 weeks" at bounding box center [536, 538] width 116 height 53
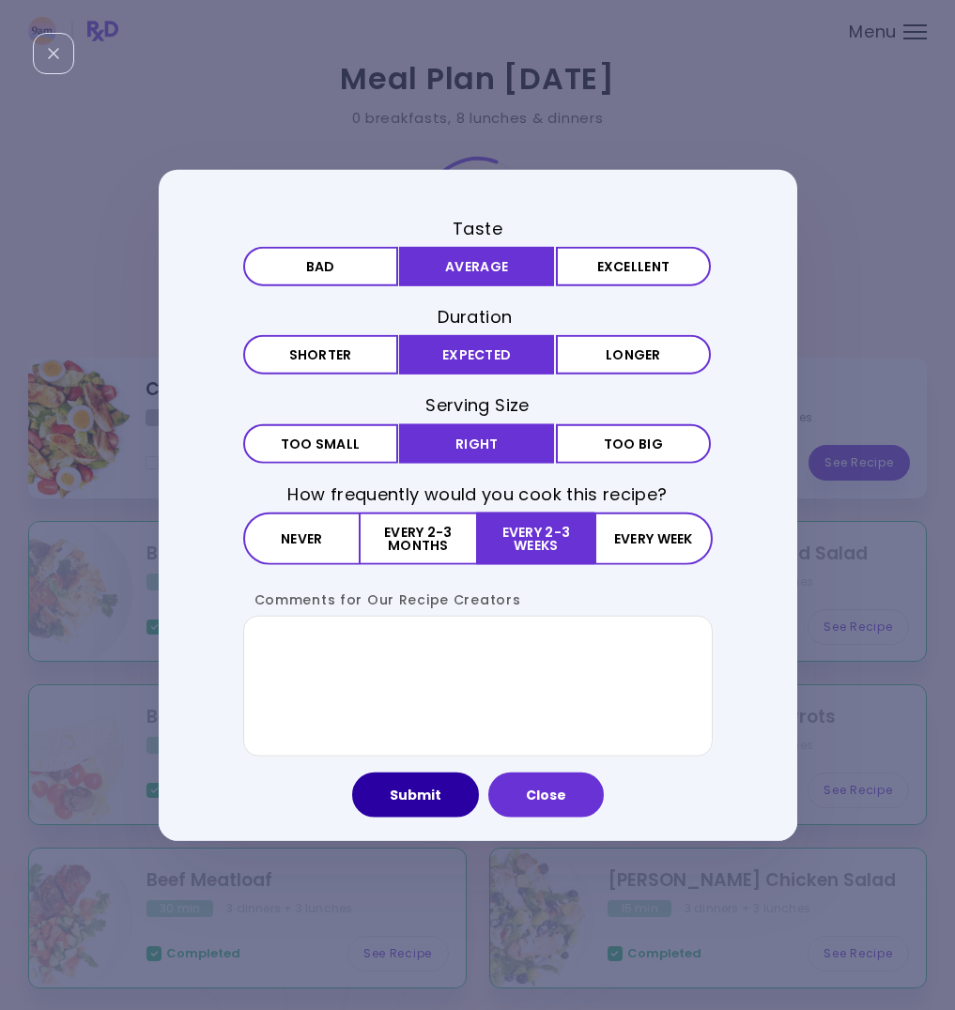
click at [418, 809] on button "Submit" at bounding box center [415, 794] width 127 height 45
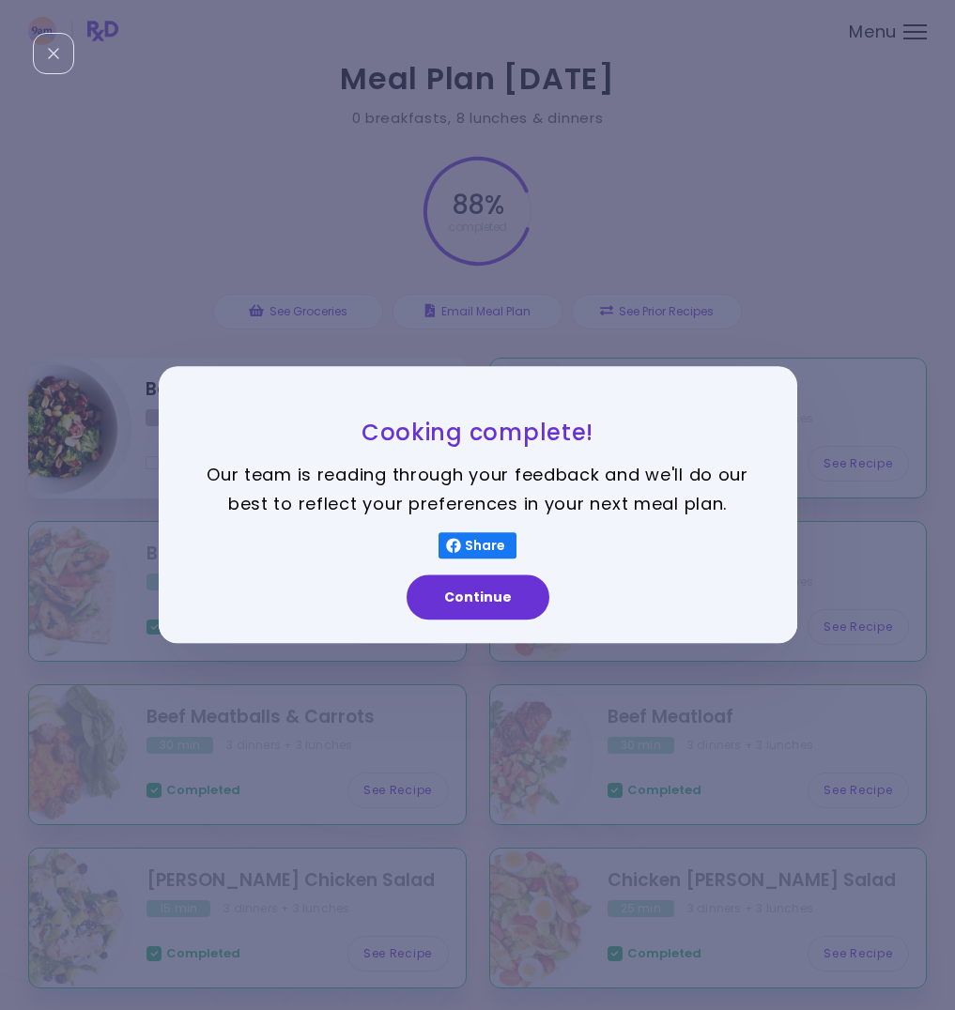
click at [492, 610] on button "Continue" at bounding box center [478, 598] width 143 height 45
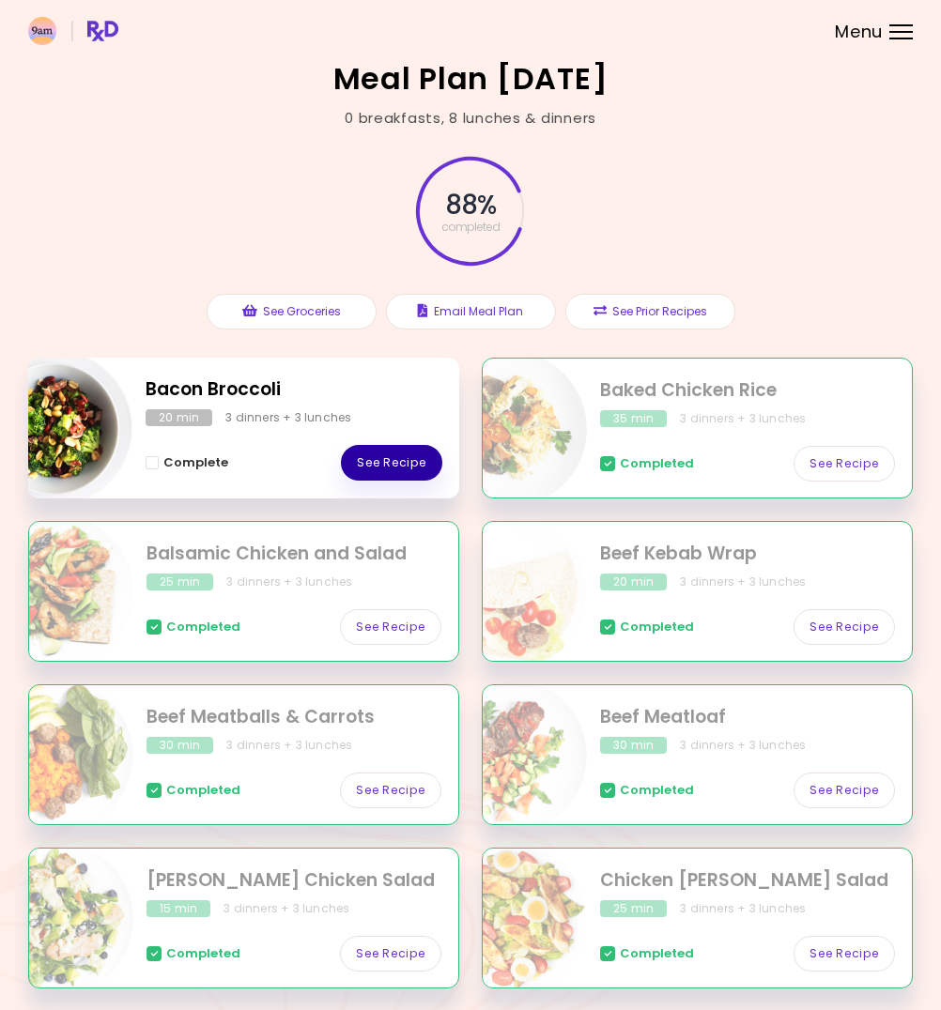
click at [403, 461] on link "See Recipe" at bounding box center [391, 463] width 101 height 36
click at [158, 466] on span "Complete - Bacon Broccoli" at bounding box center [152, 462] width 13 height 13
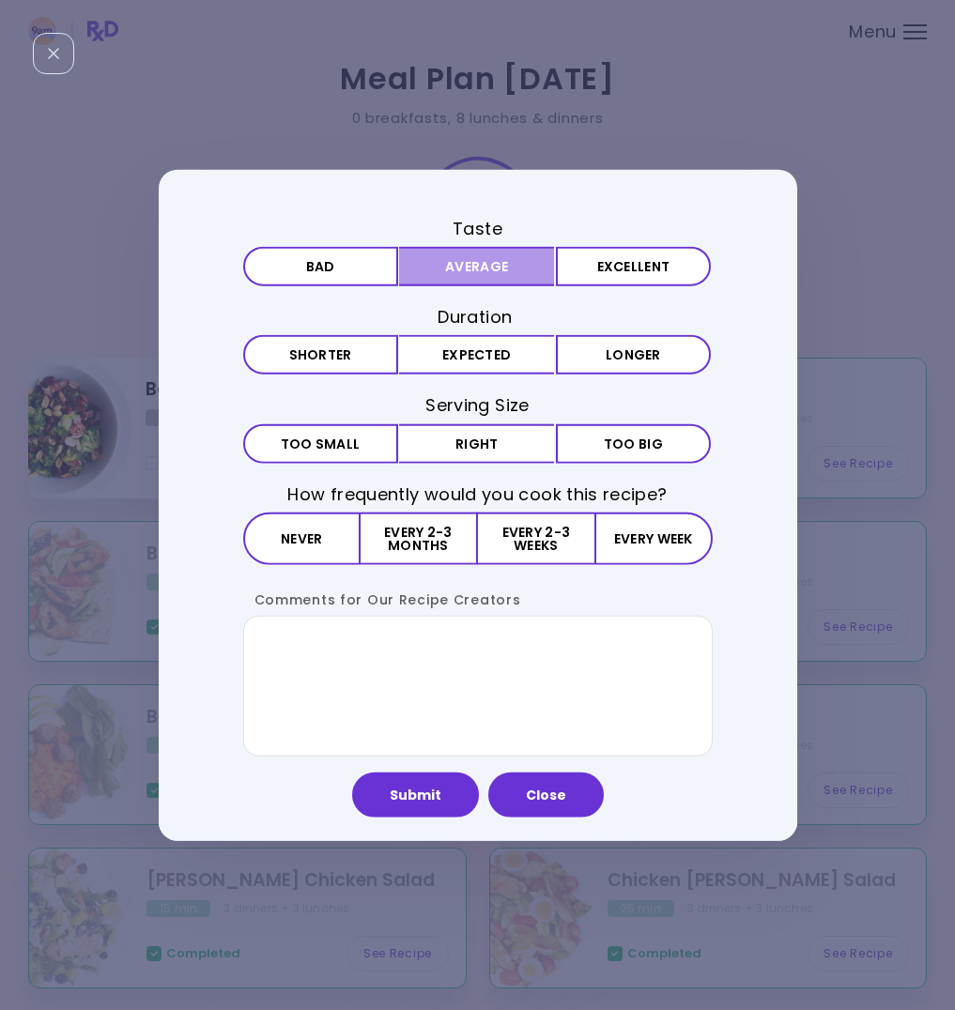
click at [464, 264] on button "Average" at bounding box center [476, 266] width 155 height 39
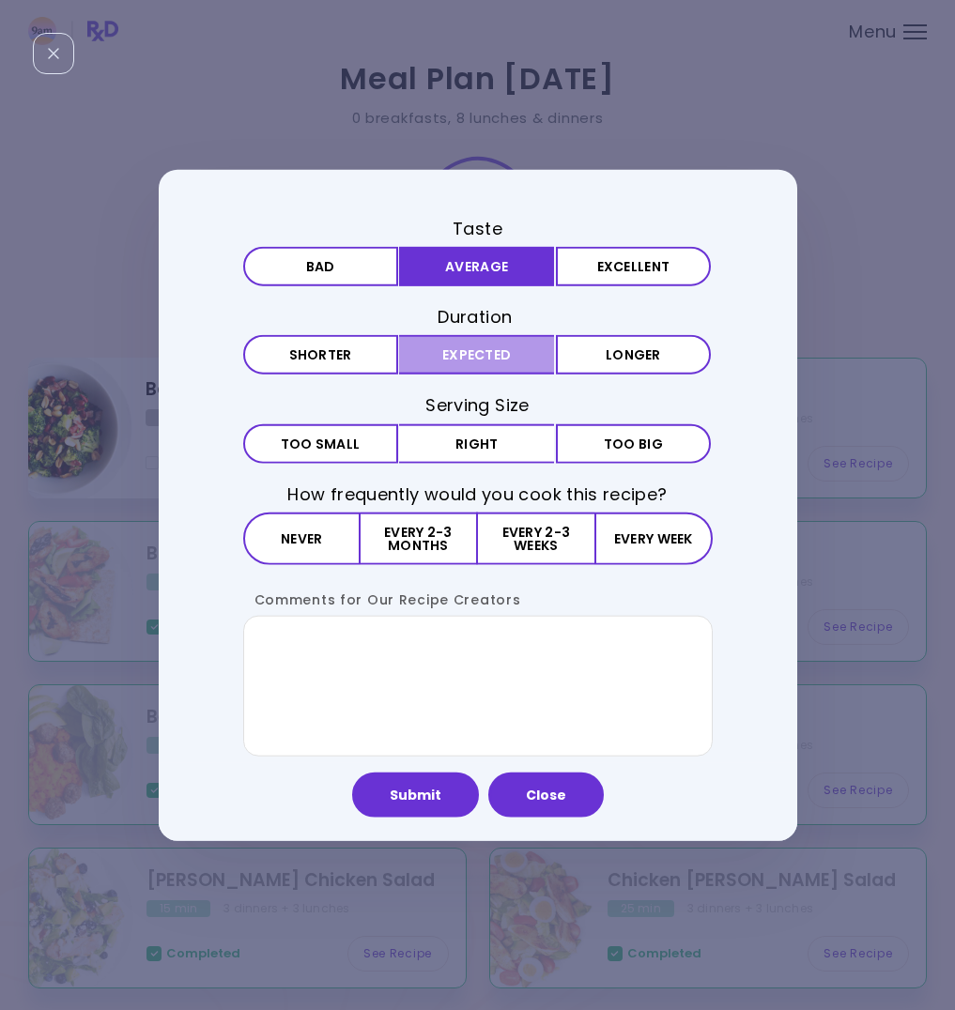
click at [463, 342] on button "Expected" at bounding box center [476, 354] width 155 height 39
click at [470, 420] on div "Taste Bad Average Excellent Duration Shorter Expected Longer Serving Size Small…" at bounding box center [478, 487] width 470 height 540
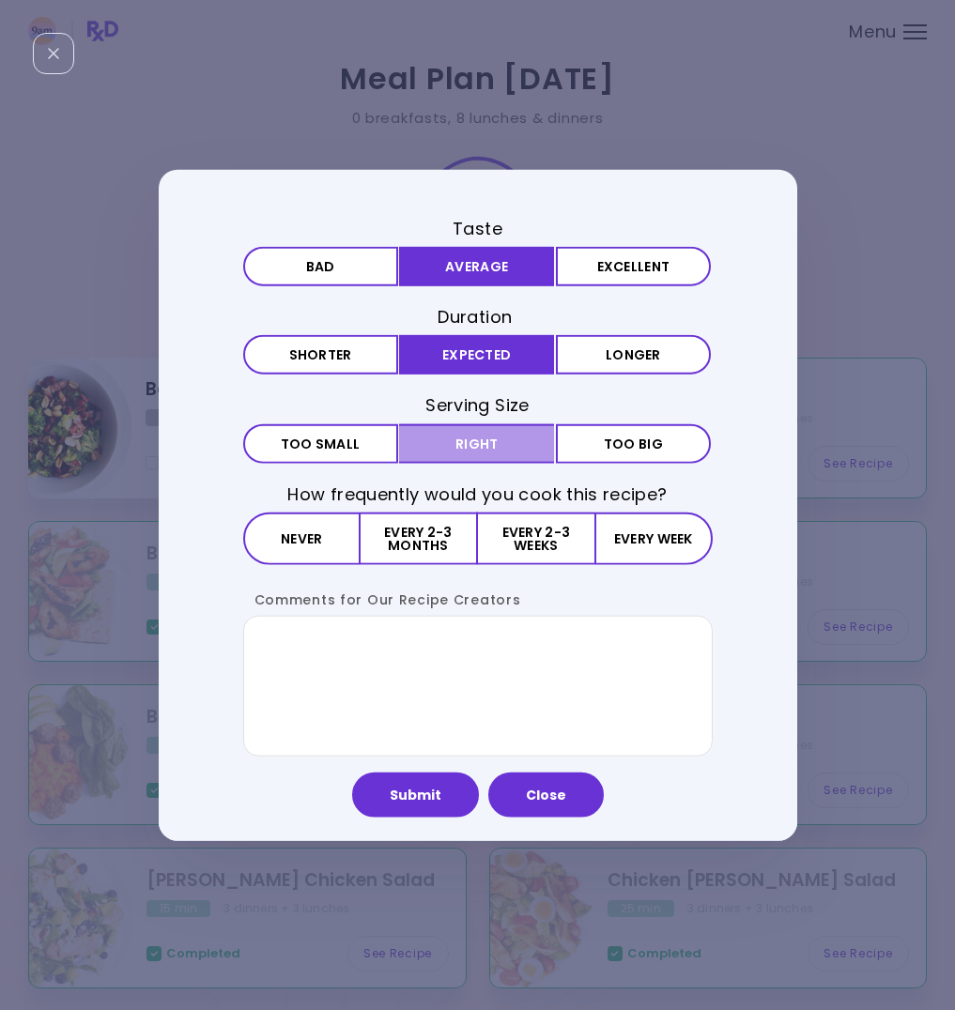
click at [449, 460] on button "Right" at bounding box center [476, 443] width 155 height 39
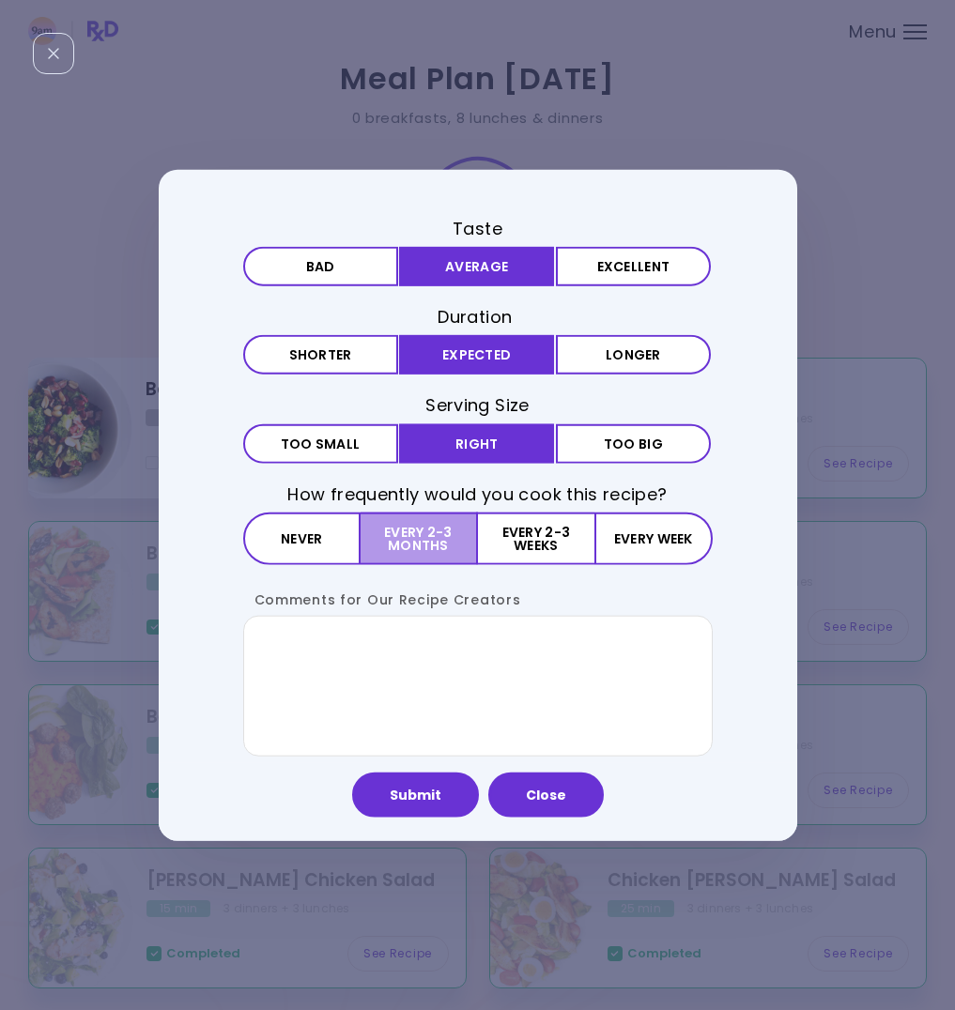
click at [434, 537] on button "Every 2-3 months" at bounding box center [419, 538] width 117 height 53
click at [517, 795] on button "Close" at bounding box center [546, 794] width 116 height 45
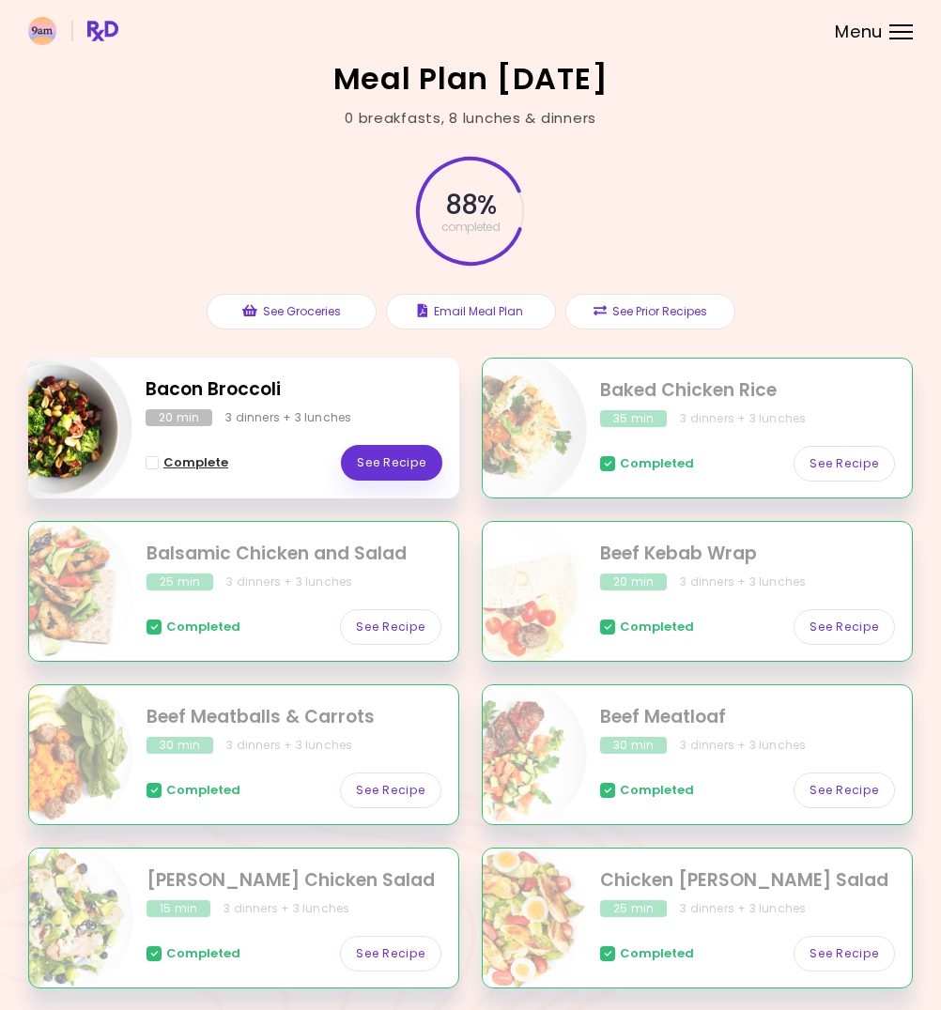
click at [148, 460] on span "Complete - Bacon Broccoli" at bounding box center [152, 462] width 13 height 13
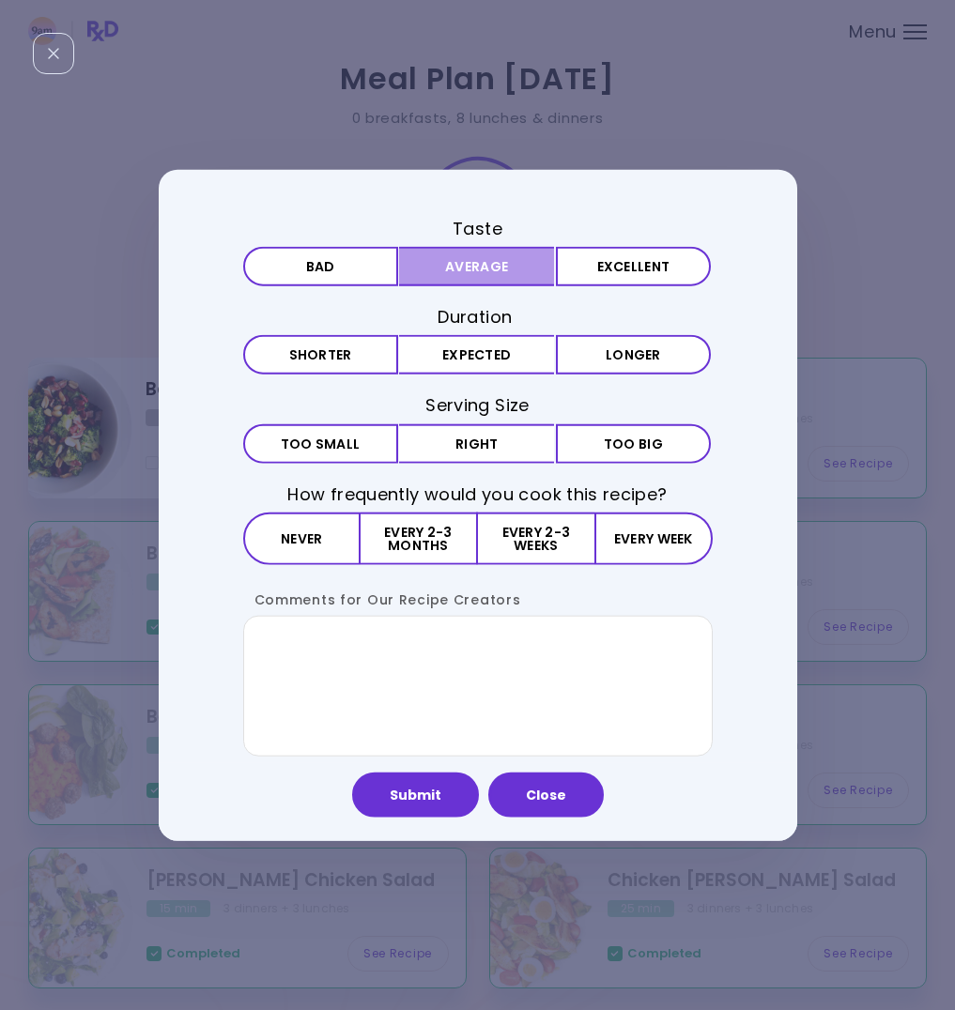
click at [499, 265] on button "Average" at bounding box center [476, 266] width 155 height 39
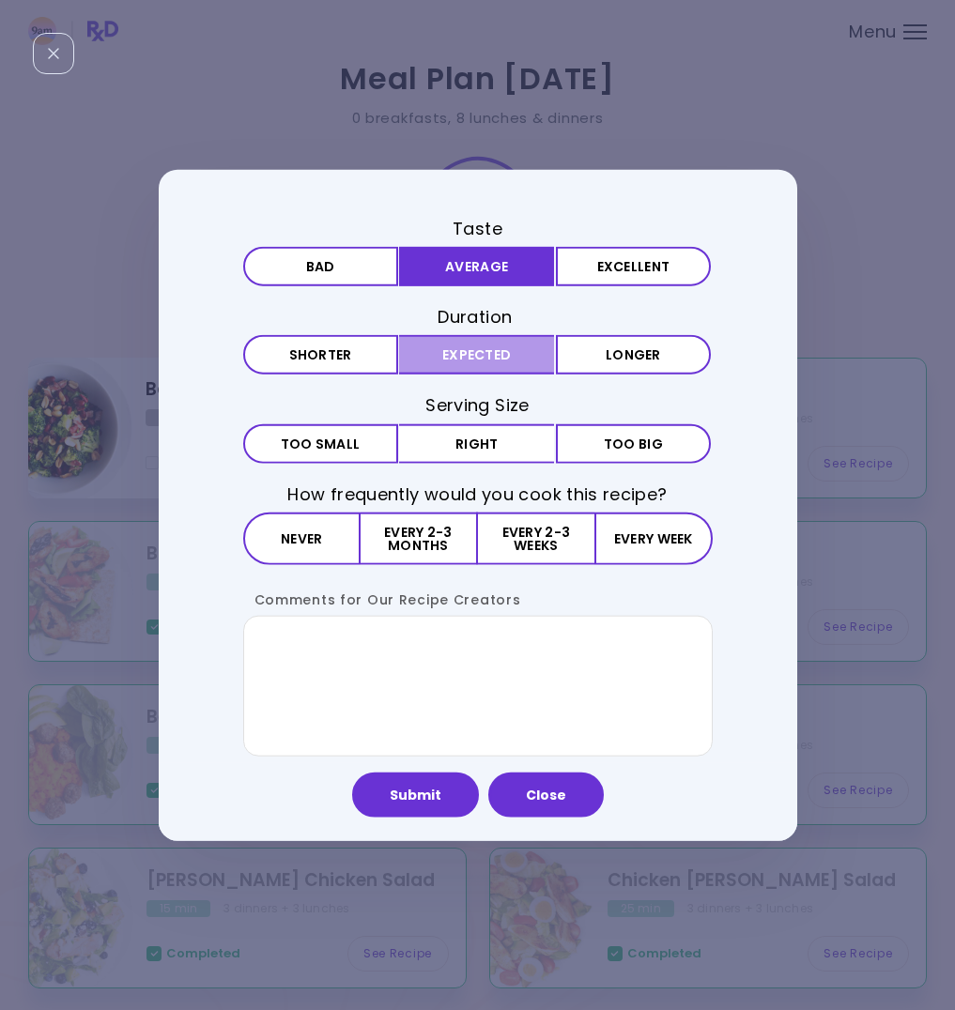
click at [478, 345] on button "Expected" at bounding box center [476, 354] width 155 height 39
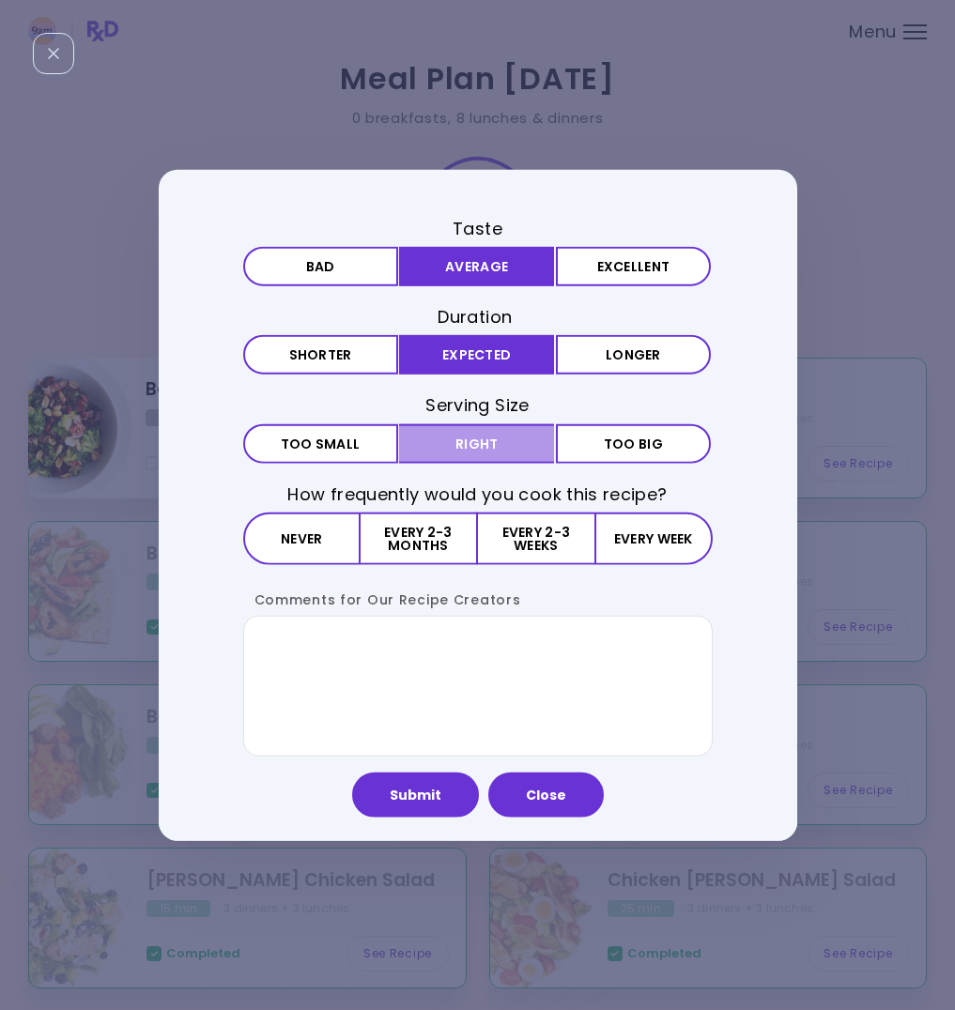
click at [495, 444] on button "Right" at bounding box center [476, 443] width 155 height 39
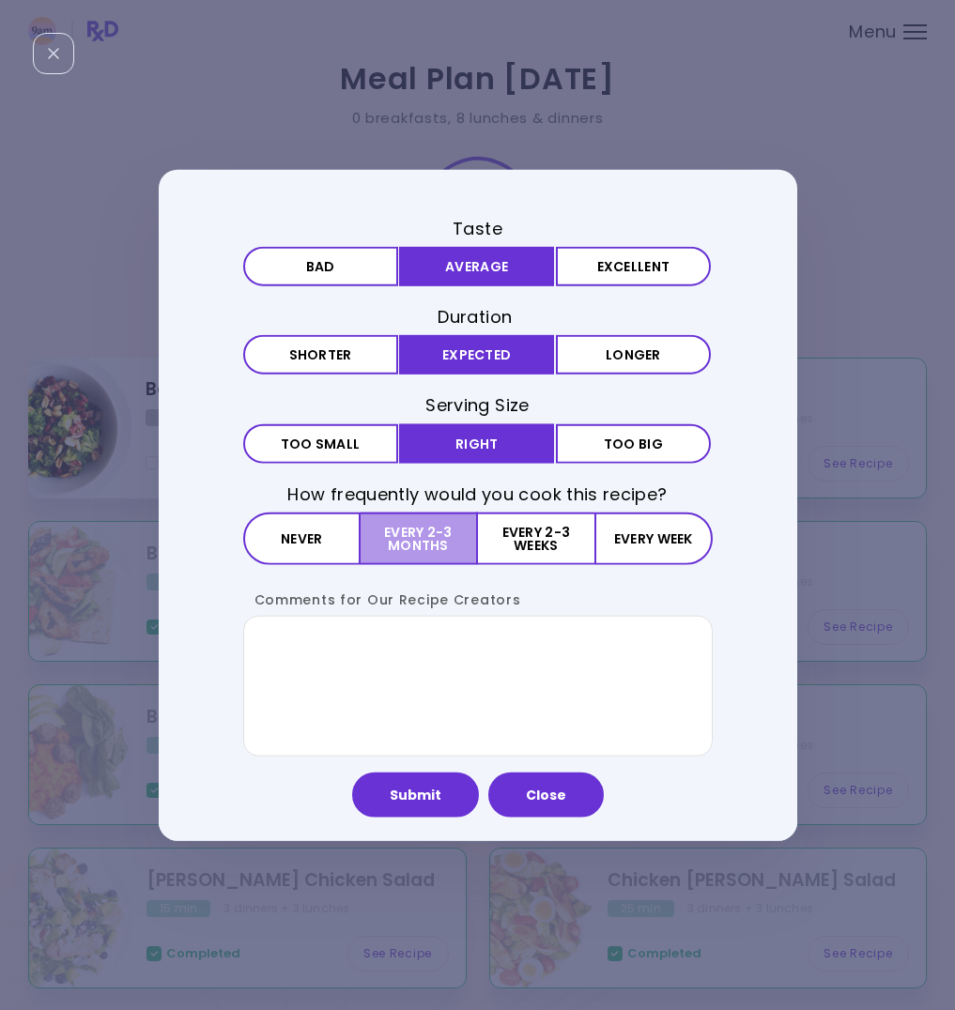
click at [428, 540] on button "Every 2-3 months" at bounding box center [419, 538] width 117 height 53
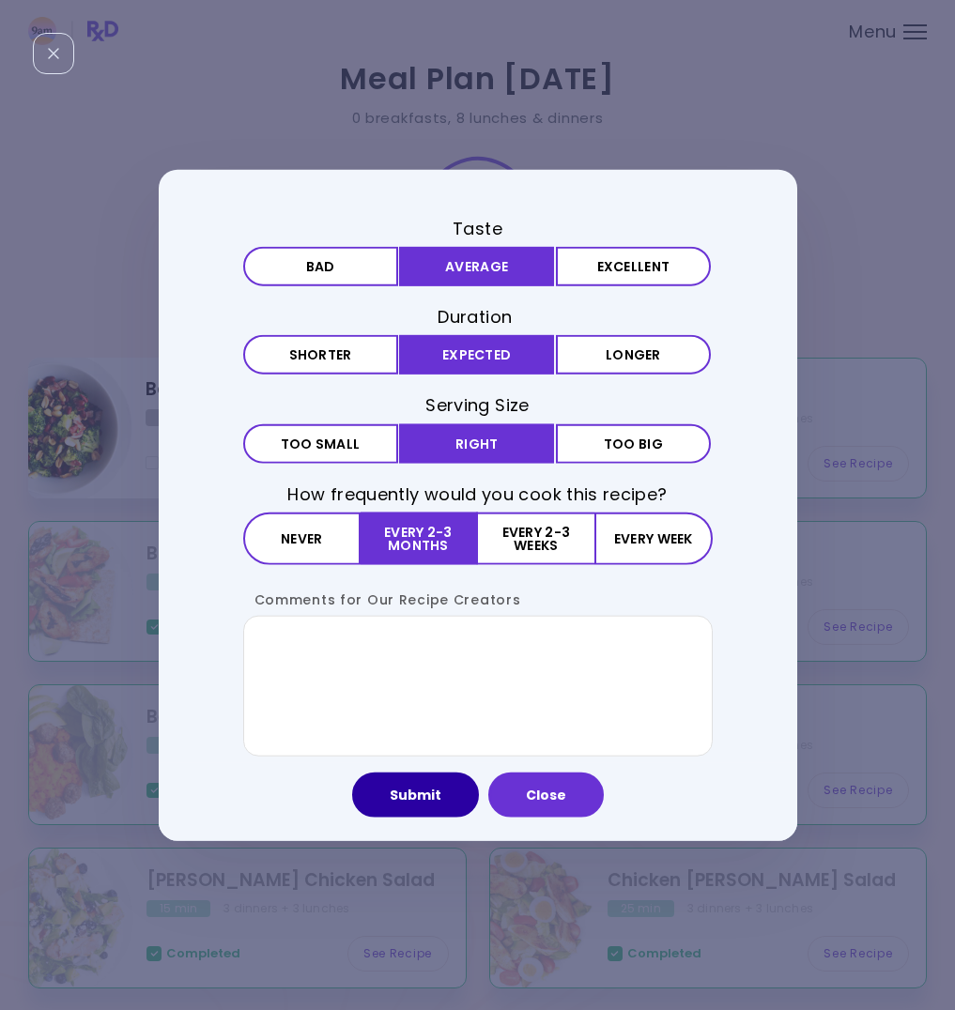
click at [425, 809] on button "Submit" at bounding box center [415, 794] width 127 height 45
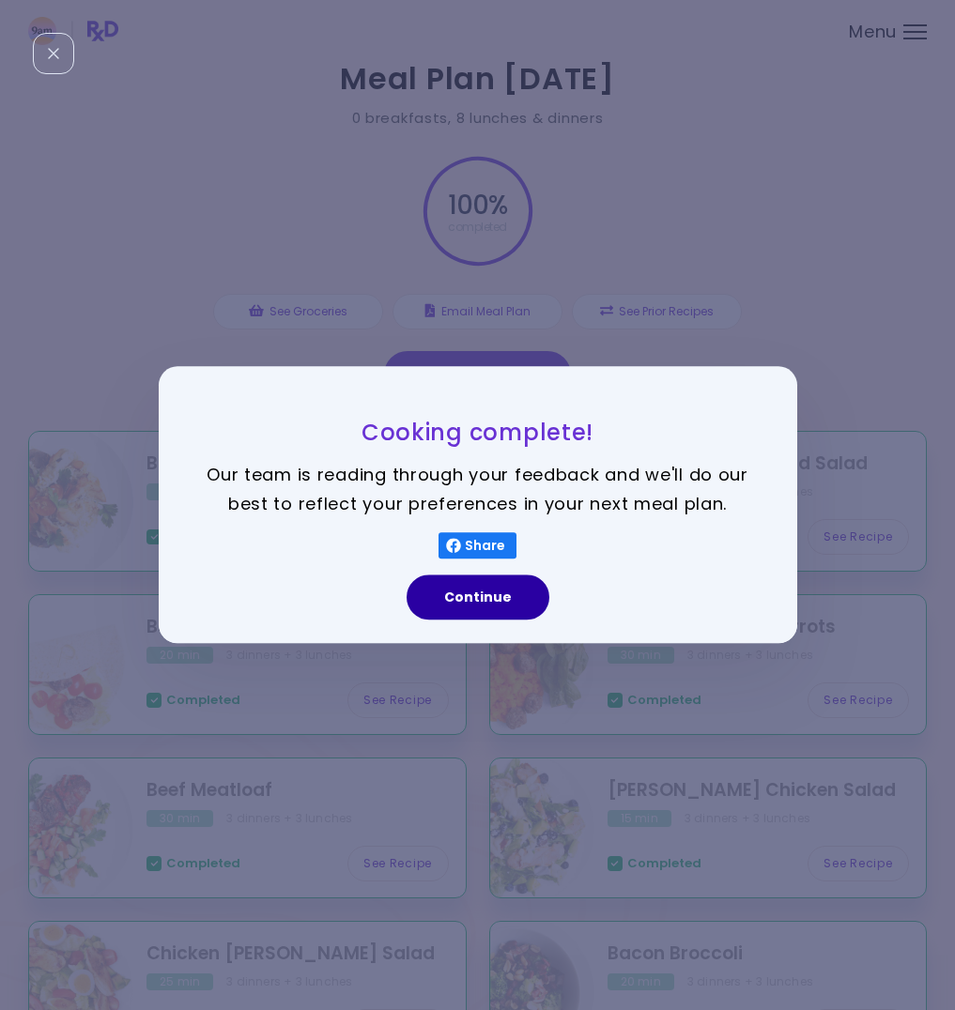
click at [492, 597] on button "Continue" at bounding box center [478, 598] width 143 height 45
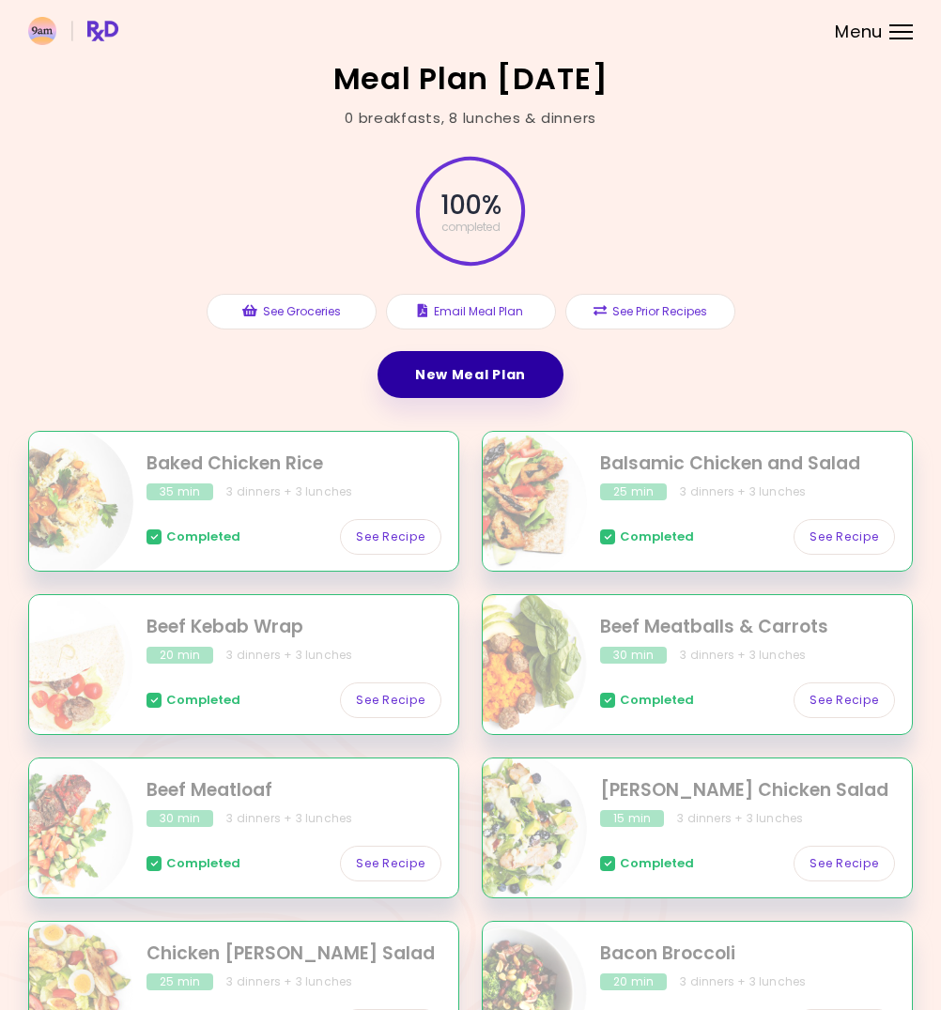
click at [467, 372] on link "New Meal Plan" at bounding box center [470, 374] width 186 height 47
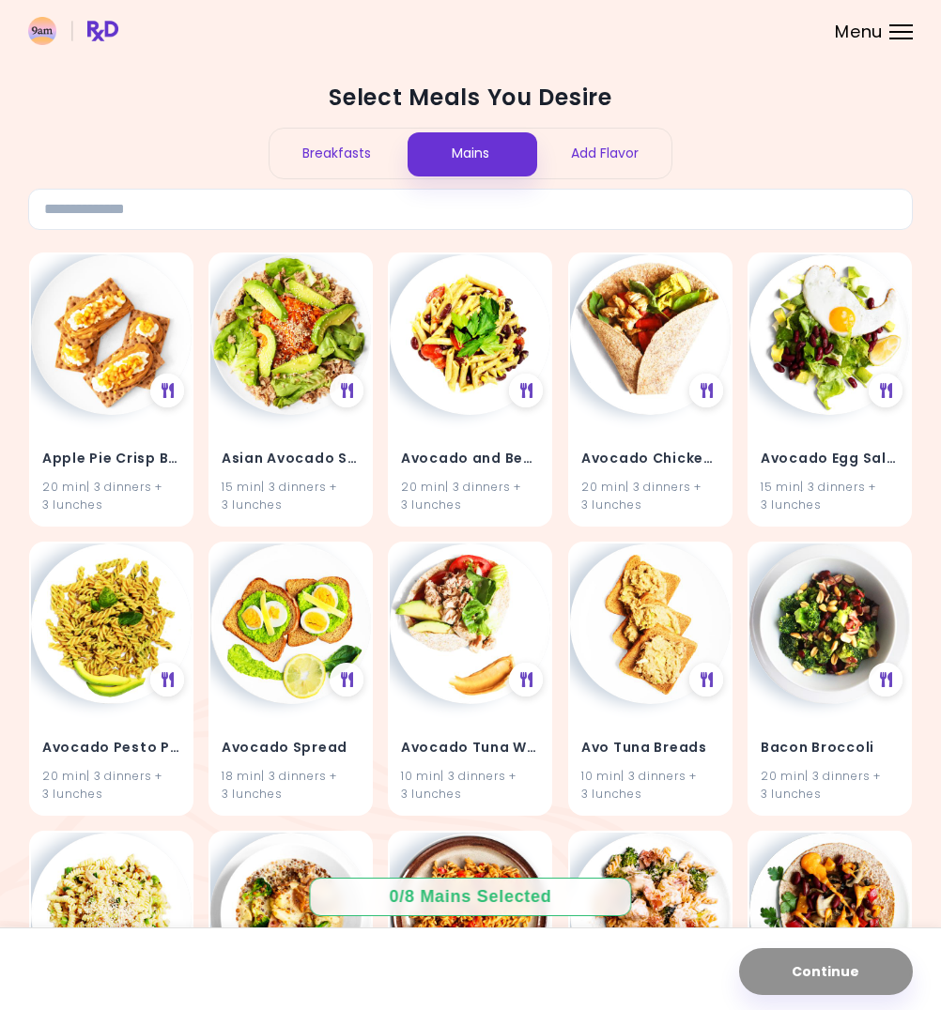
click at [358, 150] on div "Breakfasts" at bounding box center [337, 154] width 134 height 50
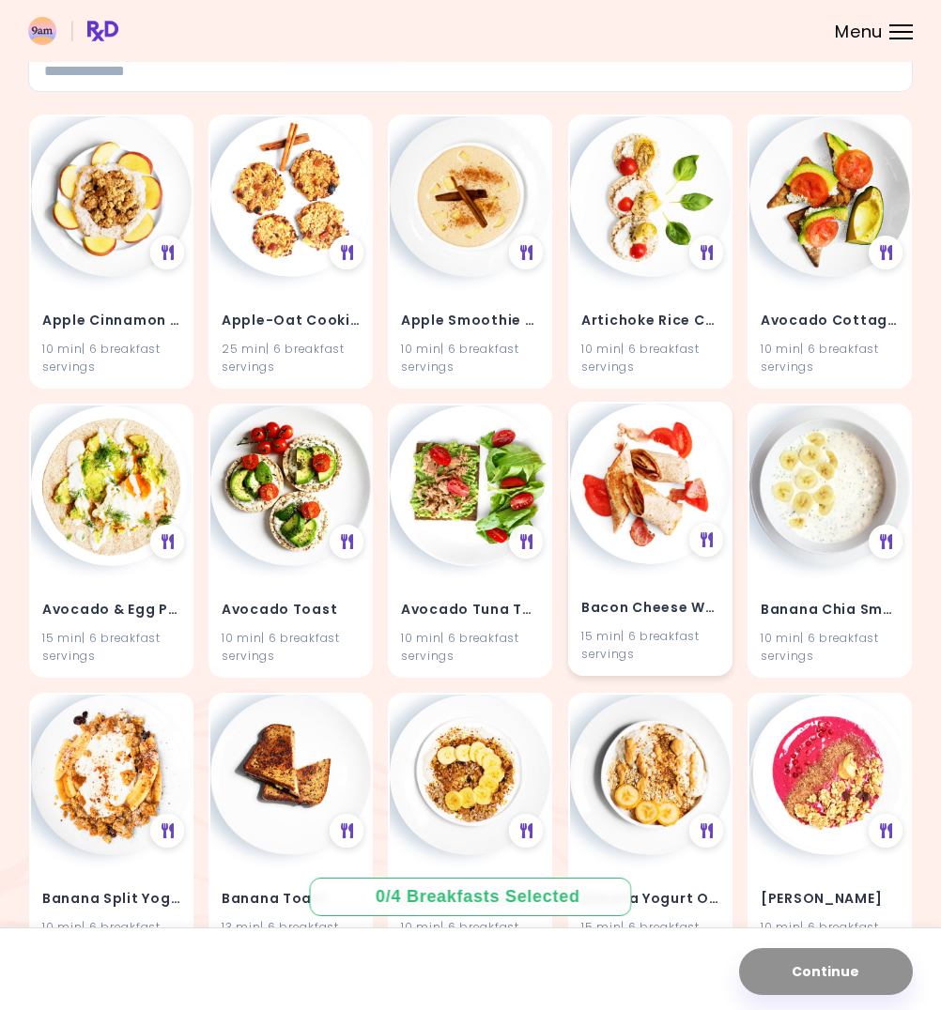
scroll to position [313, 0]
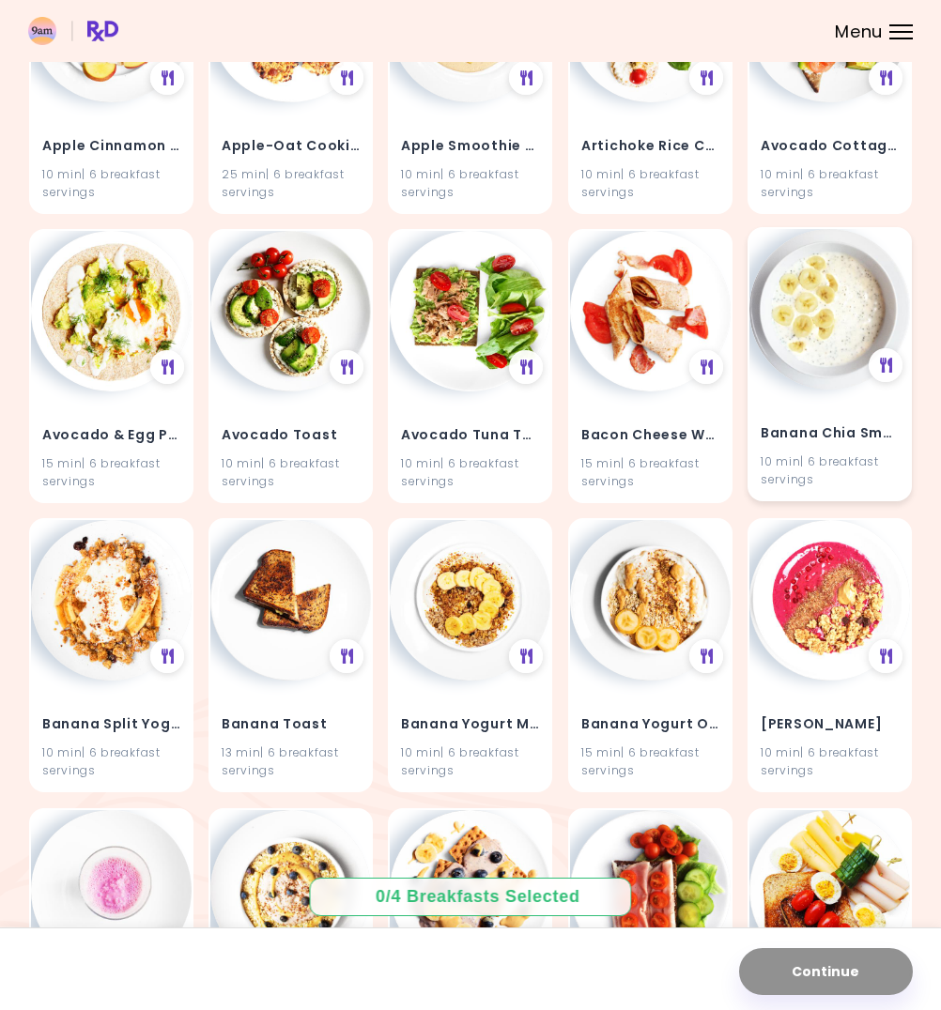
click at [824, 388] on img at bounding box center [829, 309] width 161 height 161
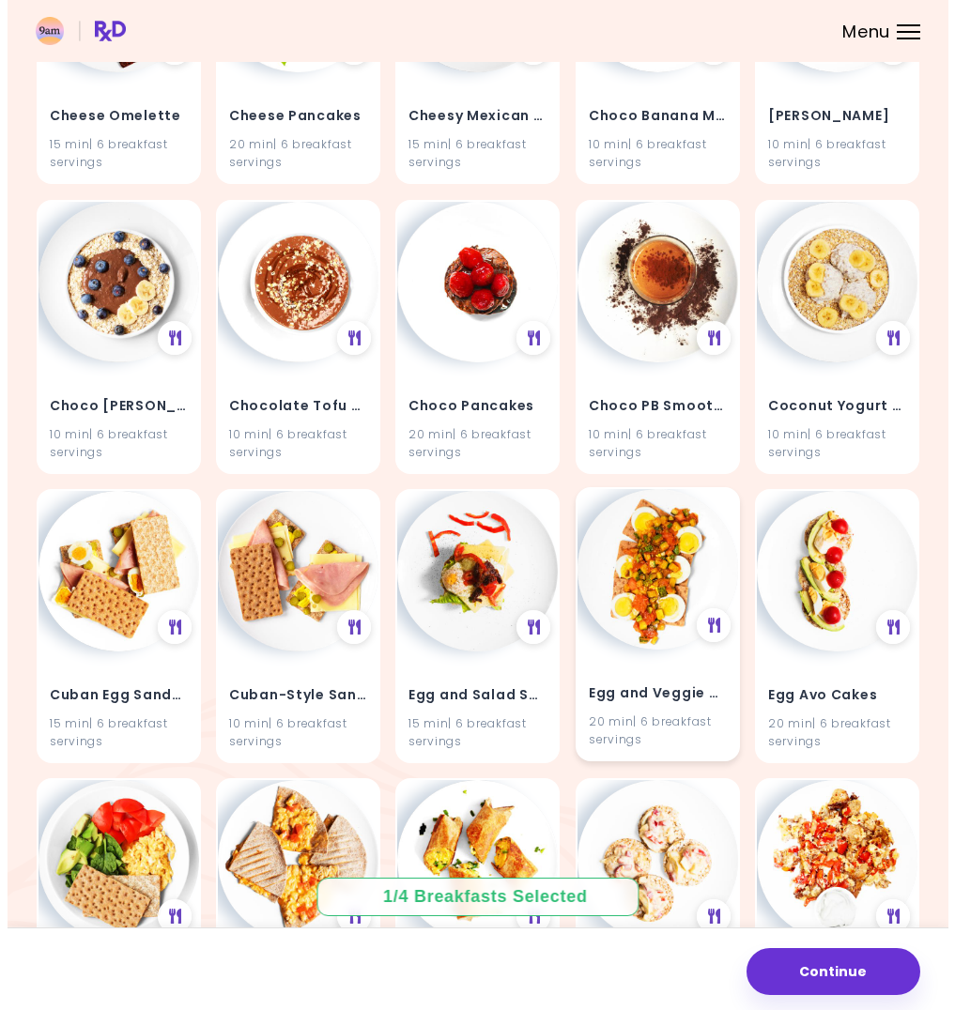
scroll to position [2083, 0]
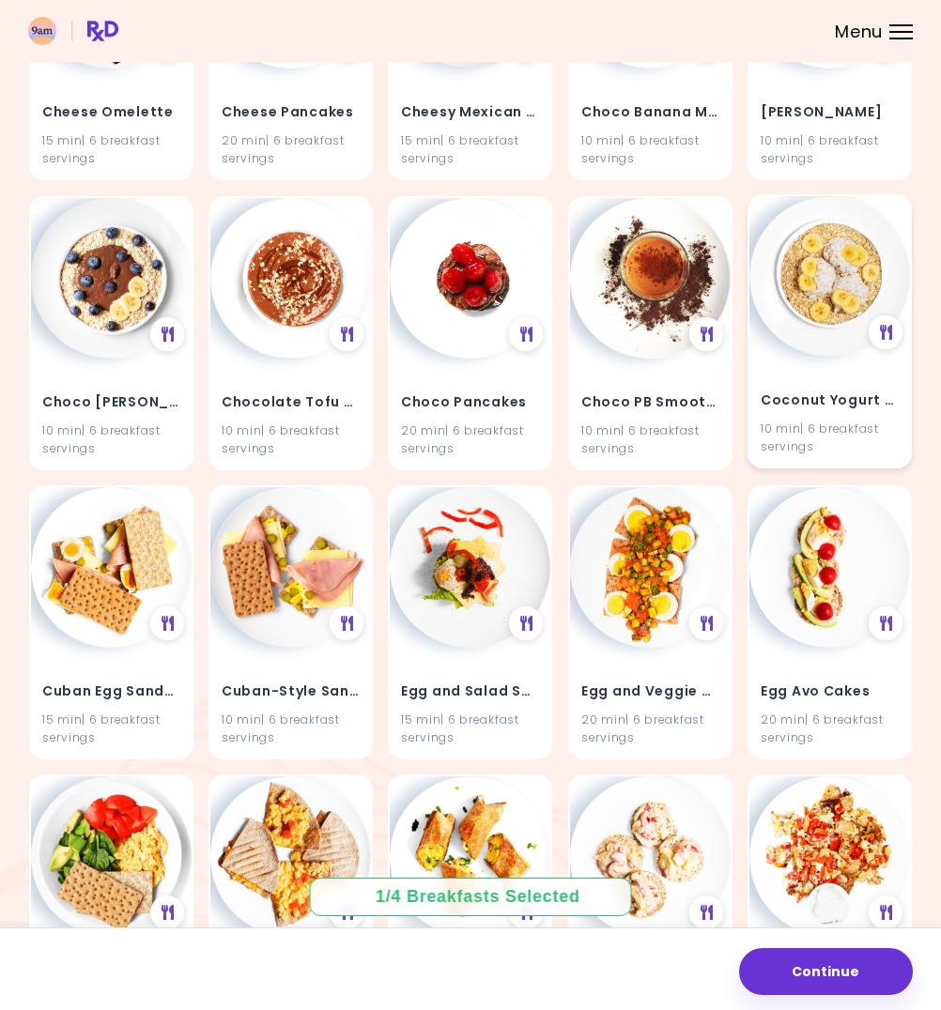
click at [847, 282] on img at bounding box center [829, 276] width 161 height 161
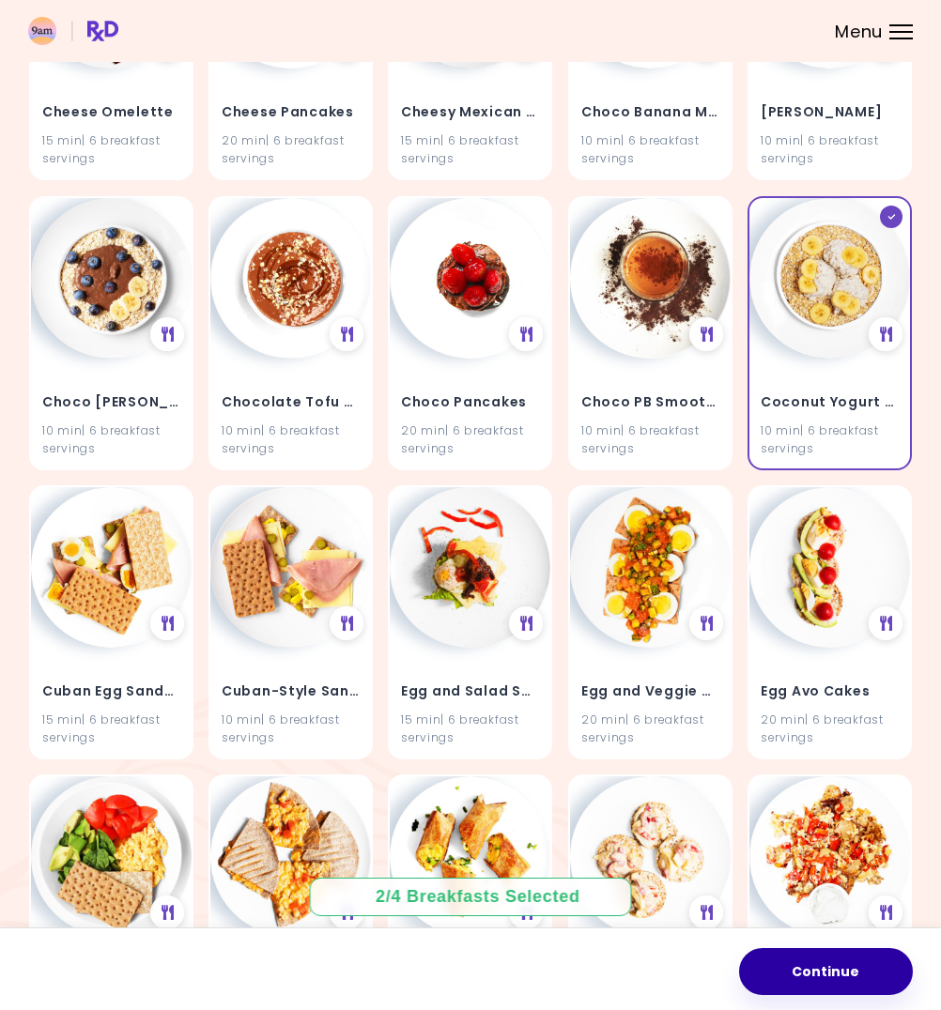
click at [812, 976] on button "Continue" at bounding box center [826, 971] width 174 height 47
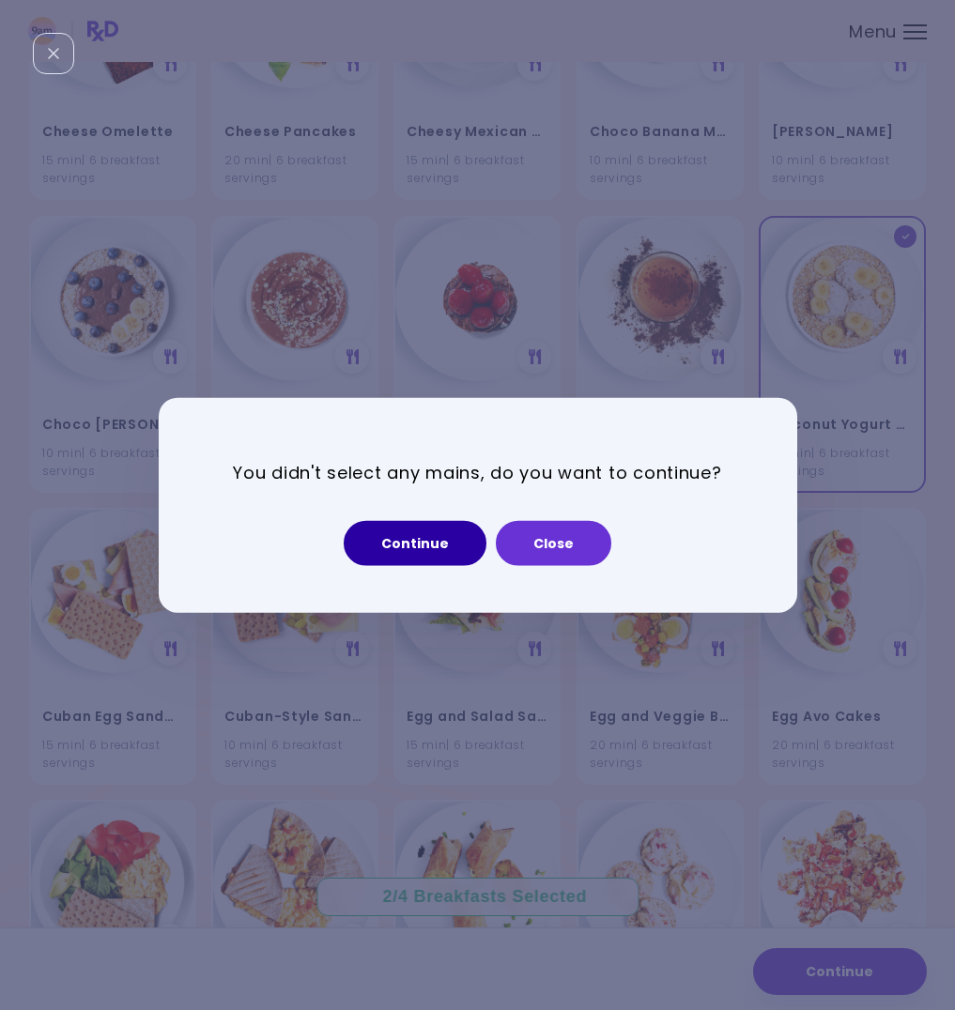
click at [425, 546] on button "Continue" at bounding box center [415, 542] width 143 height 45
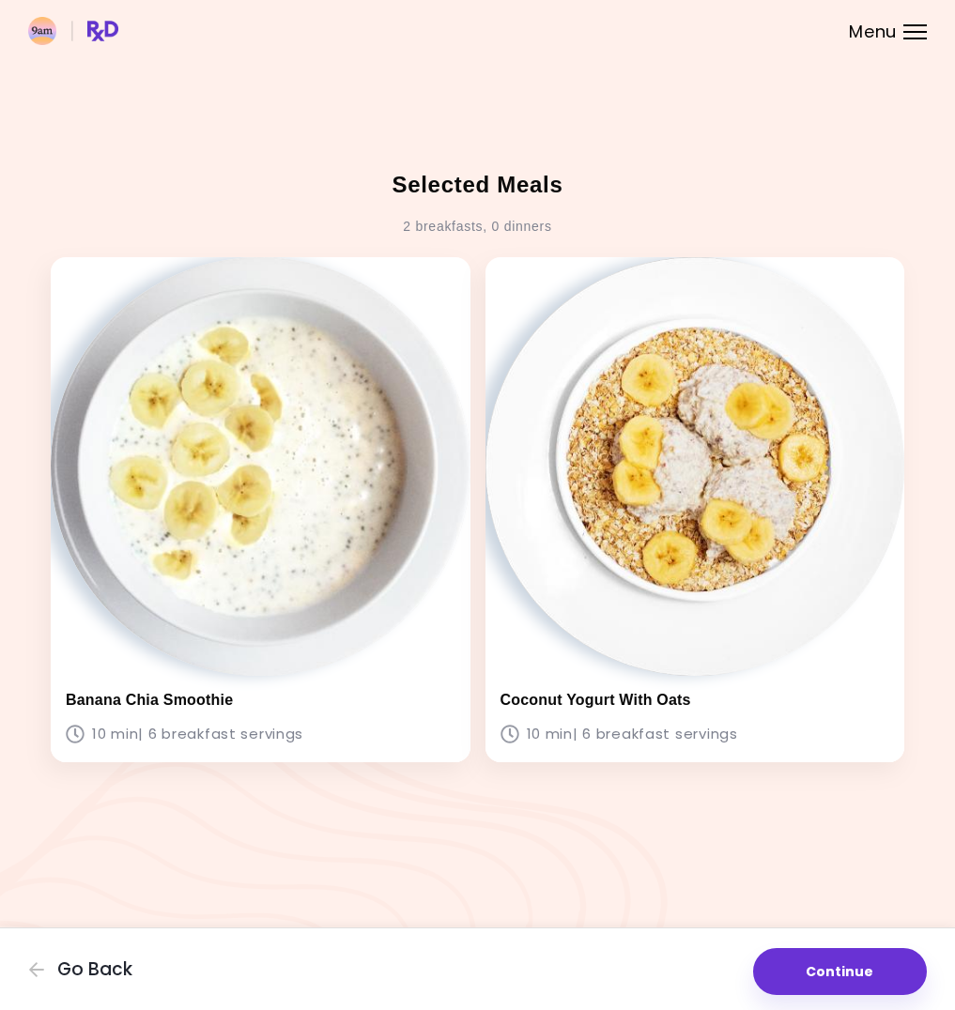
click at [92, 956] on div "Go Back Continue" at bounding box center [477, 969] width 955 height 83
click at [95, 965] on span "Go Back" at bounding box center [94, 970] width 75 height 21
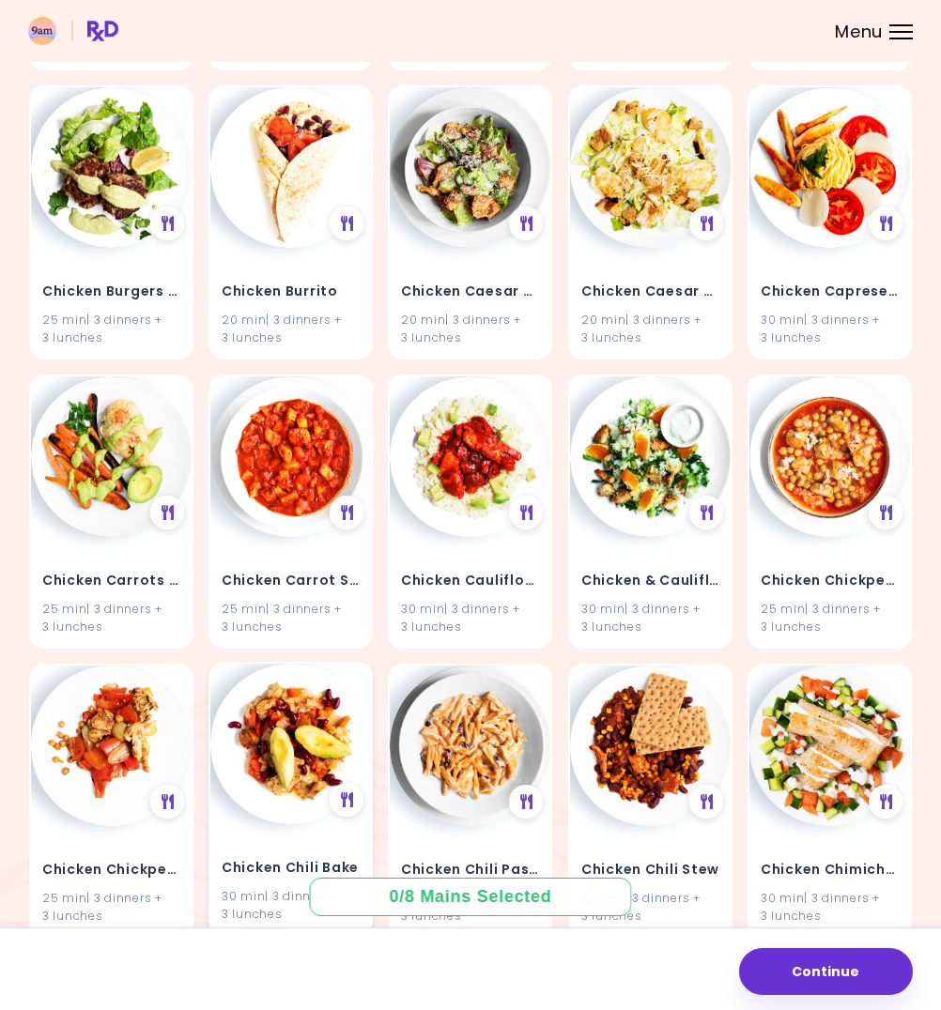
scroll to position [11171, 0]
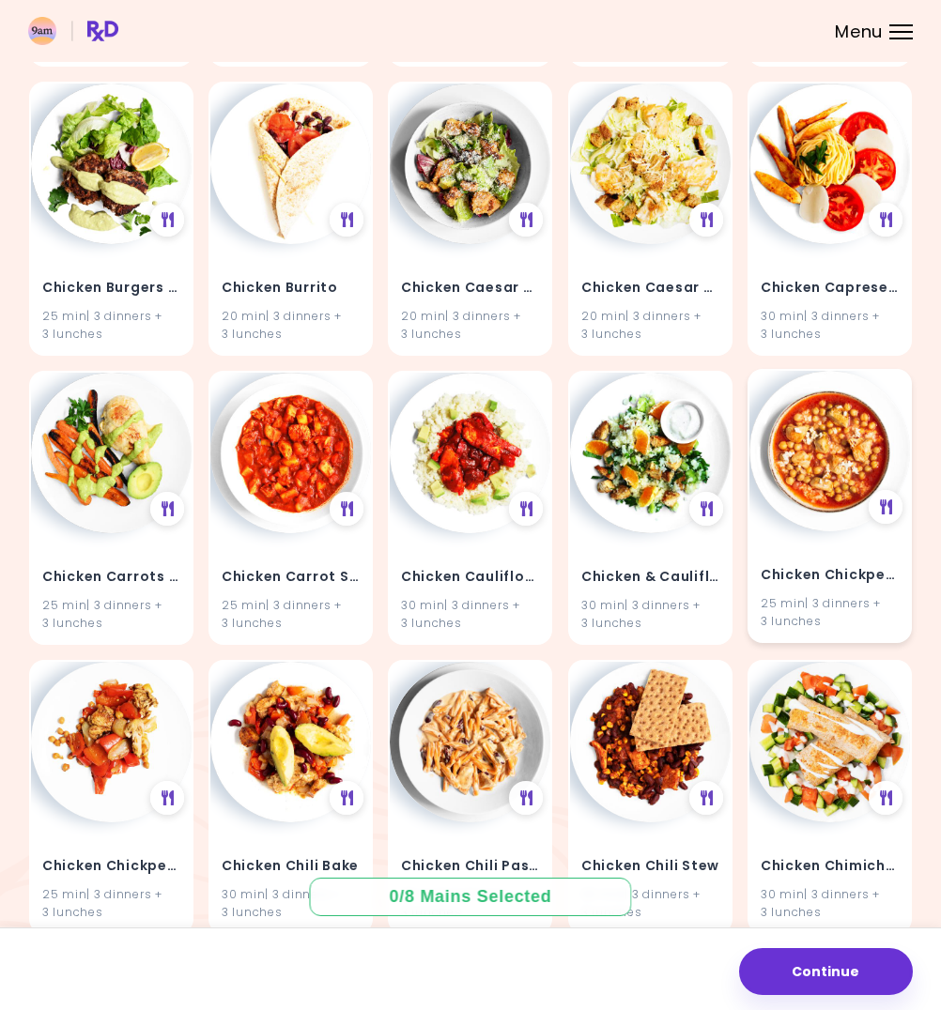
click at [794, 561] on h4 "Chicken Chickpea Soup" at bounding box center [830, 576] width 138 height 30
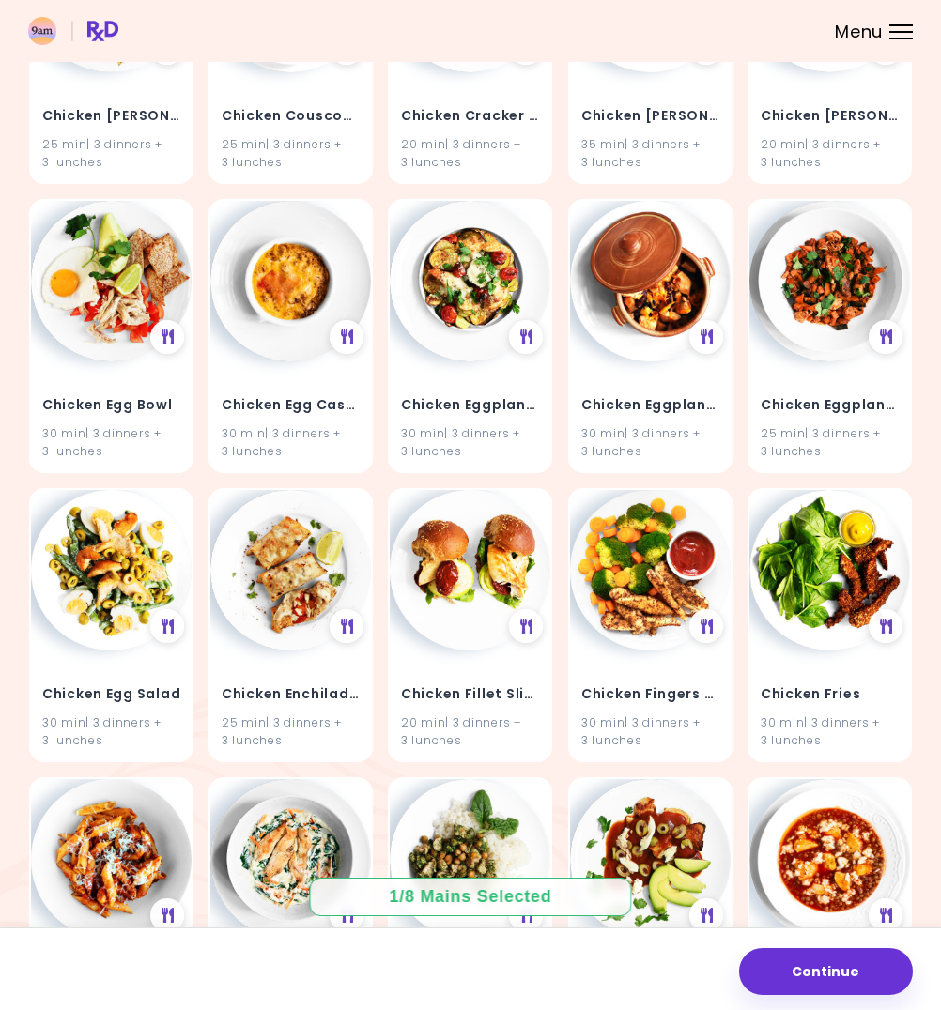
scroll to position [12232, 0]
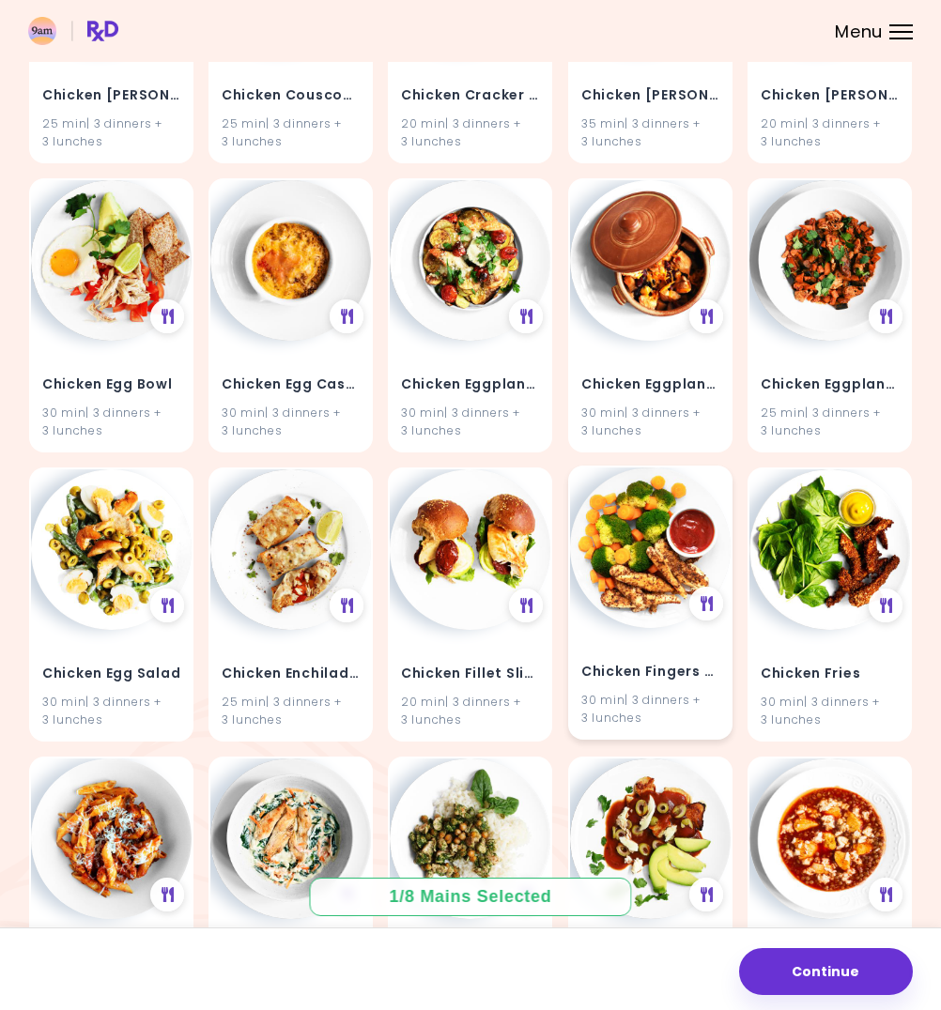
click at [663, 629] on div "Chicken Fingers with Broccoli 30 min | 3 dinners + 3 lunches" at bounding box center [650, 684] width 161 height 110
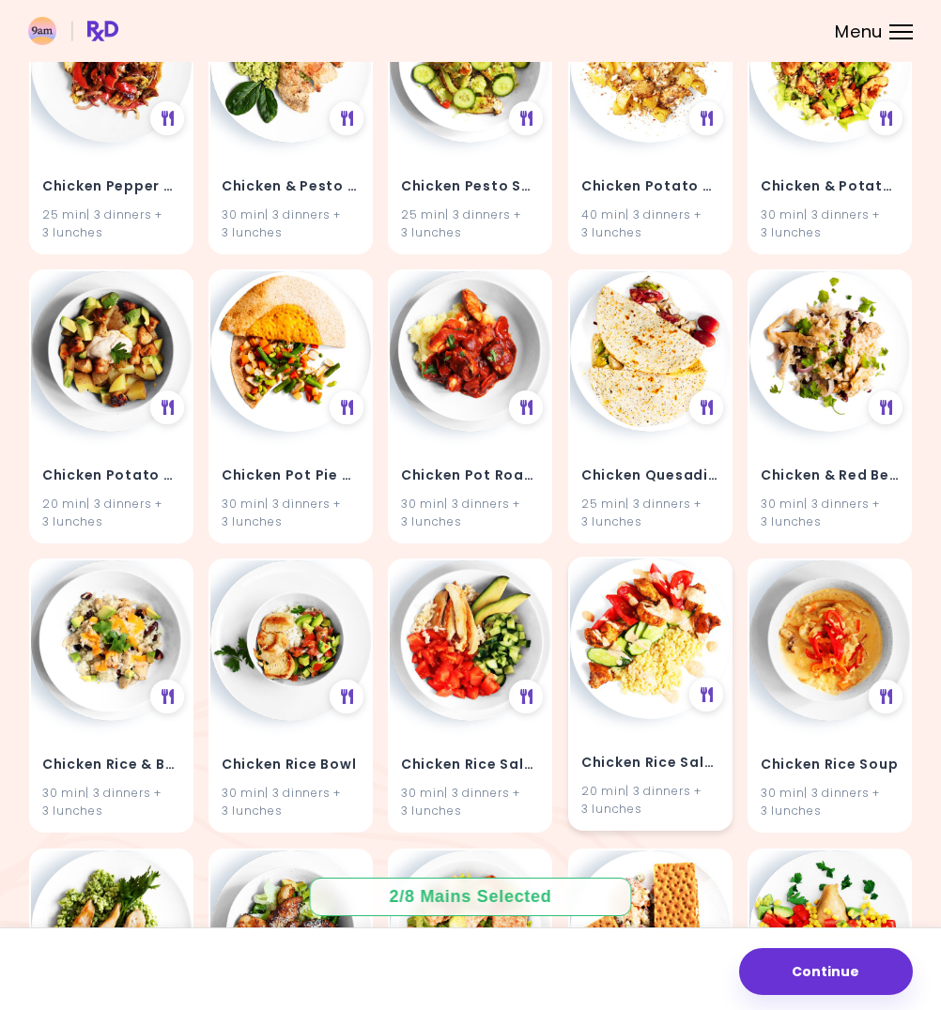
scroll to position [14471, 0]
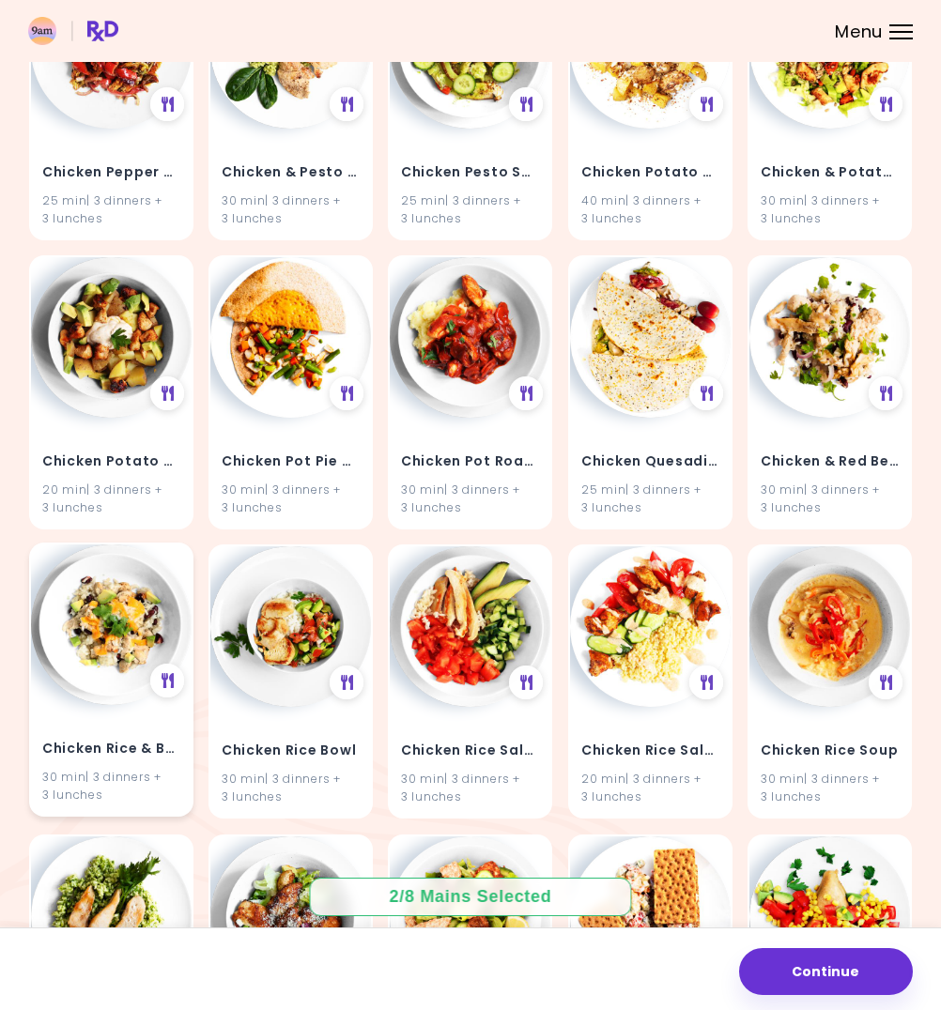
click at [102, 624] on img at bounding box center [111, 625] width 161 height 161
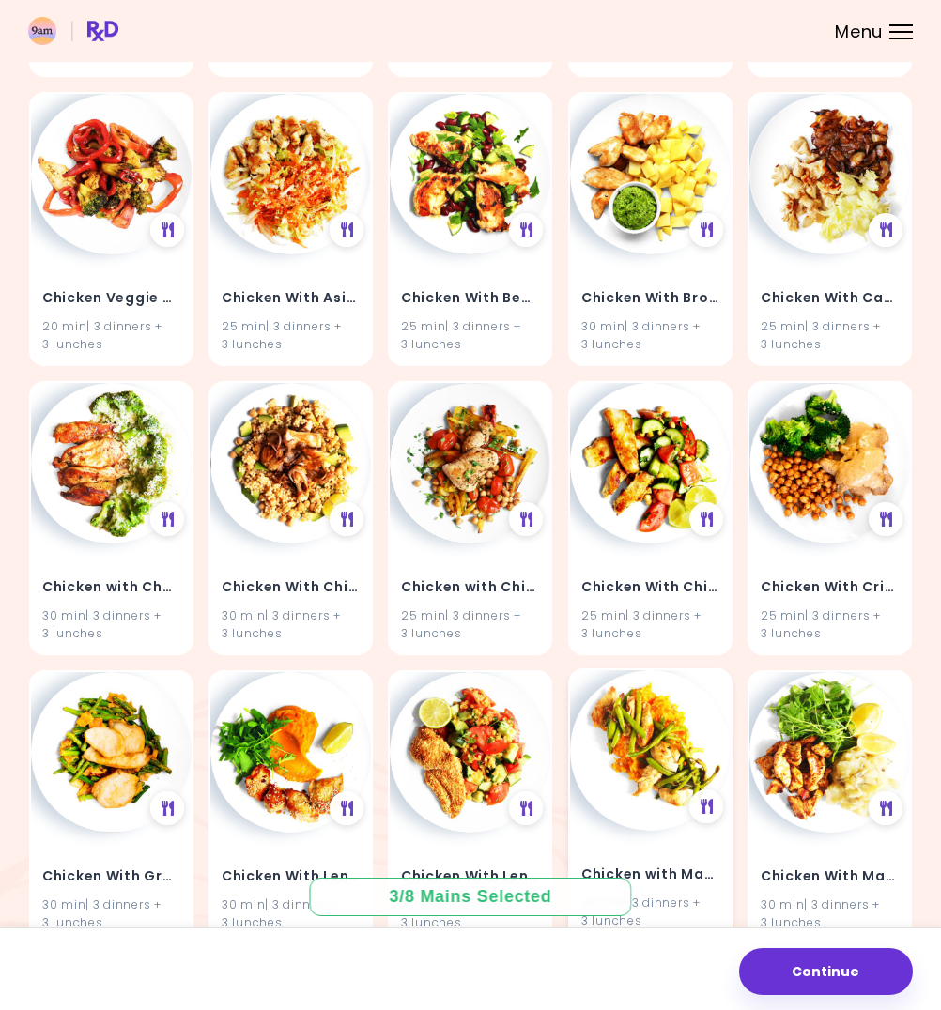
scroll to position [16664, 0]
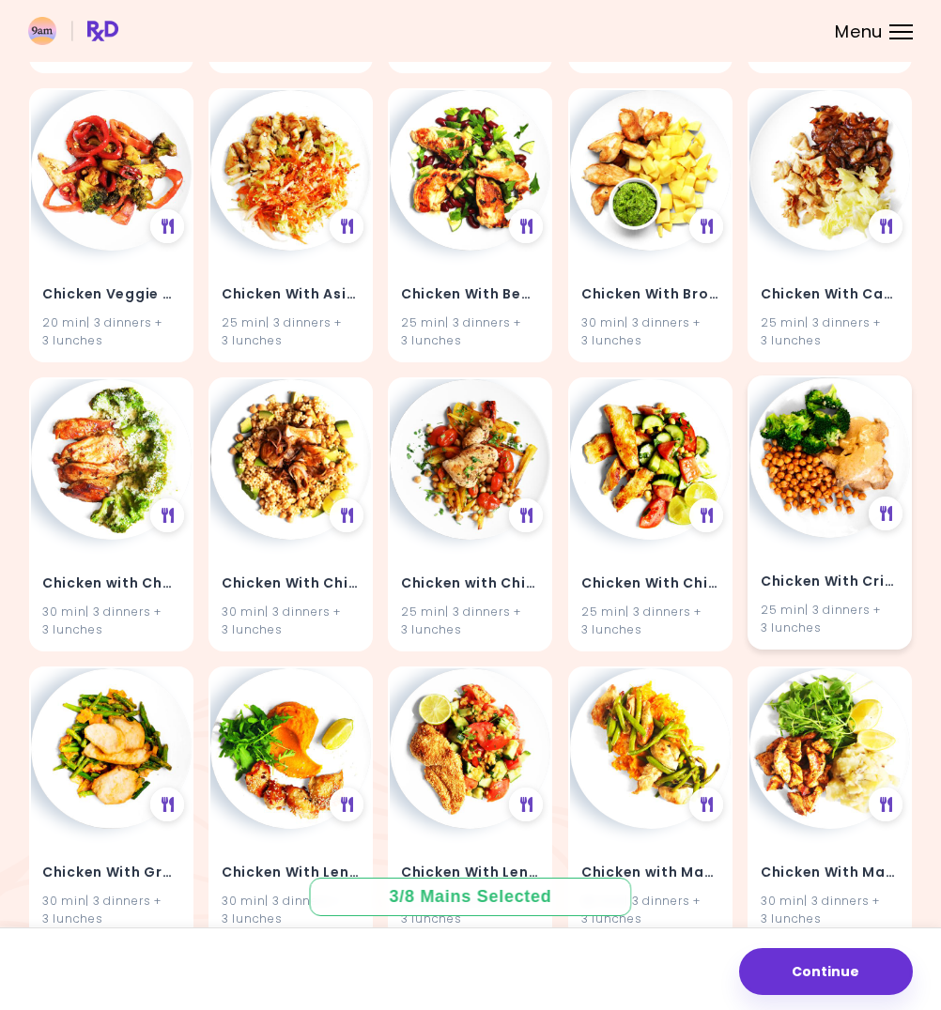
click at [801, 463] on img at bounding box center [829, 457] width 161 height 161
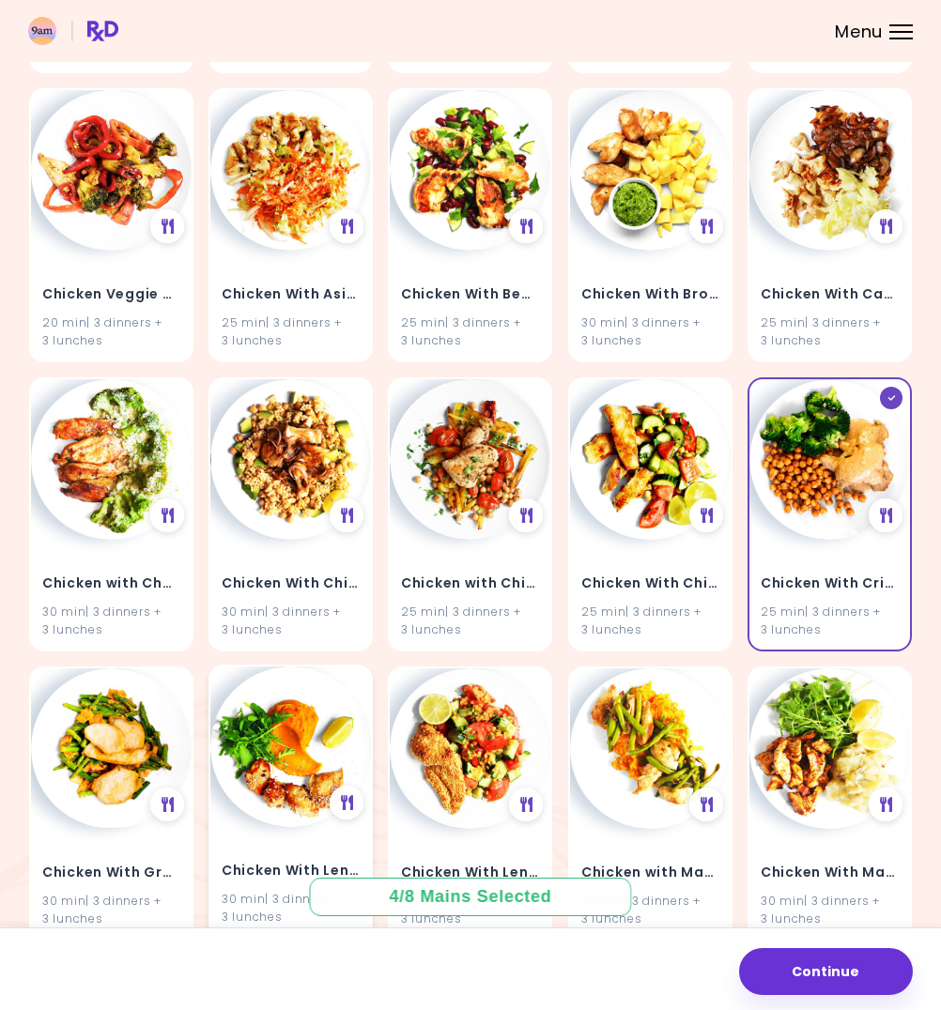
click at [330, 856] on h4 "Chicken With Lentil Puree" at bounding box center [291, 871] width 138 height 30
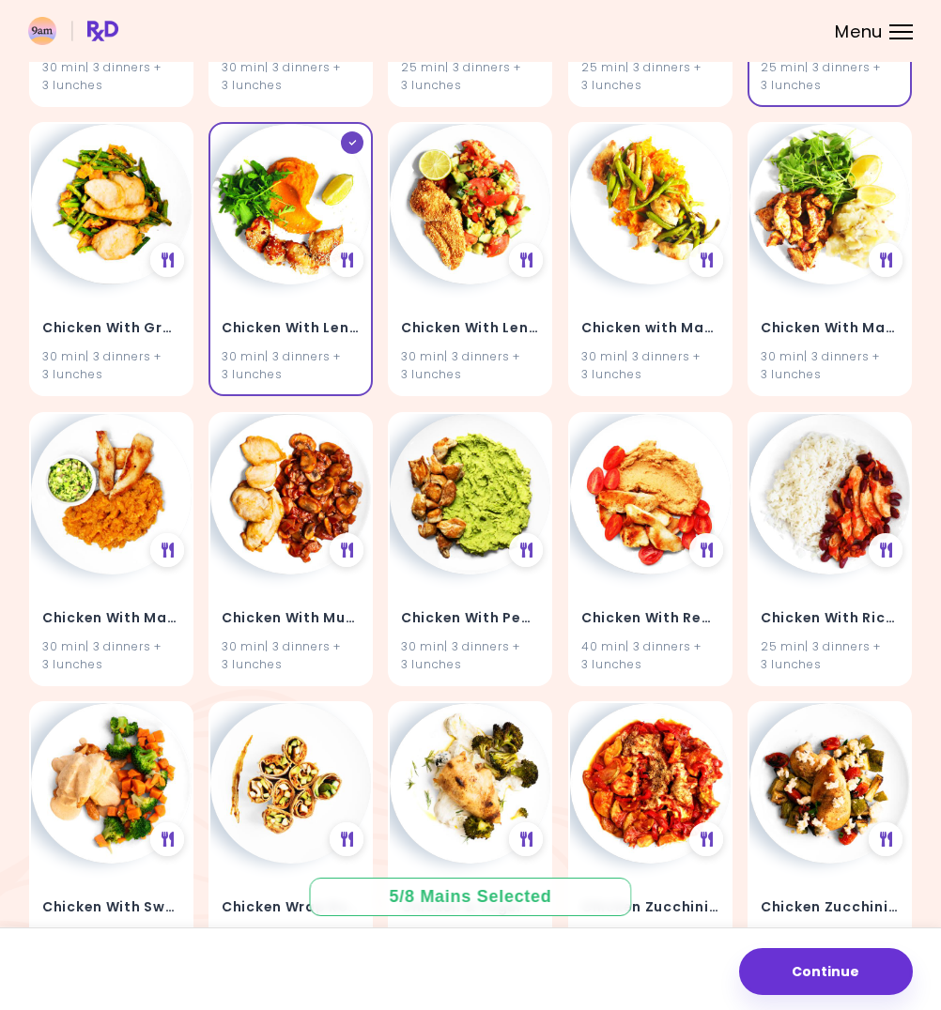
scroll to position [17375, 0]
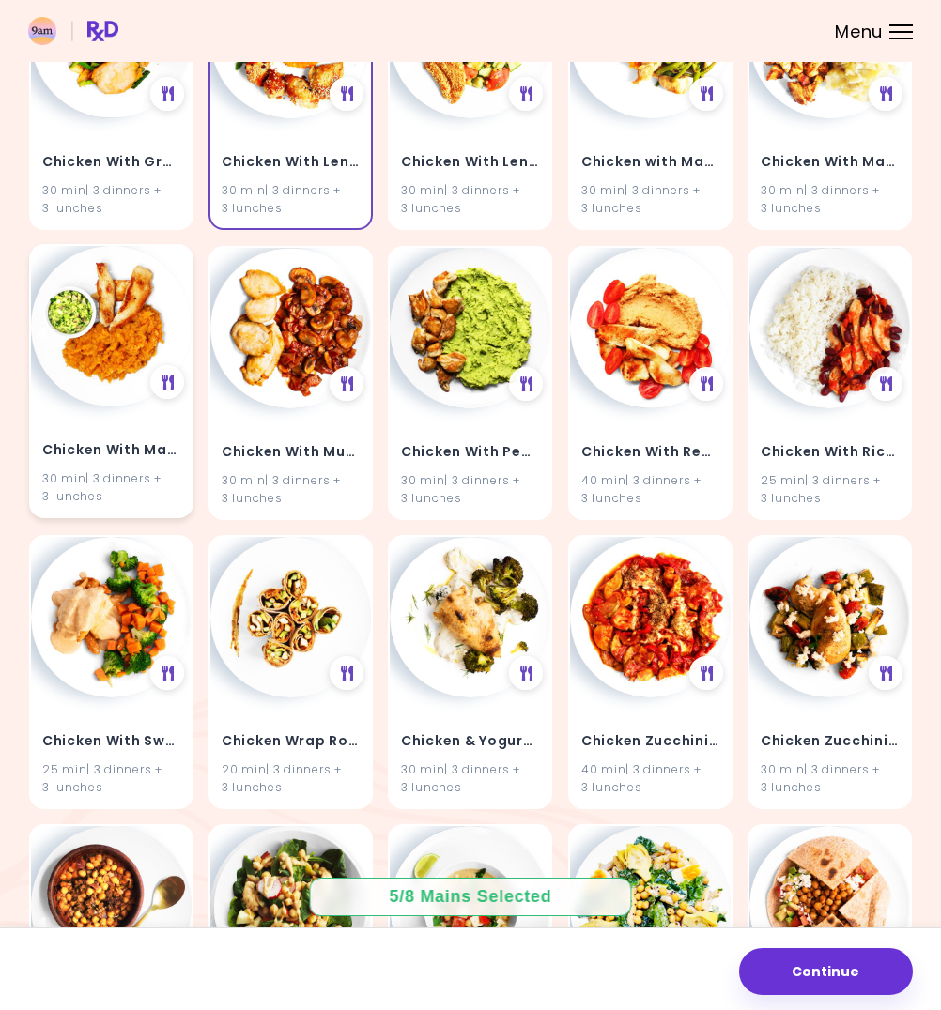
click at [160, 436] on h4 "Chicken With Mashed Potatoes" at bounding box center [111, 451] width 138 height 30
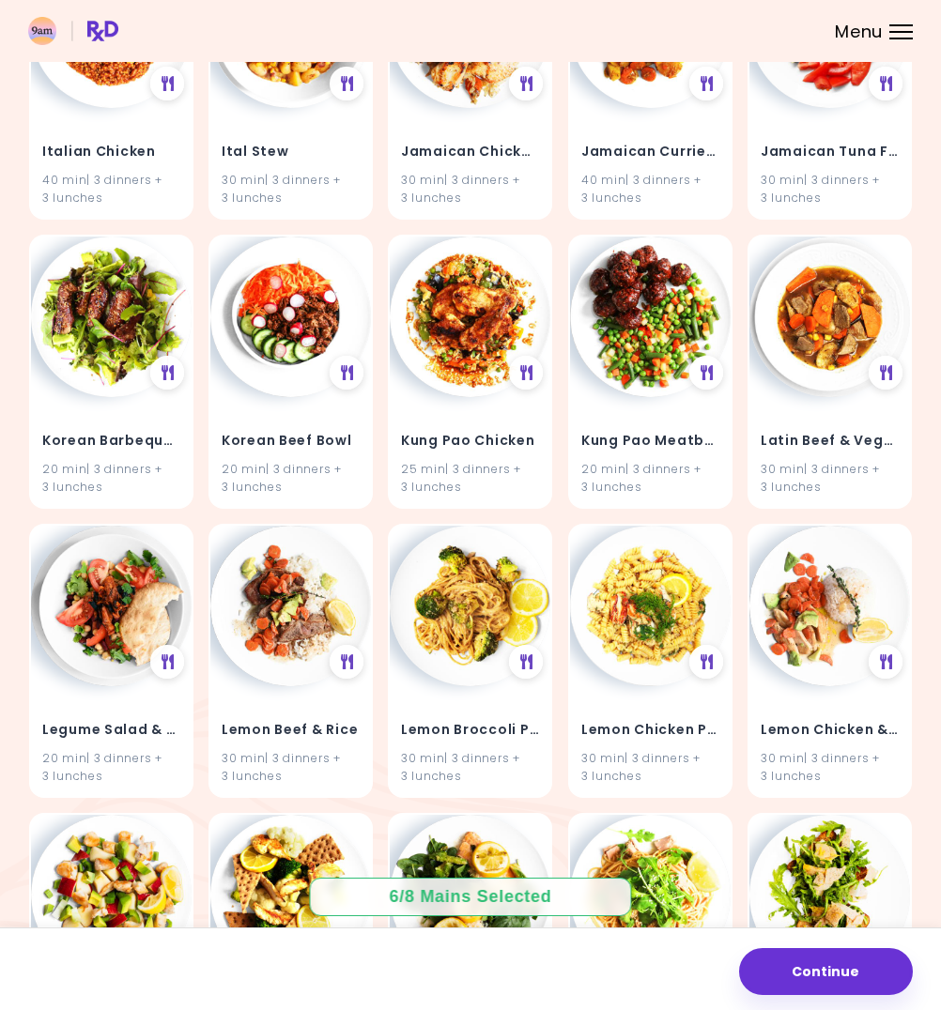
scroll to position [26162, 0]
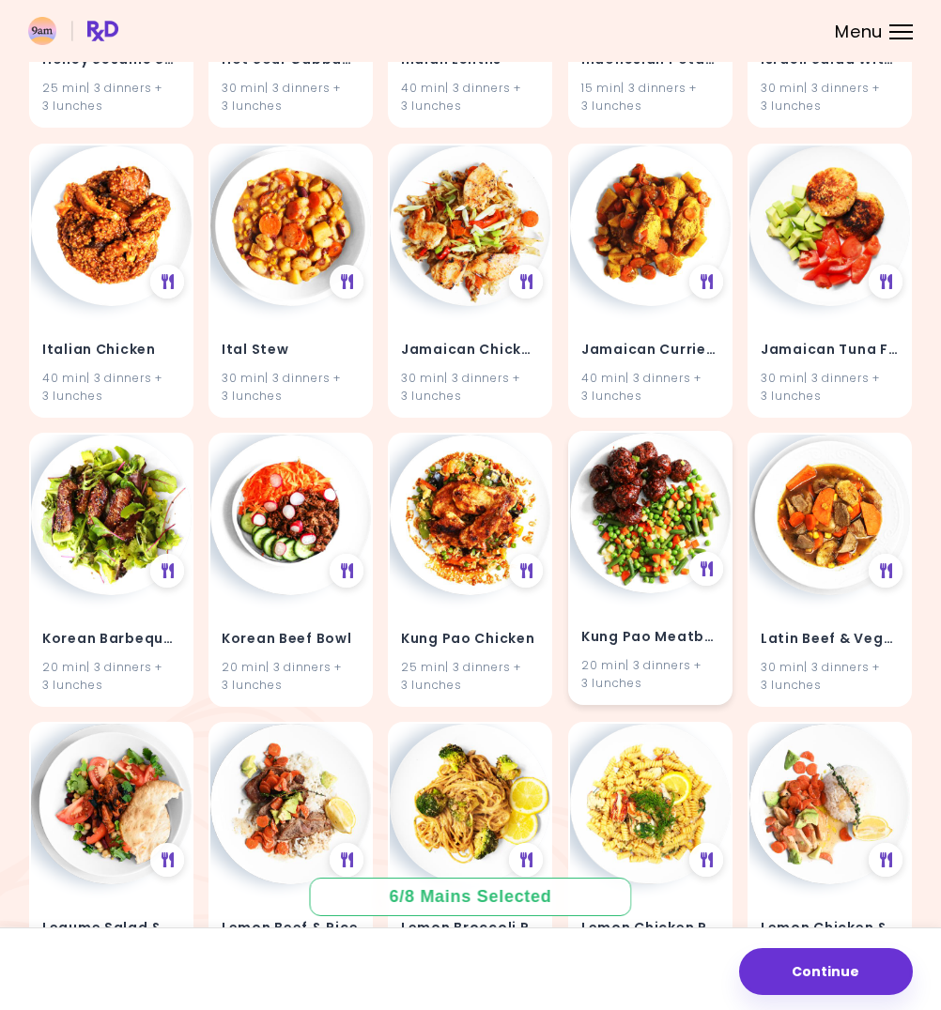
click at [655, 593] on div "Kung Pao Meatballs 20 min | 3 dinners + 3 lunches" at bounding box center [650, 648] width 161 height 110
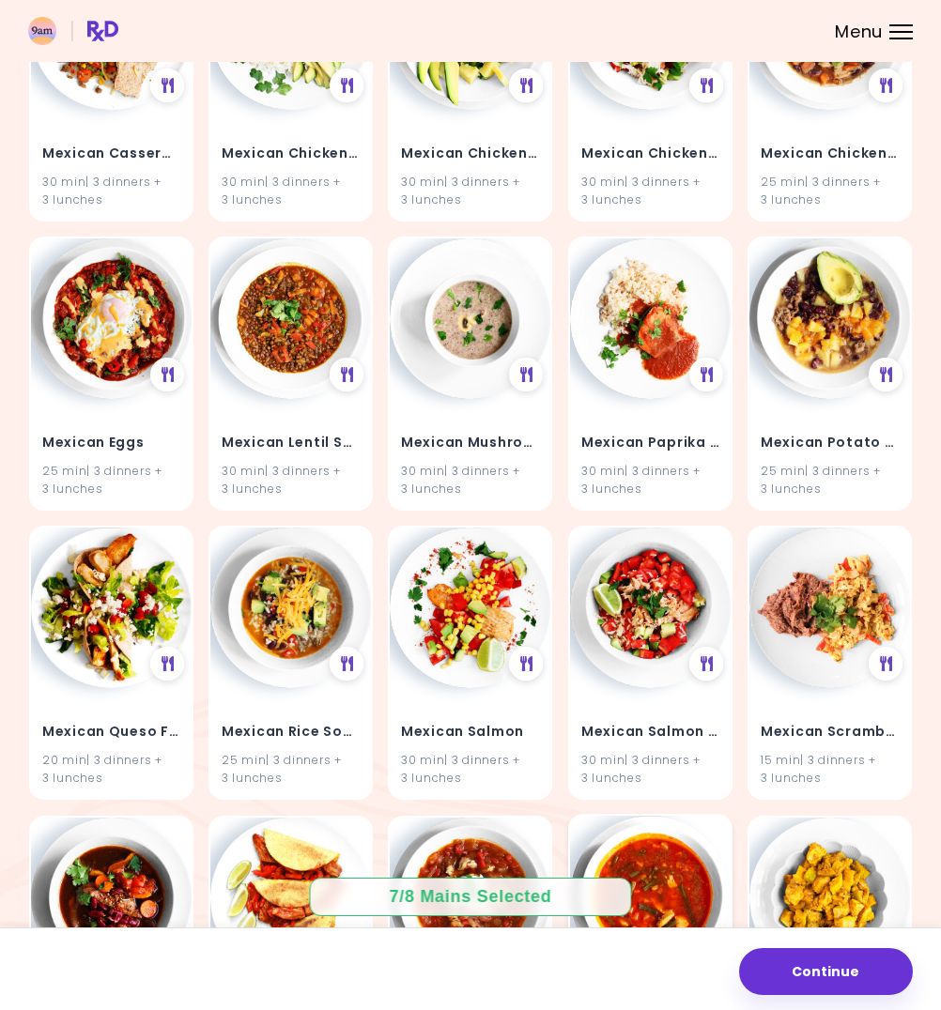
scroll to position [29499, 0]
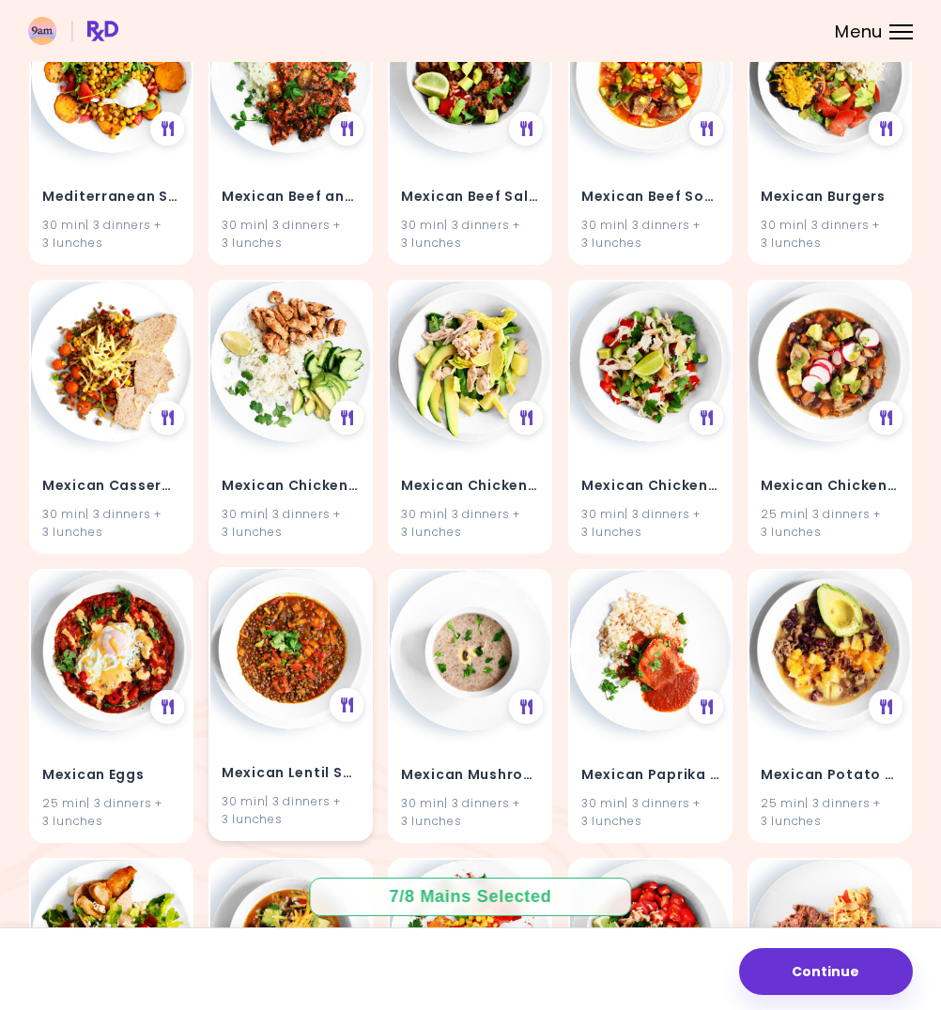
click at [240, 600] on div "Mexican Lentil Soup 30 min | 3 dinners + 3 lunches" at bounding box center [290, 704] width 164 height 274
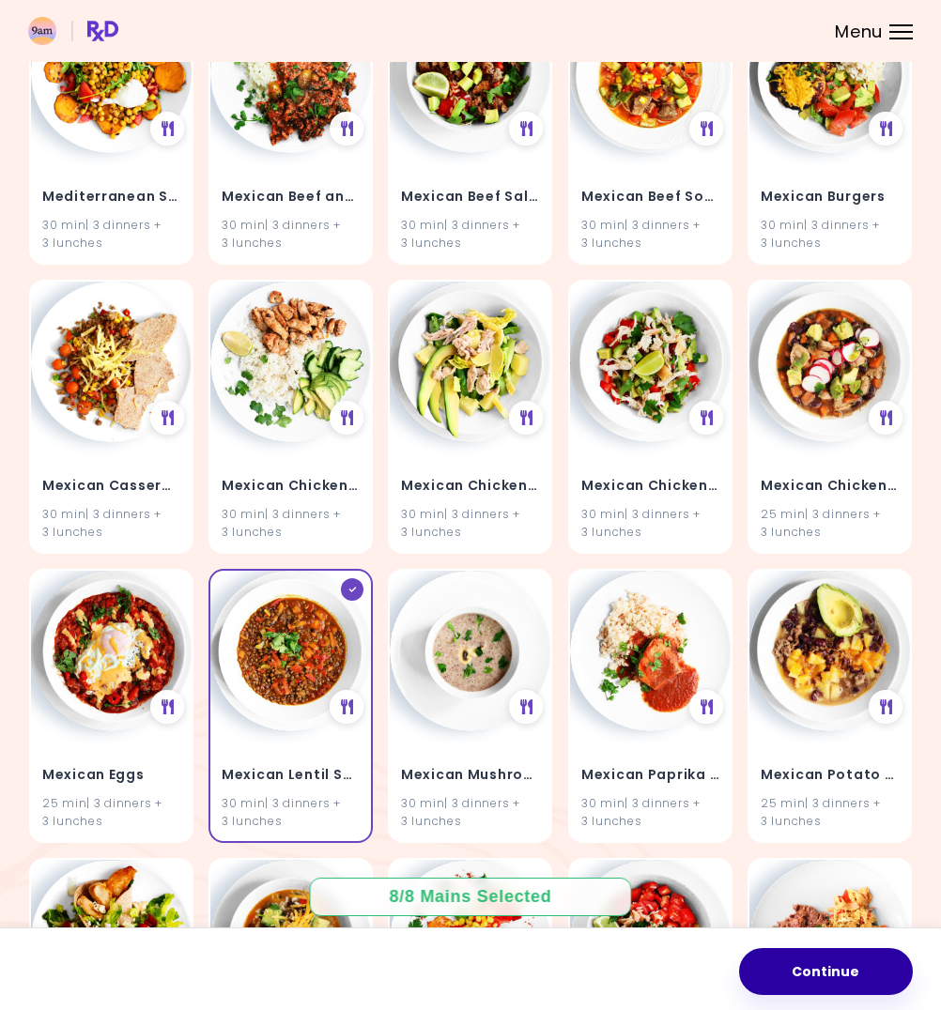
click at [836, 966] on button "Continue" at bounding box center [826, 971] width 174 height 47
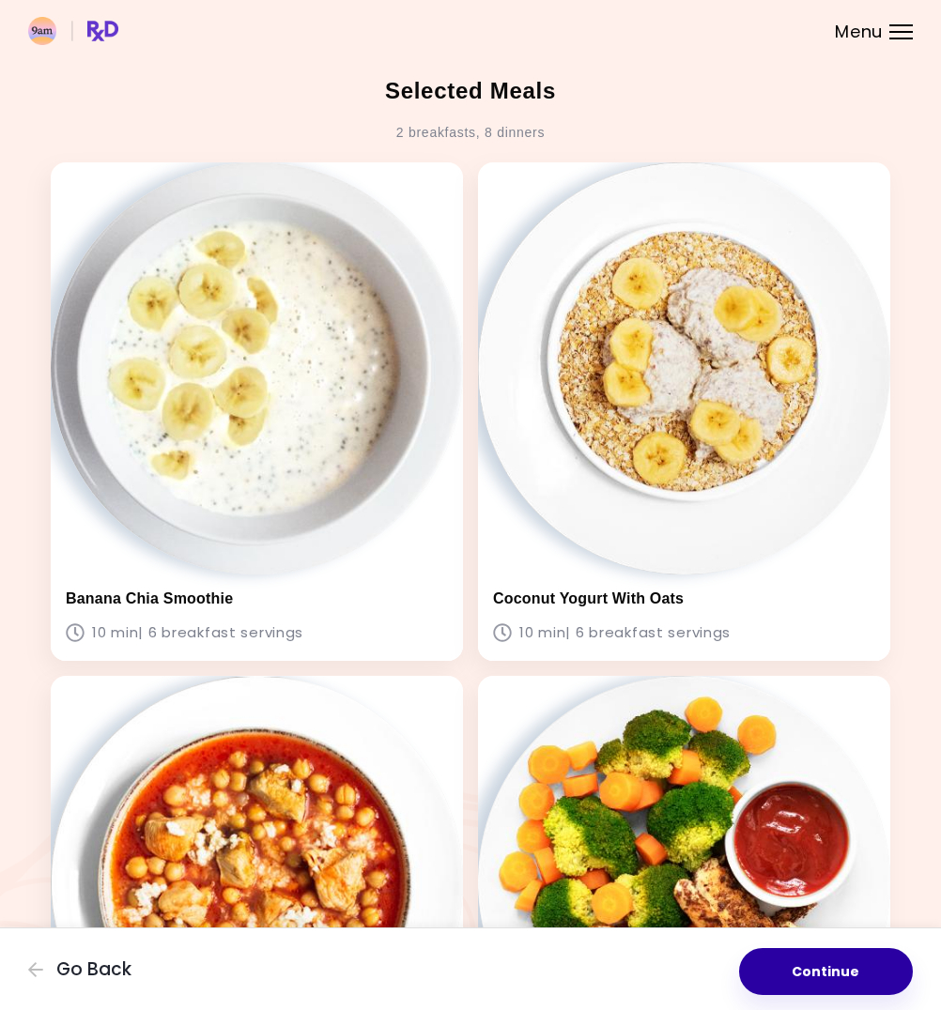
click at [854, 979] on button "Continue" at bounding box center [826, 971] width 174 height 47
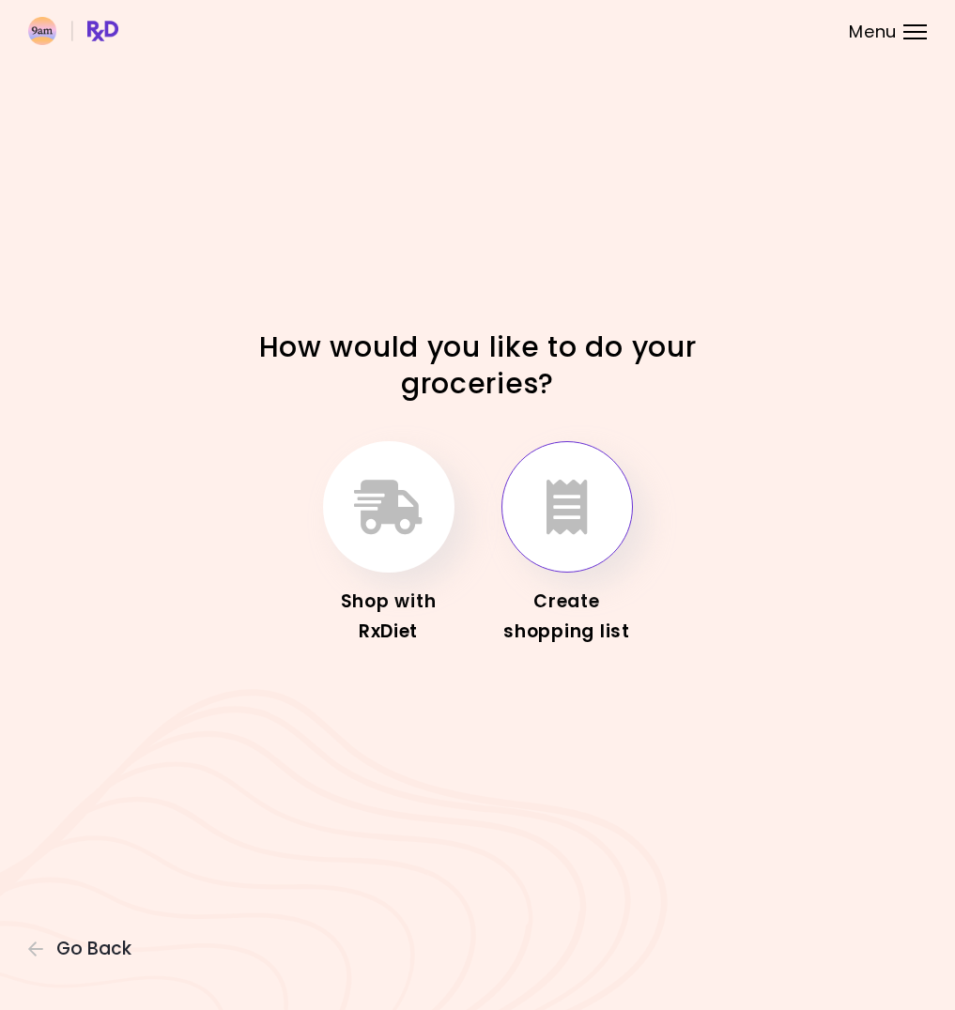
click at [574, 506] on icon "button" at bounding box center [567, 507] width 41 height 54
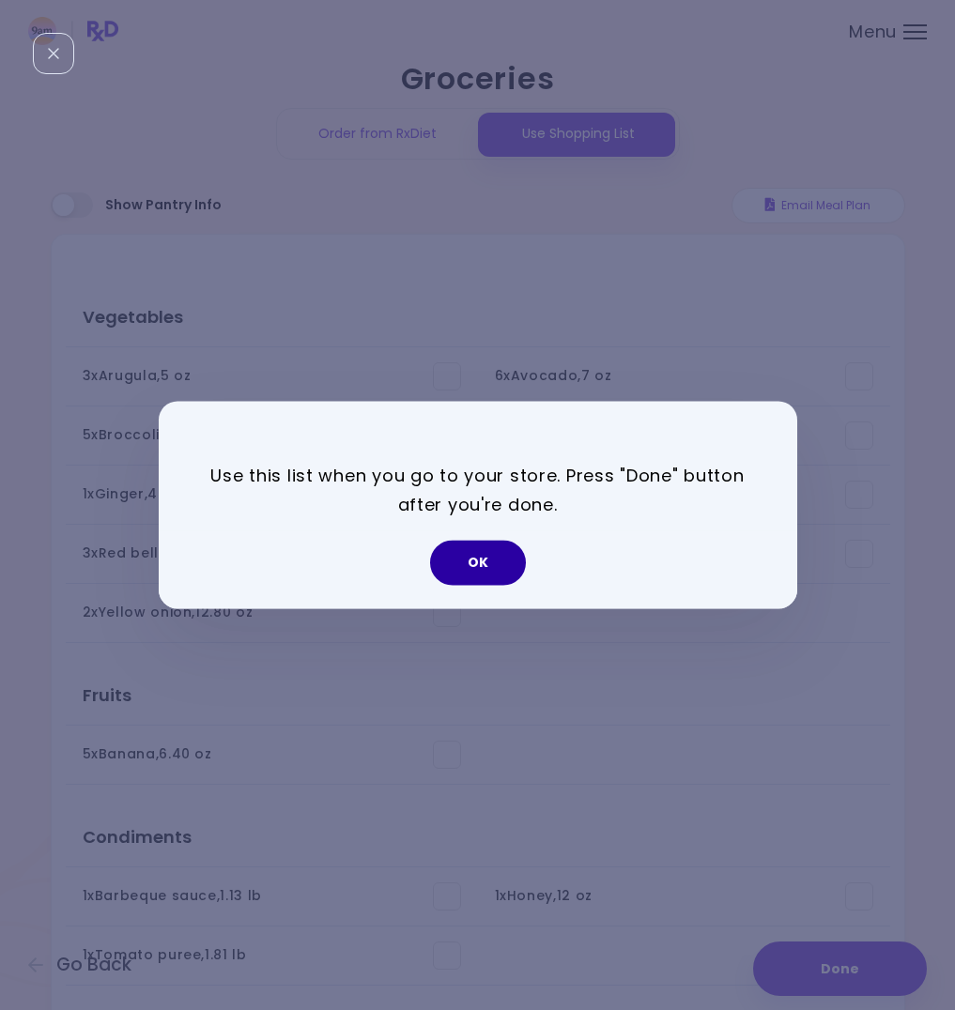
click at [474, 555] on button "OK" at bounding box center [478, 563] width 96 height 45
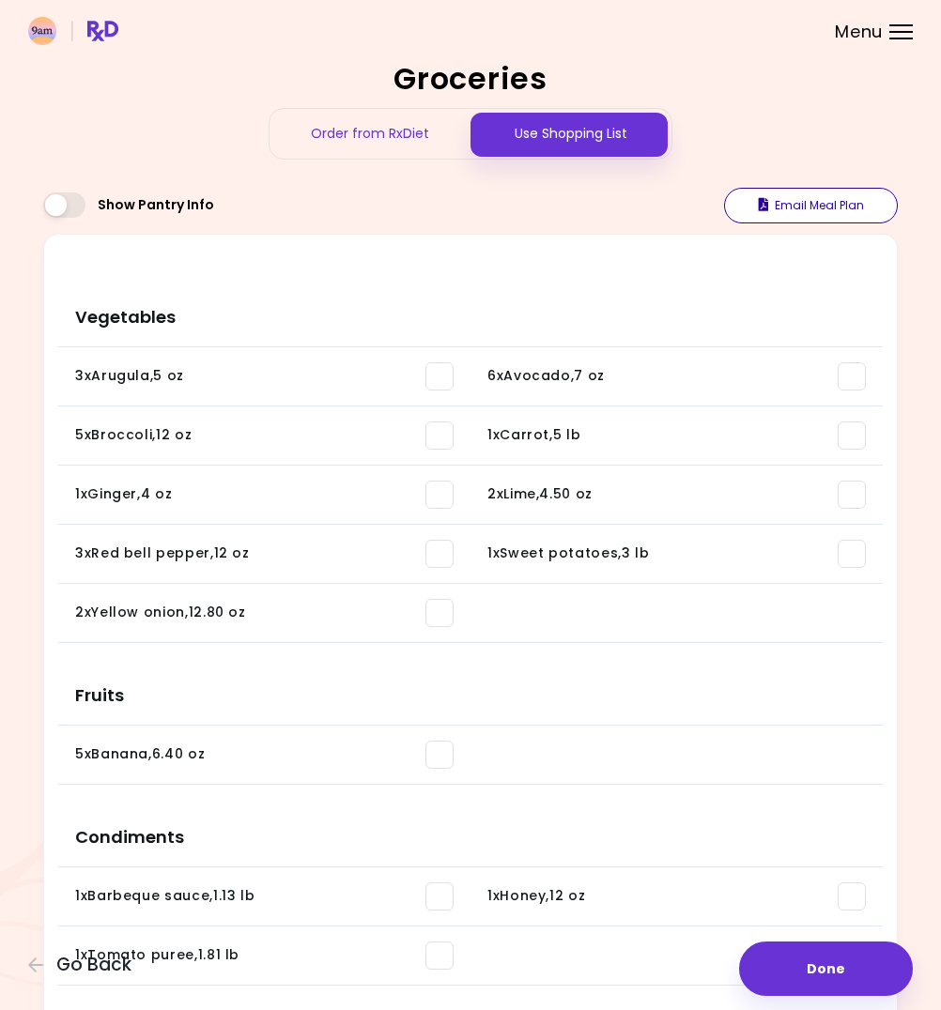
click at [838, 199] on button "Email Meal Plan" at bounding box center [811, 206] width 174 height 36
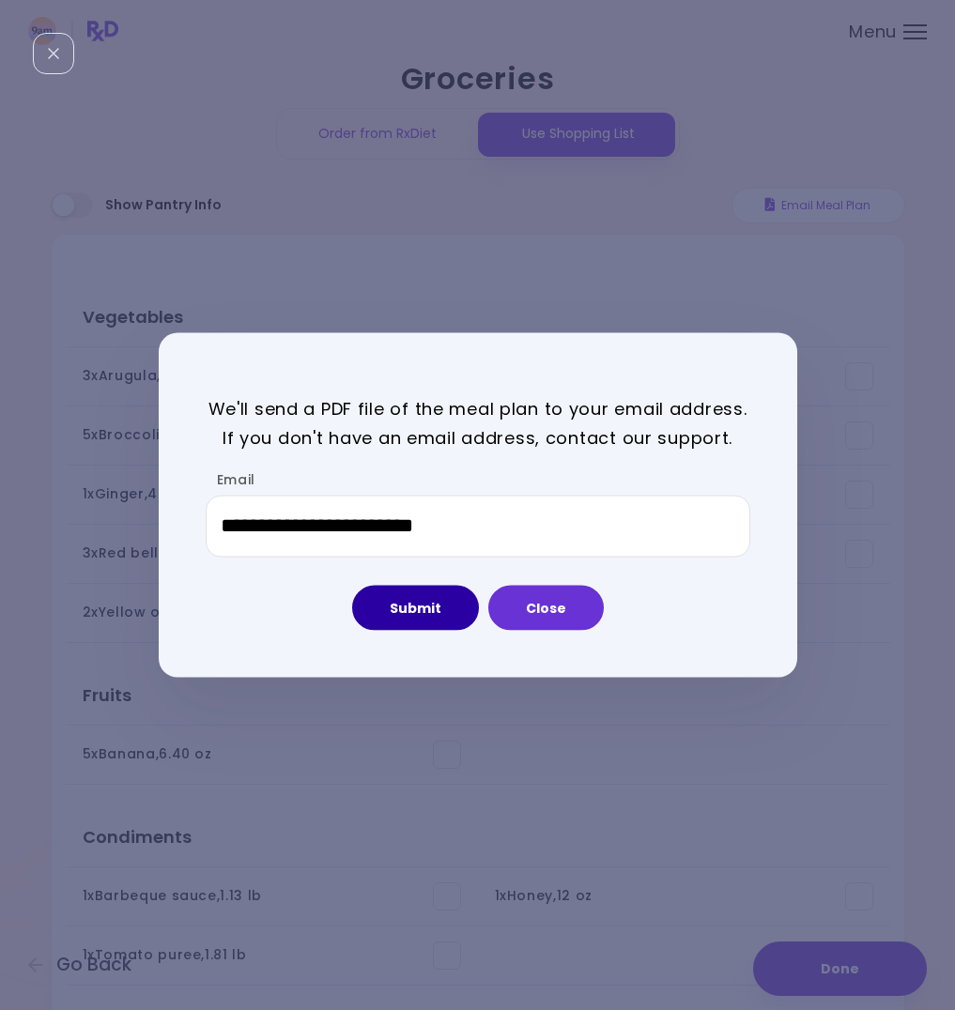
click at [430, 609] on button "Submit" at bounding box center [415, 607] width 127 height 45
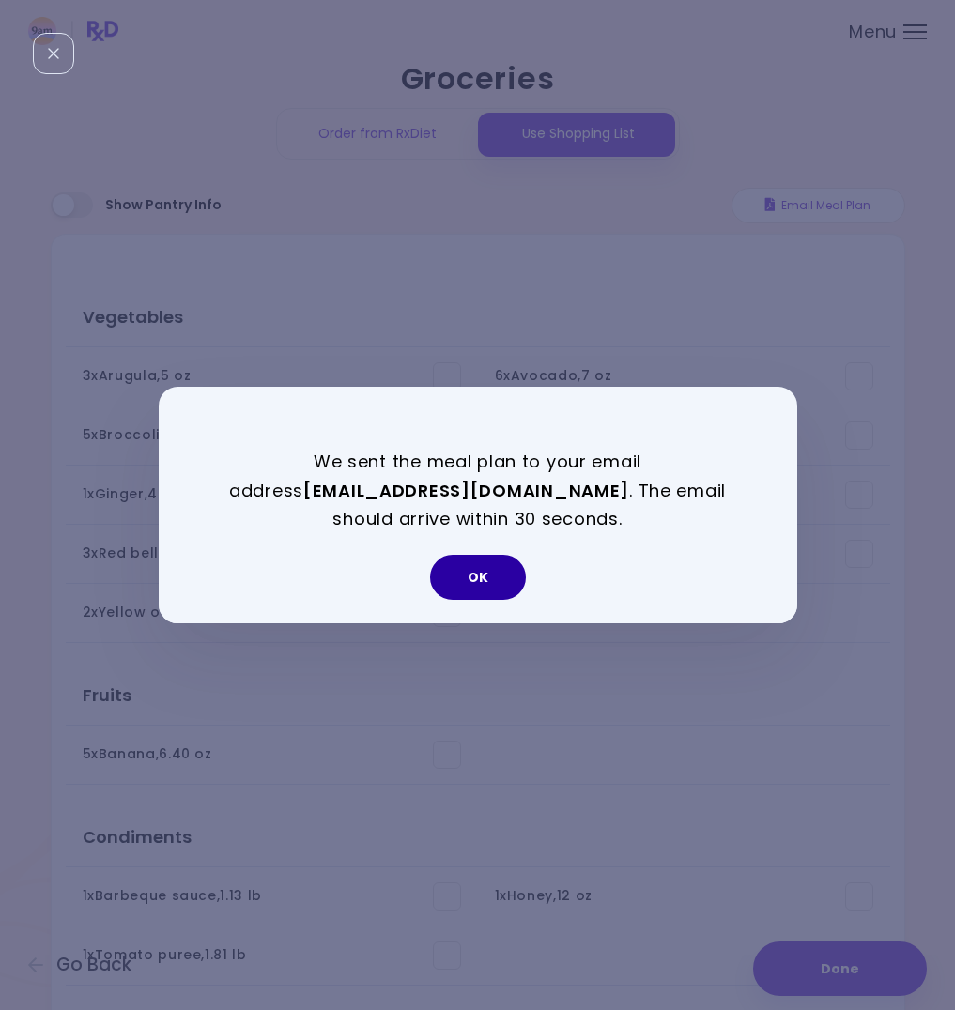
click at [496, 573] on button "OK" at bounding box center [478, 577] width 96 height 45
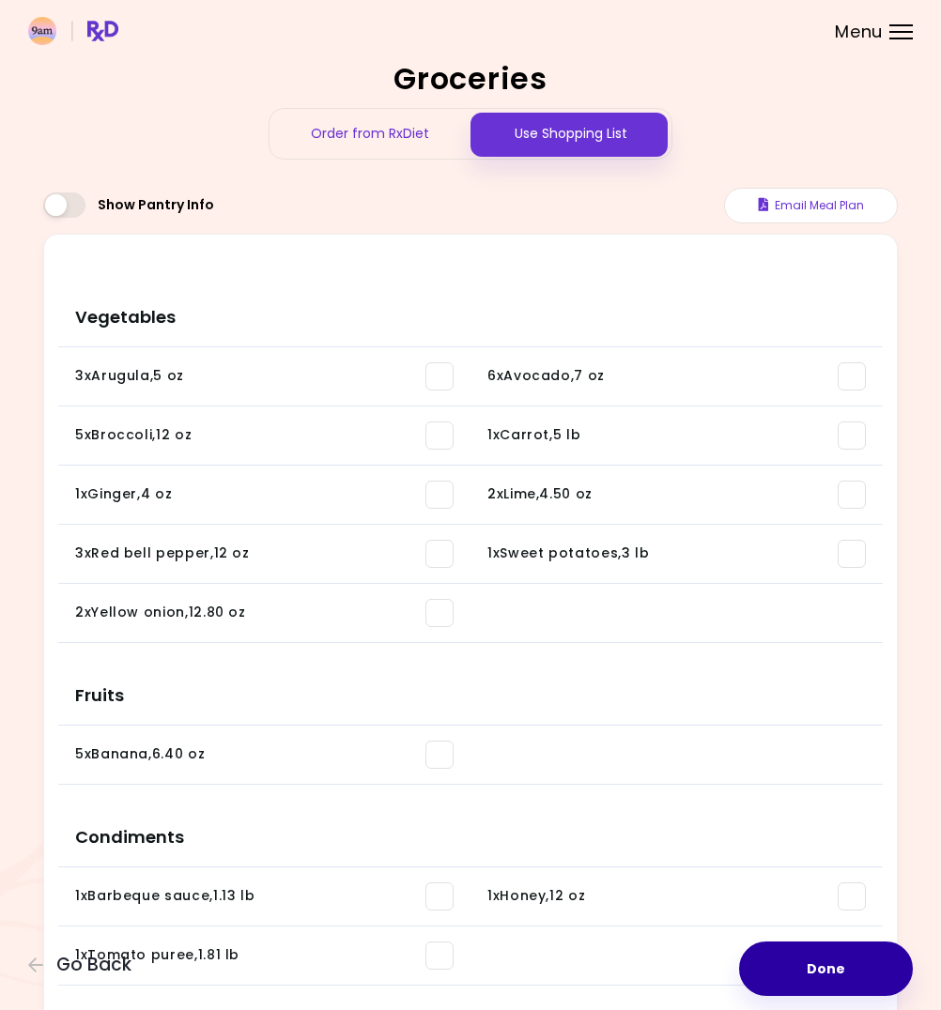
click at [796, 977] on button "Done" at bounding box center [826, 969] width 174 height 54
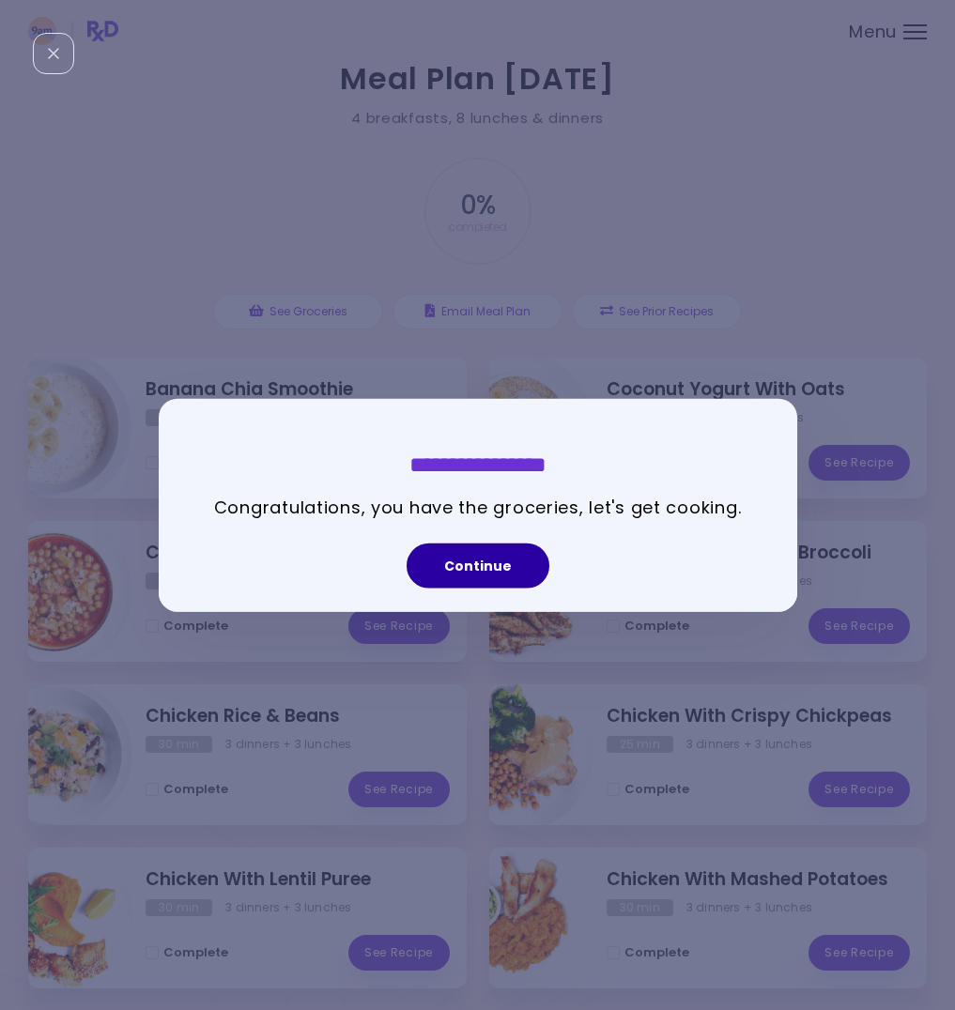
click at [462, 553] on button "Continue" at bounding box center [478, 565] width 143 height 45
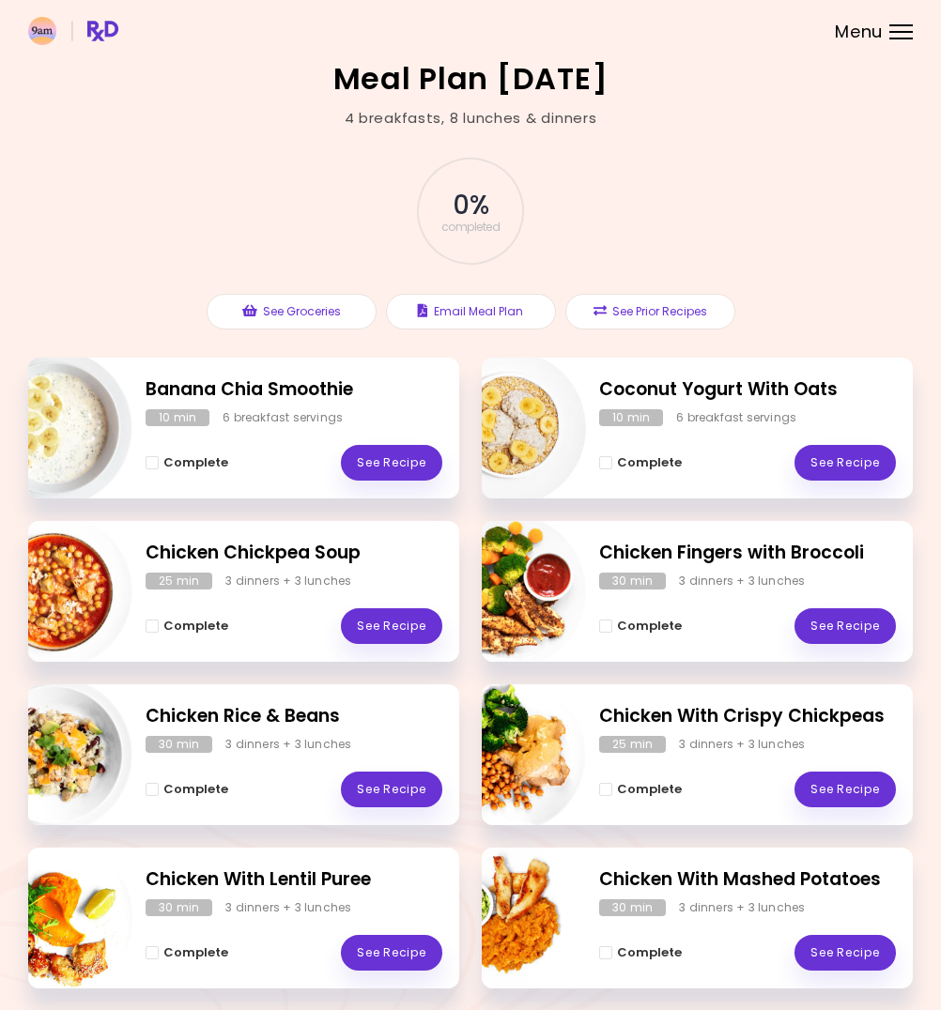
scroll to position [227, 0]
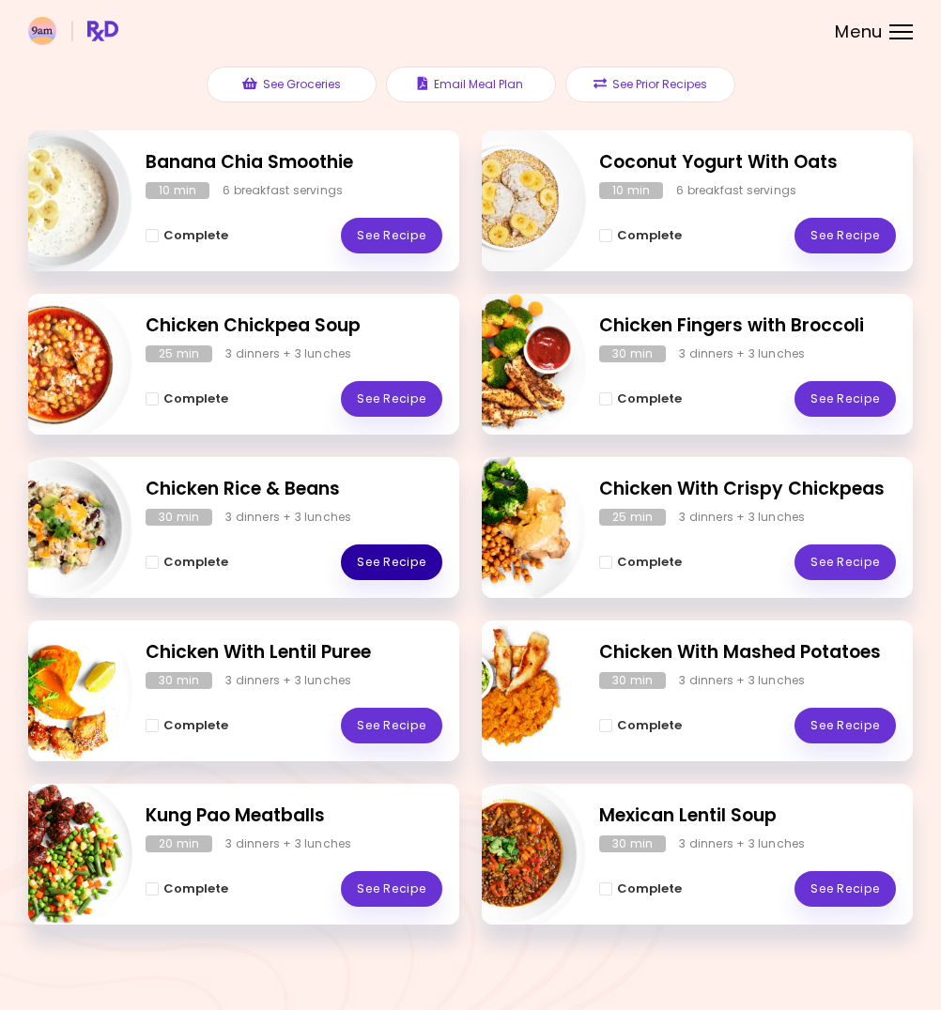
click at [402, 562] on link "See Recipe" at bounding box center [391, 563] width 101 height 36
